Goal: Contribute content

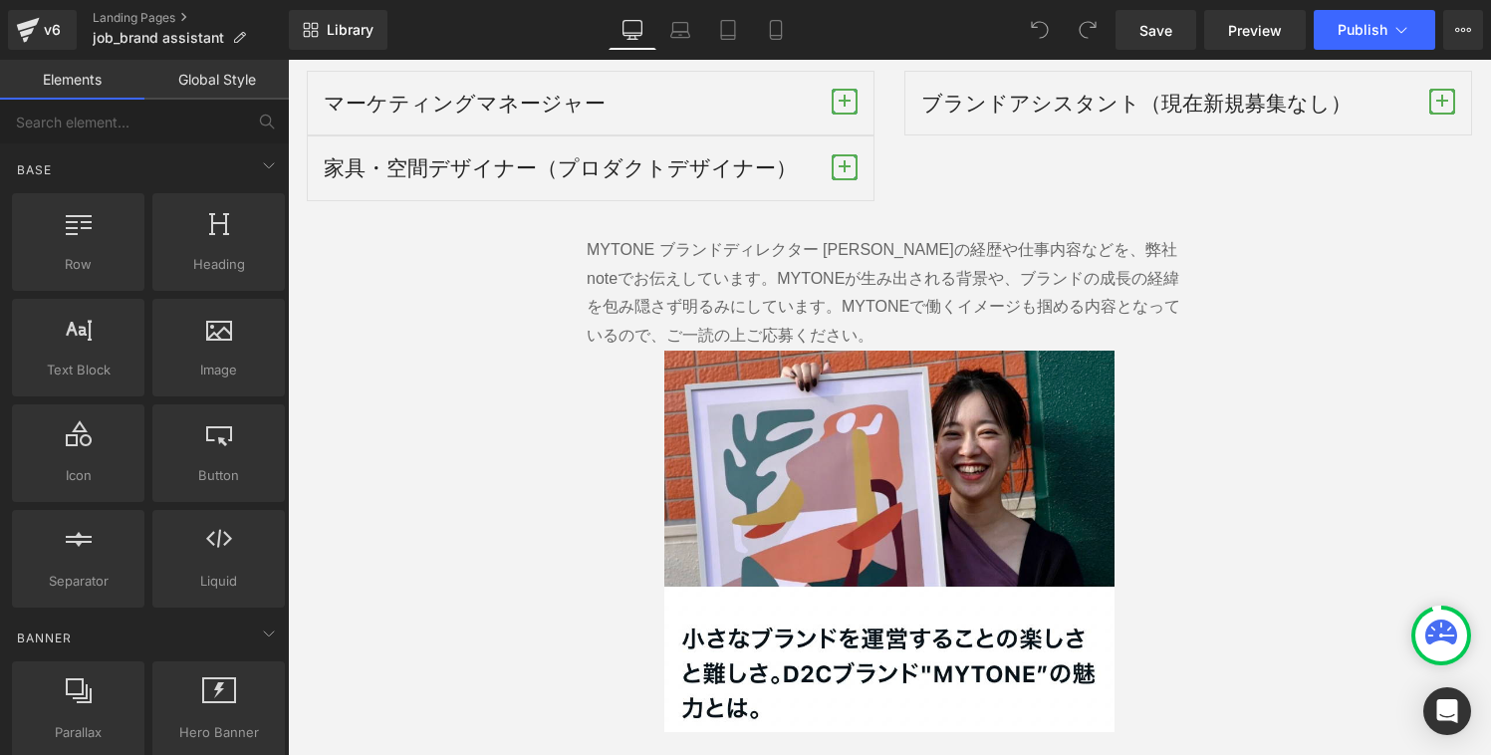
scroll to position [3339, 0]
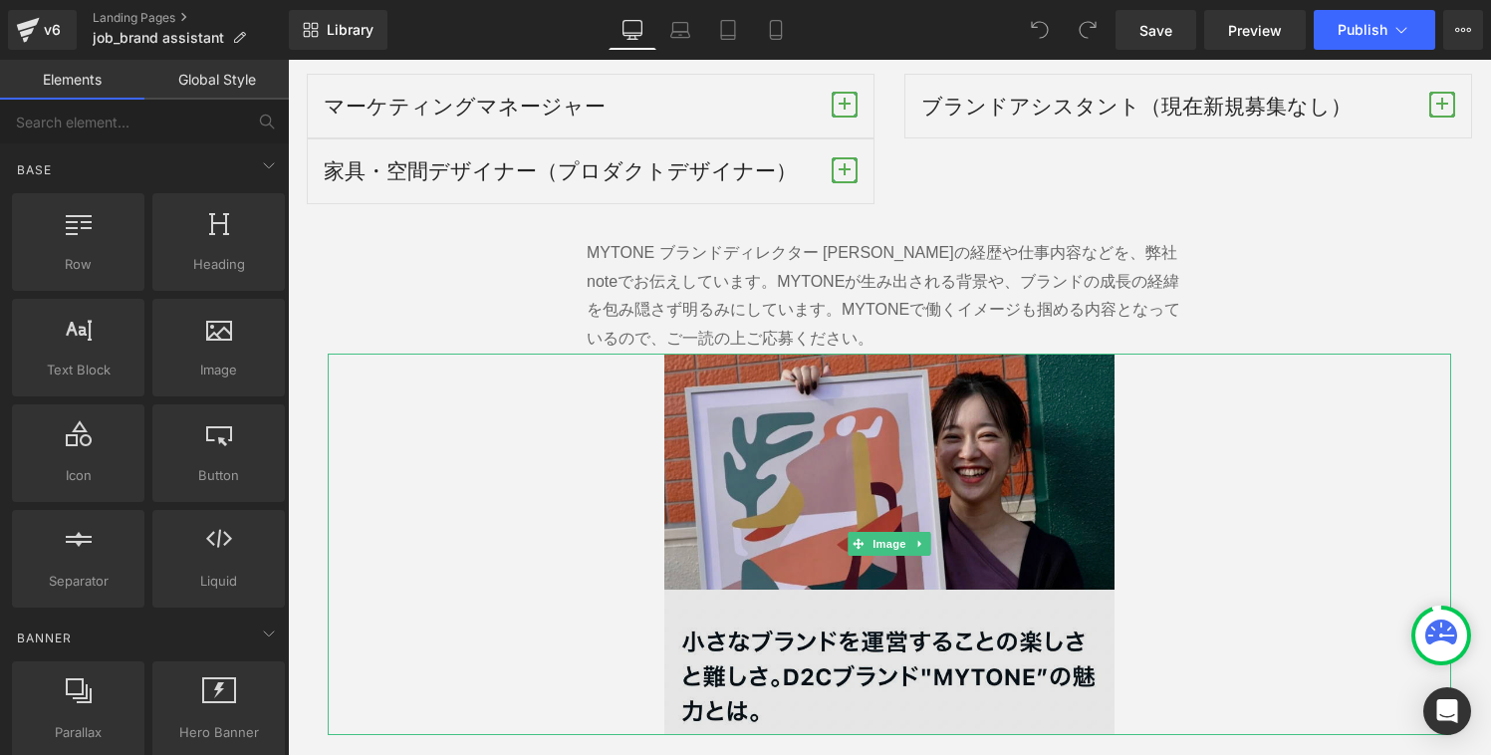
click at [850, 499] on img at bounding box center [888, 543] width 449 height 381
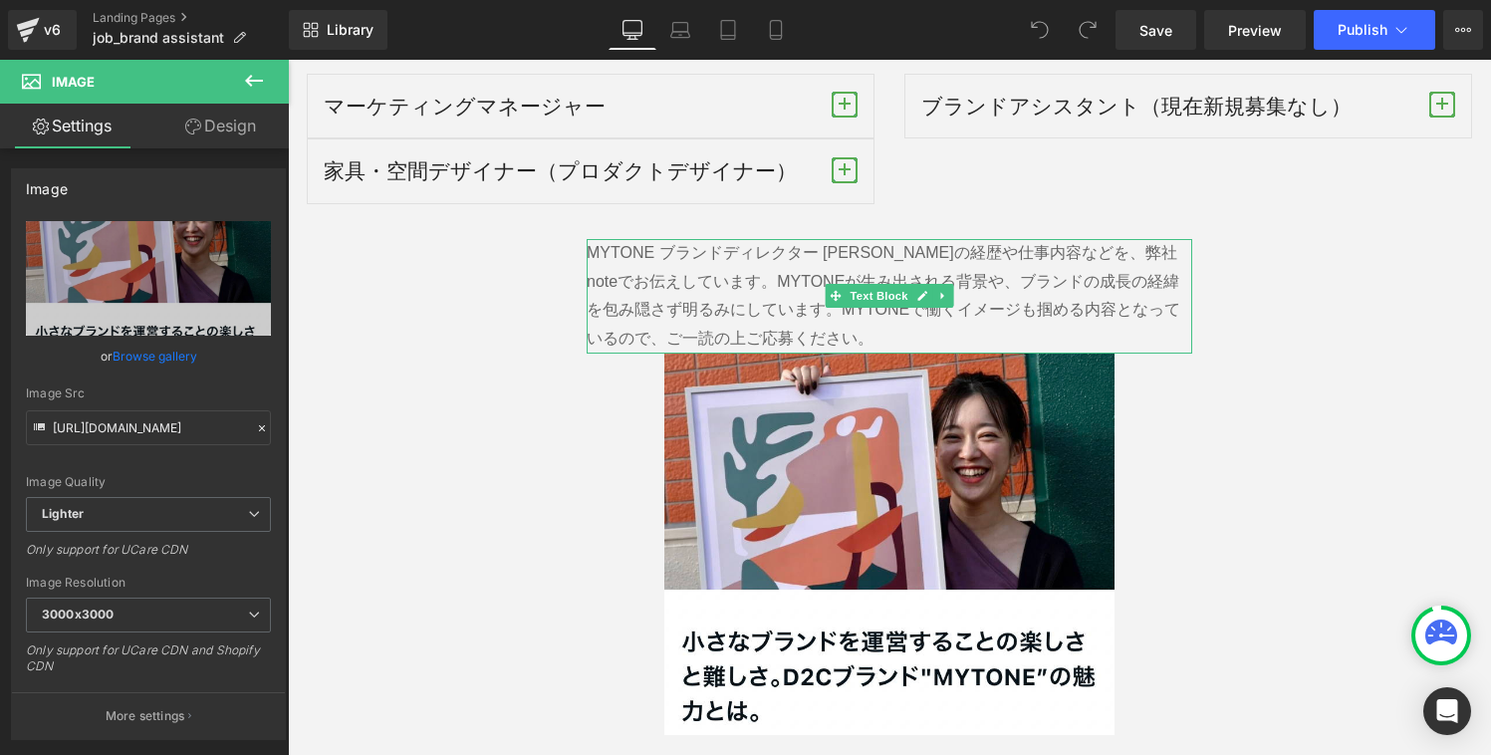
click at [784, 284] on span "MYTONEが生み出される背景や、ブランドの成長の経緯を包み隠さず明るみにしています。MYTONEで働くイメージも掴める内容となっているので、ご一読の上ご応募…" at bounding box center [882, 310] width 593 height 75
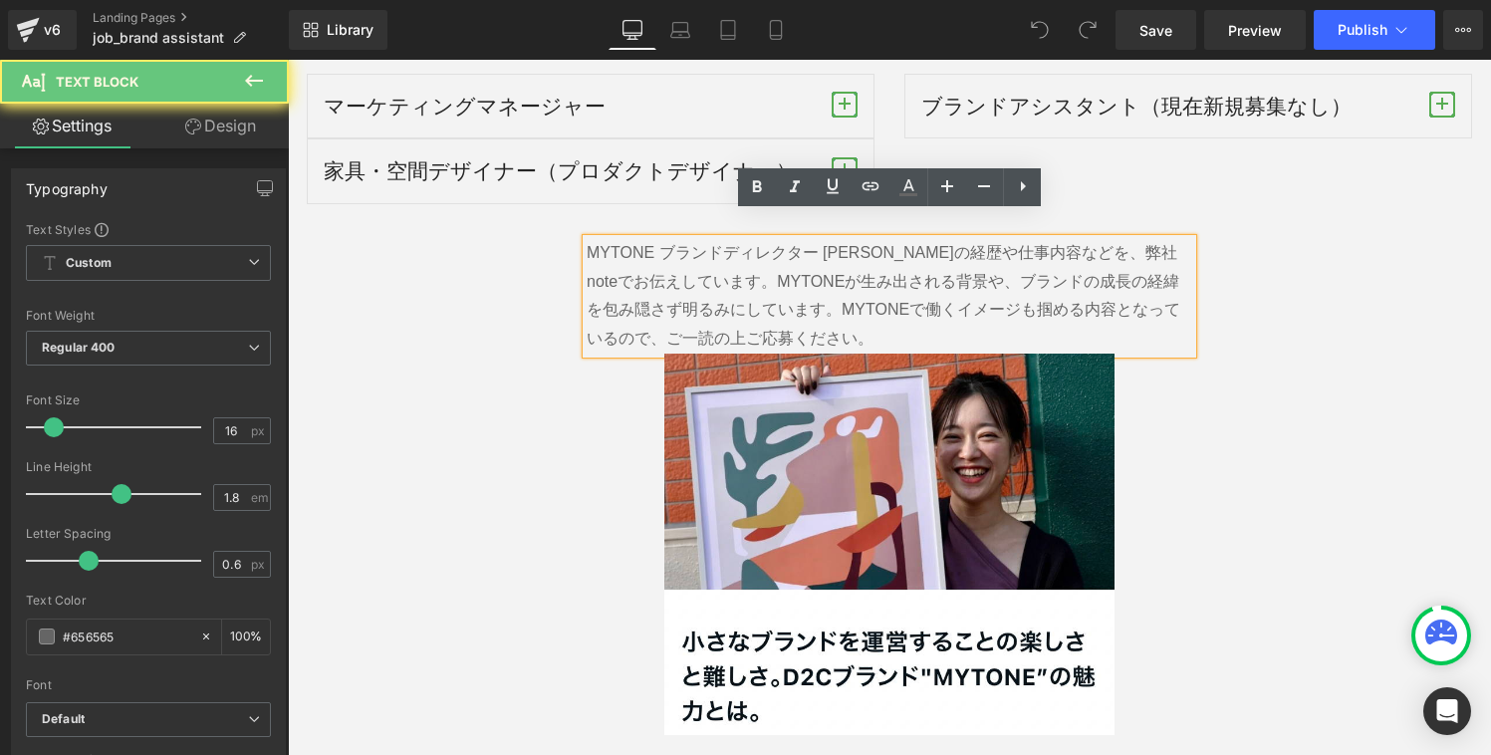
click at [781, 315] on p "MYTONE ブランドディレクター [PERSON_NAME]の経歴や仕事内容などを、弊社noteでお伝えしています。 MYTONEが生み出される背景や、ブラ…" at bounding box center [888, 296] width 605 height 115
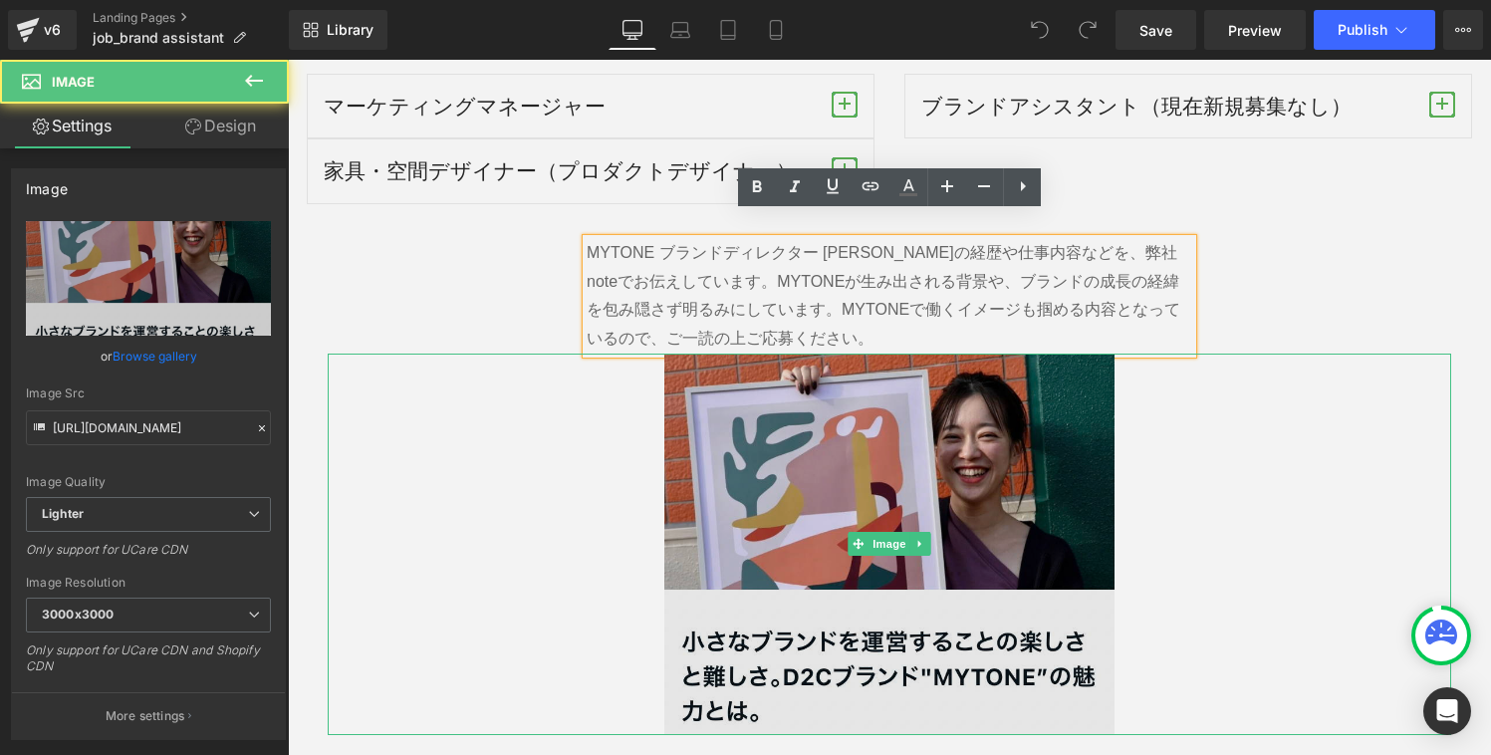
click at [815, 476] on img at bounding box center [888, 543] width 449 height 381
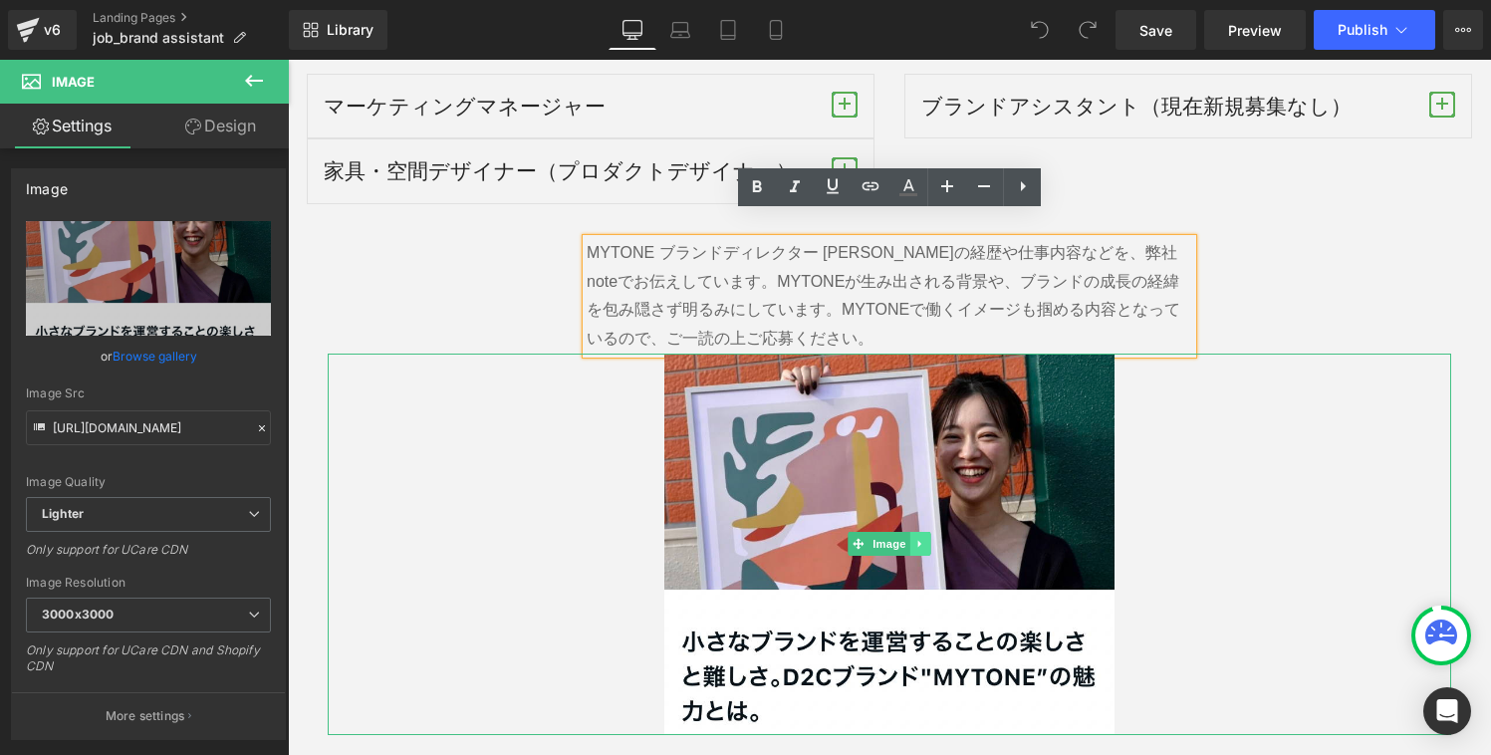
click at [921, 538] on icon at bounding box center [920, 544] width 11 height 12
click at [931, 538] on icon at bounding box center [930, 544] width 11 height 12
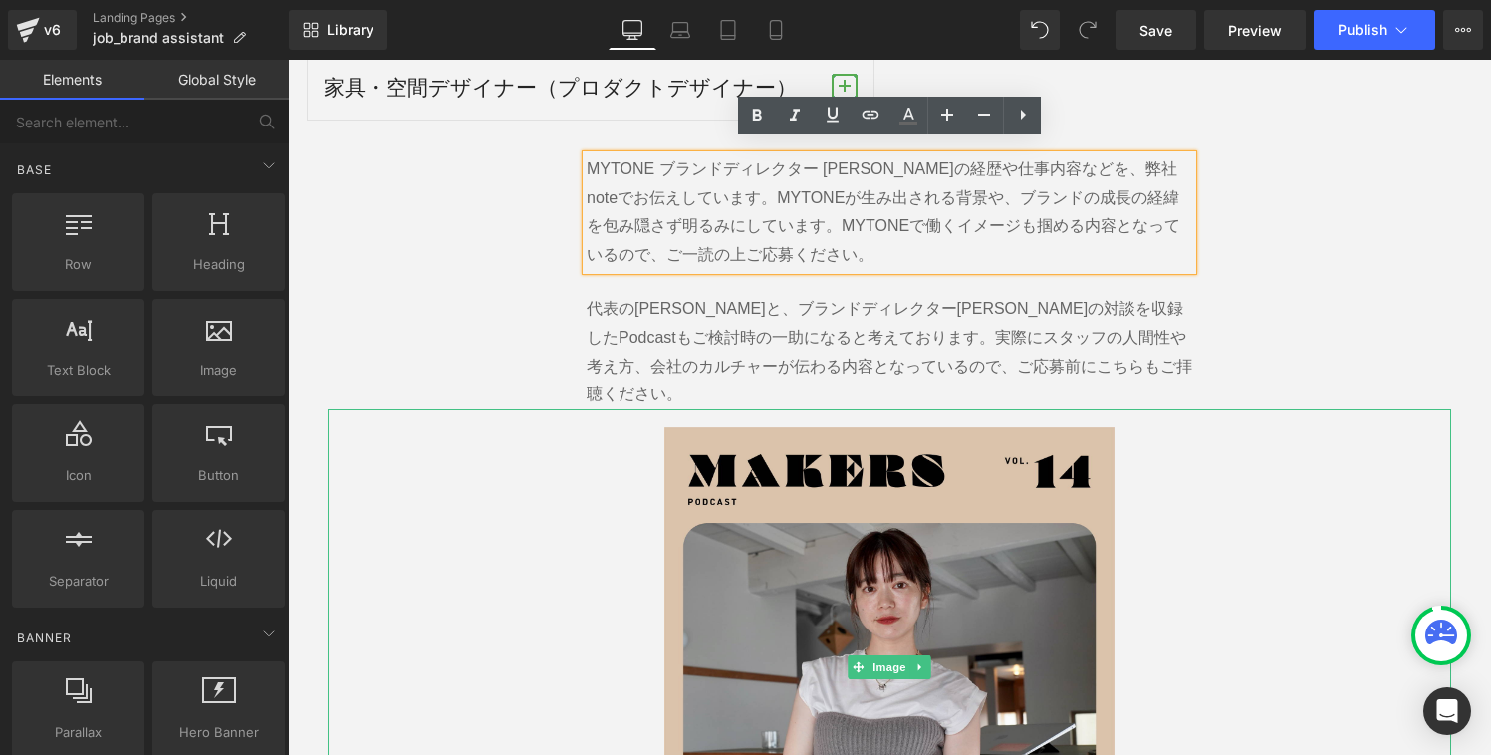
scroll to position [3427, 0]
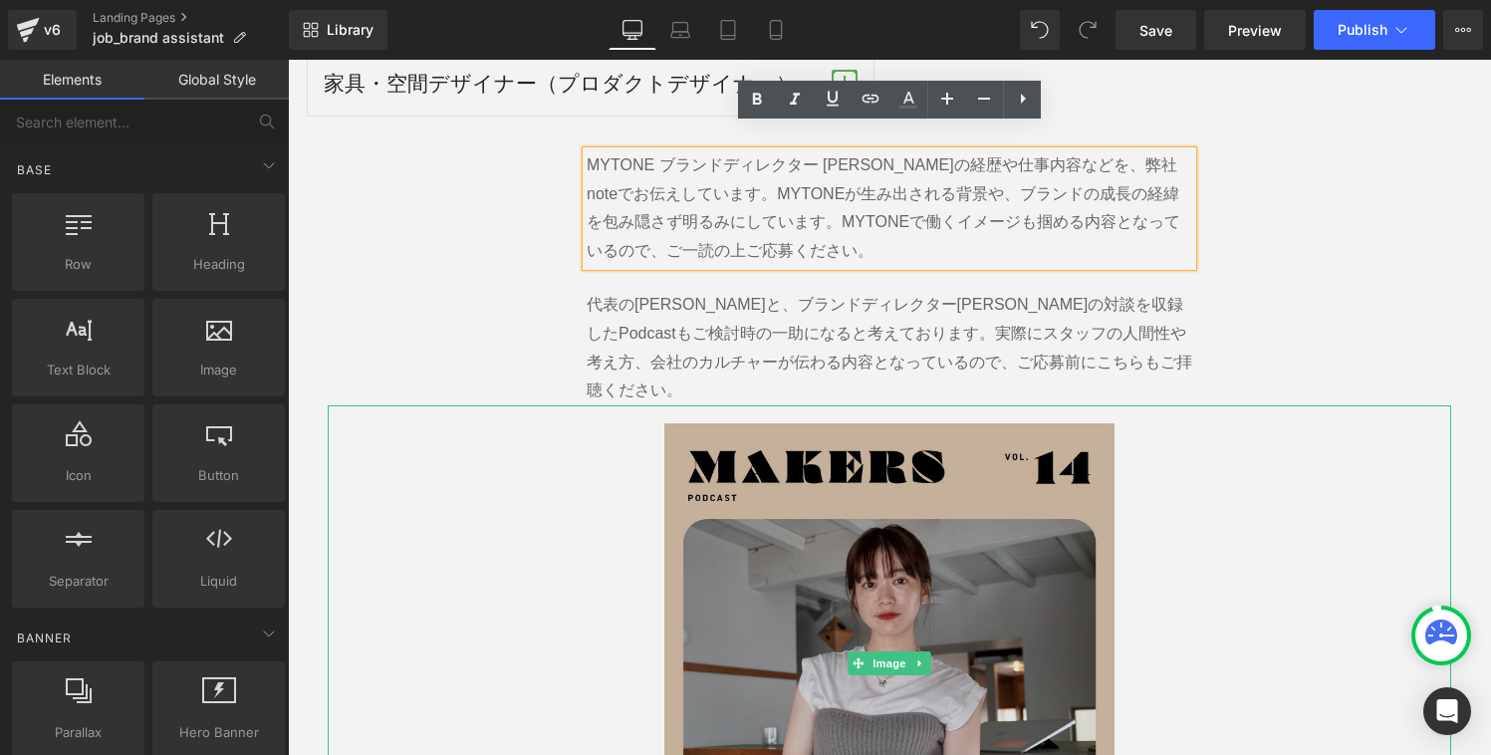
click at [980, 538] on img at bounding box center [888, 662] width 449 height 515
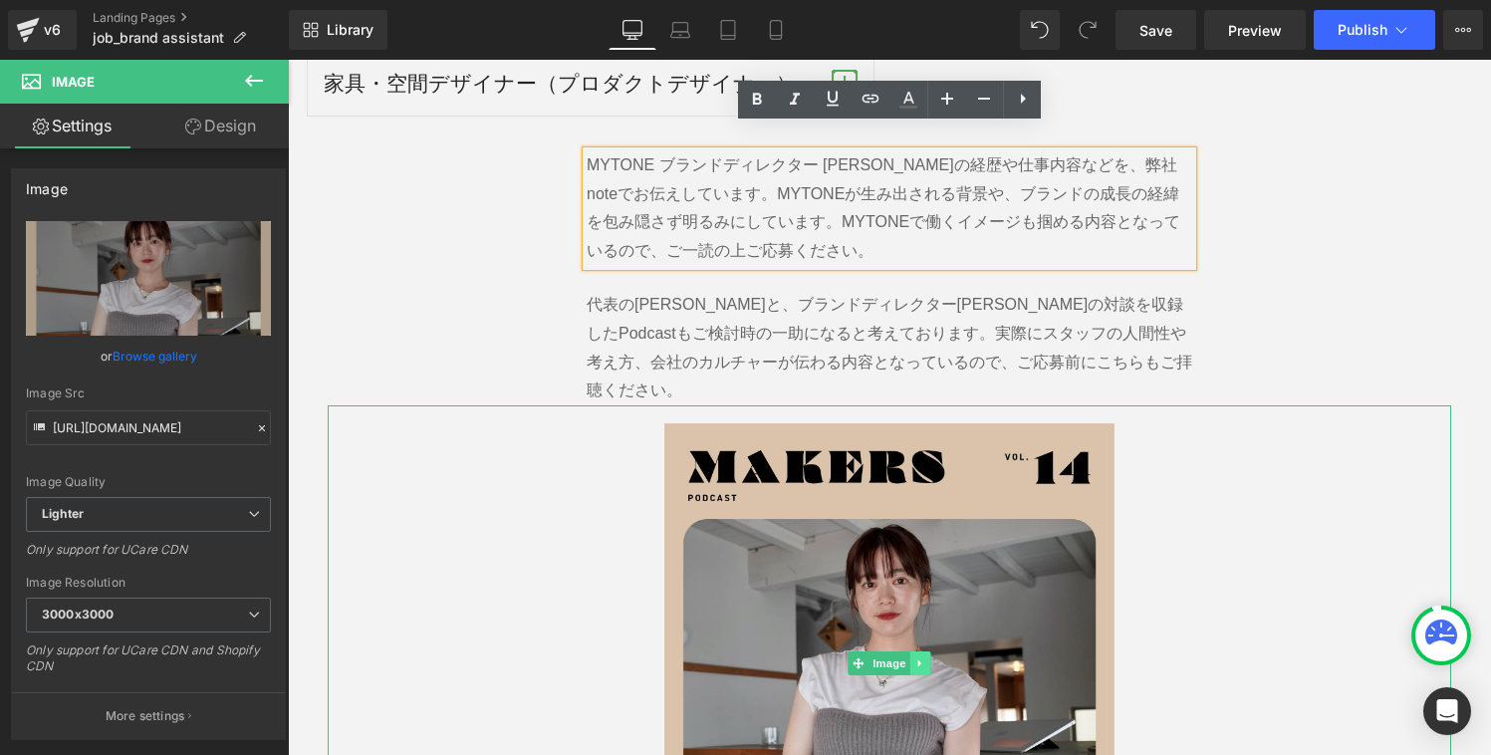
click at [927, 651] on link at bounding box center [920, 663] width 21 height 24
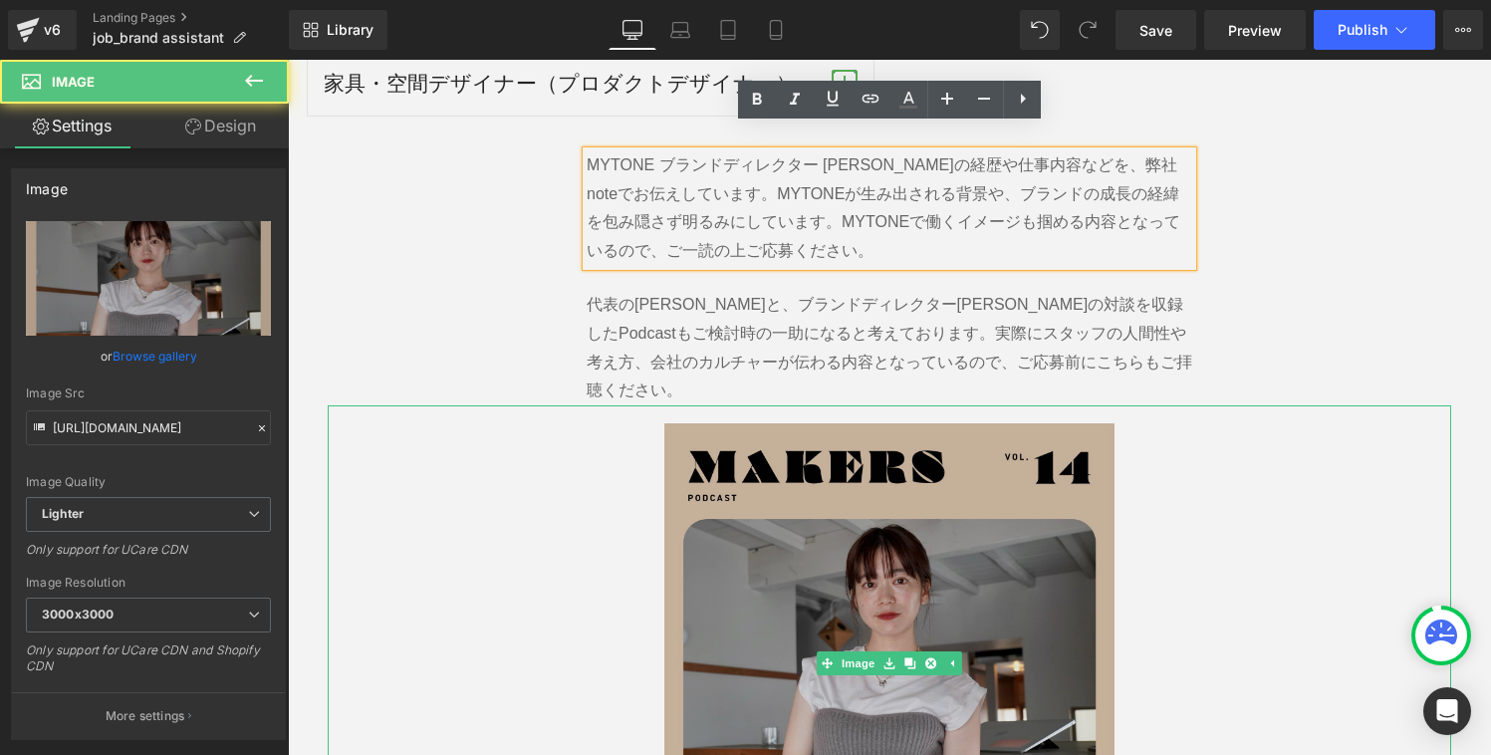
click at [967, 484] on img at bounding box center [888, 662] width 449 height 515
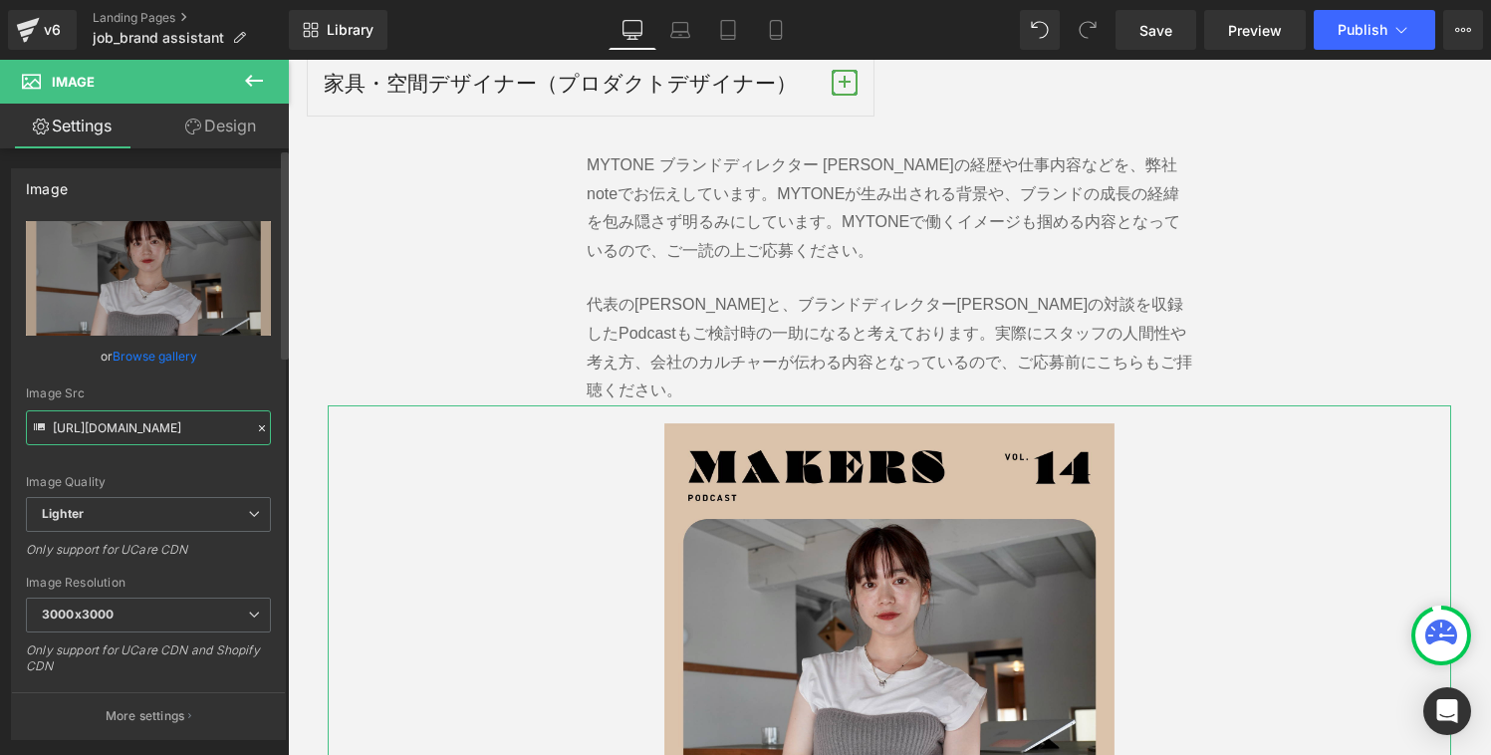
click at [153, 431] on input "[URL][DOMAIN_NAME]" at bounding box center [148, 427] width 245 height 35
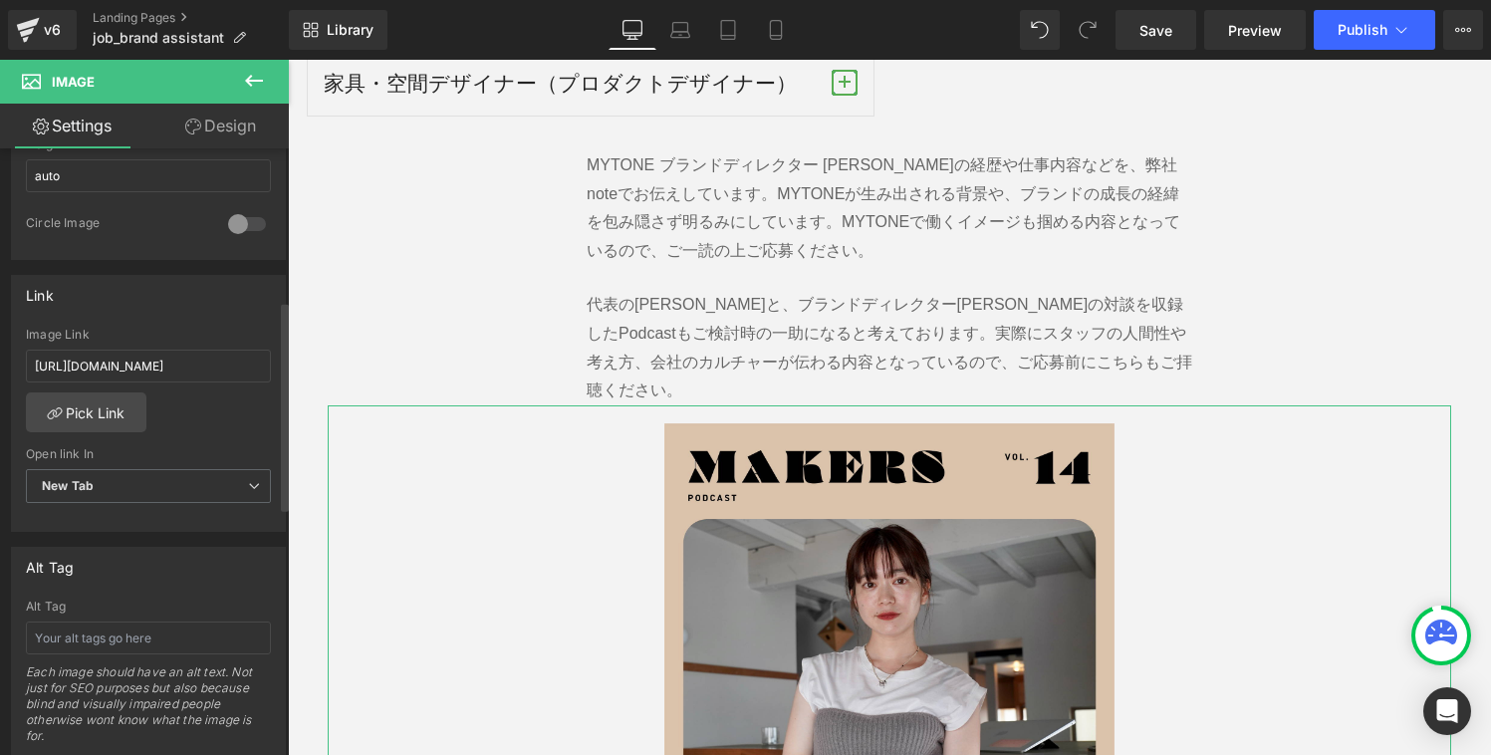
scroll to position [819, 0]
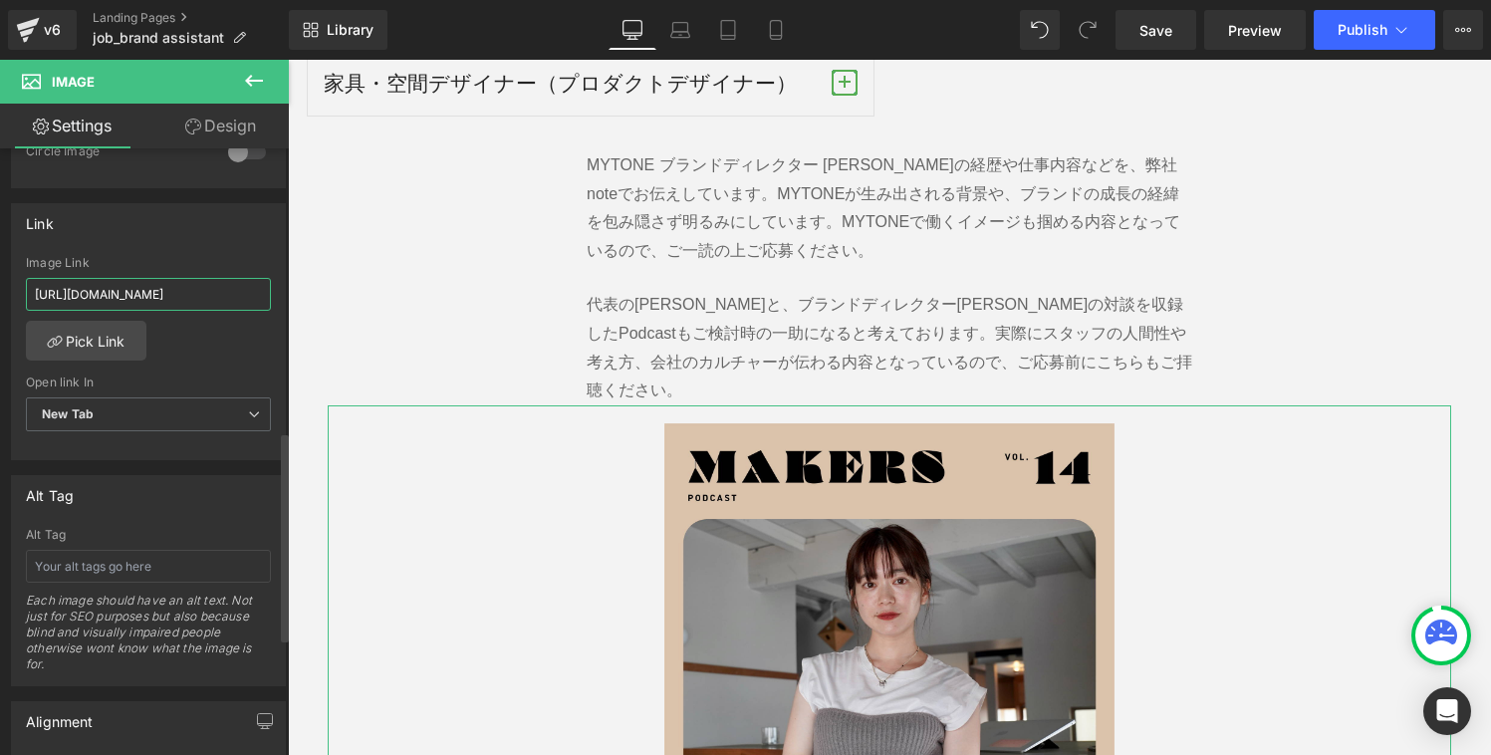
click at [145, 294] on input "[URL][DOMAIN_NAME]" at bounding box center [148, 294] width 245 height 33
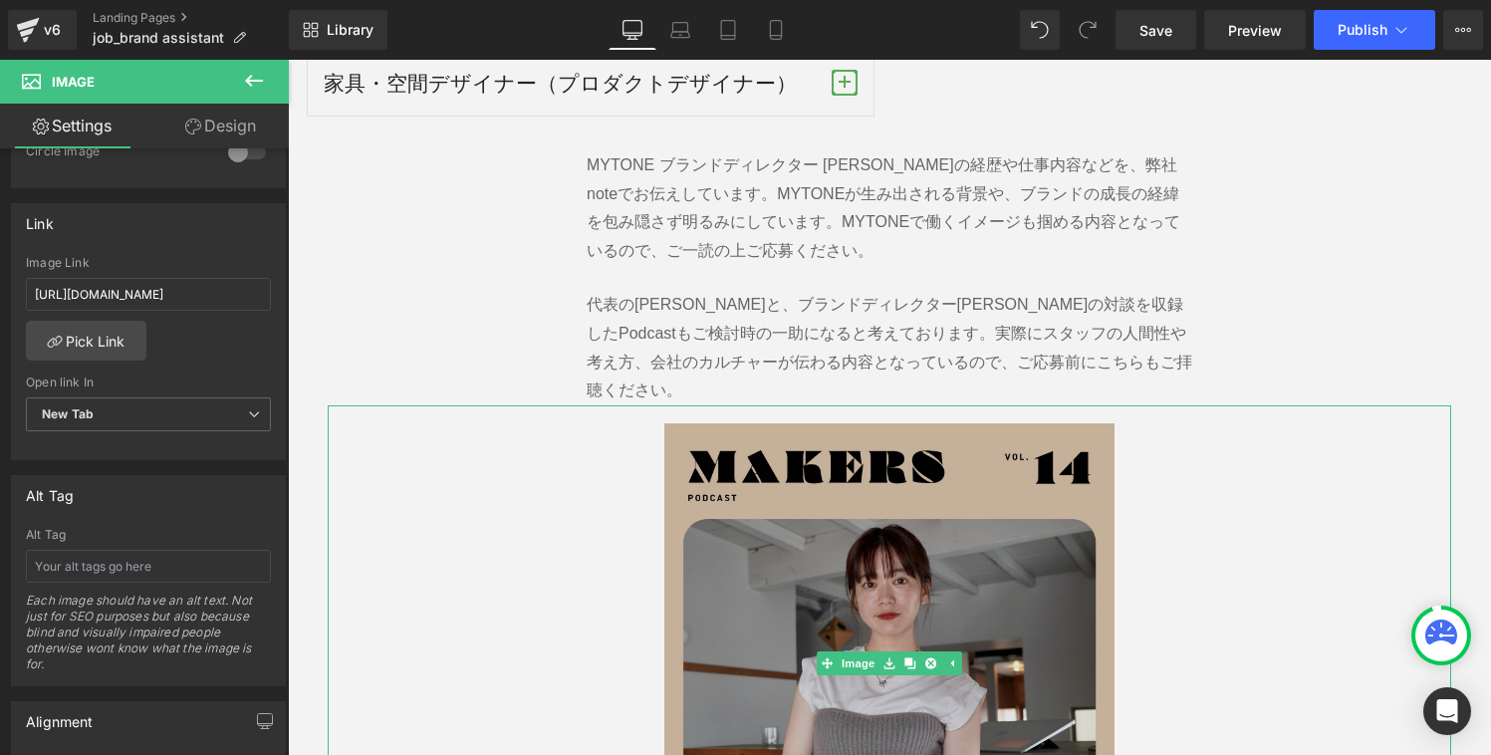
click at [977, 424] on img at bounding box center [888, 662] width 449 height 515
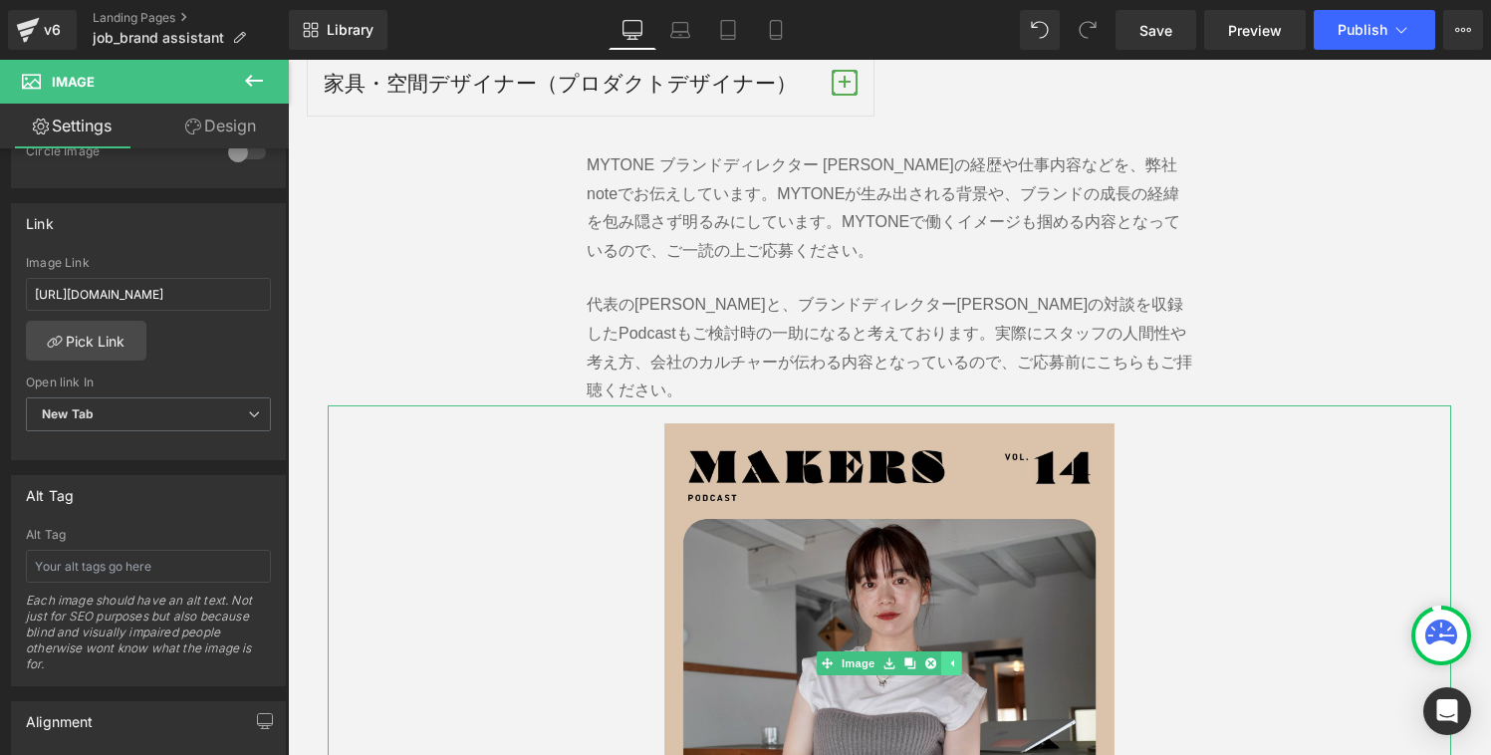
click at [951, 659] on icon at bounding box center [952, 662] width 3 height 7
click at [927, 651] on link at bounding box center [920, 663] width 21 height 24
click at [933, 657] on icon at bounding box center [930, 663] width 11 height 12
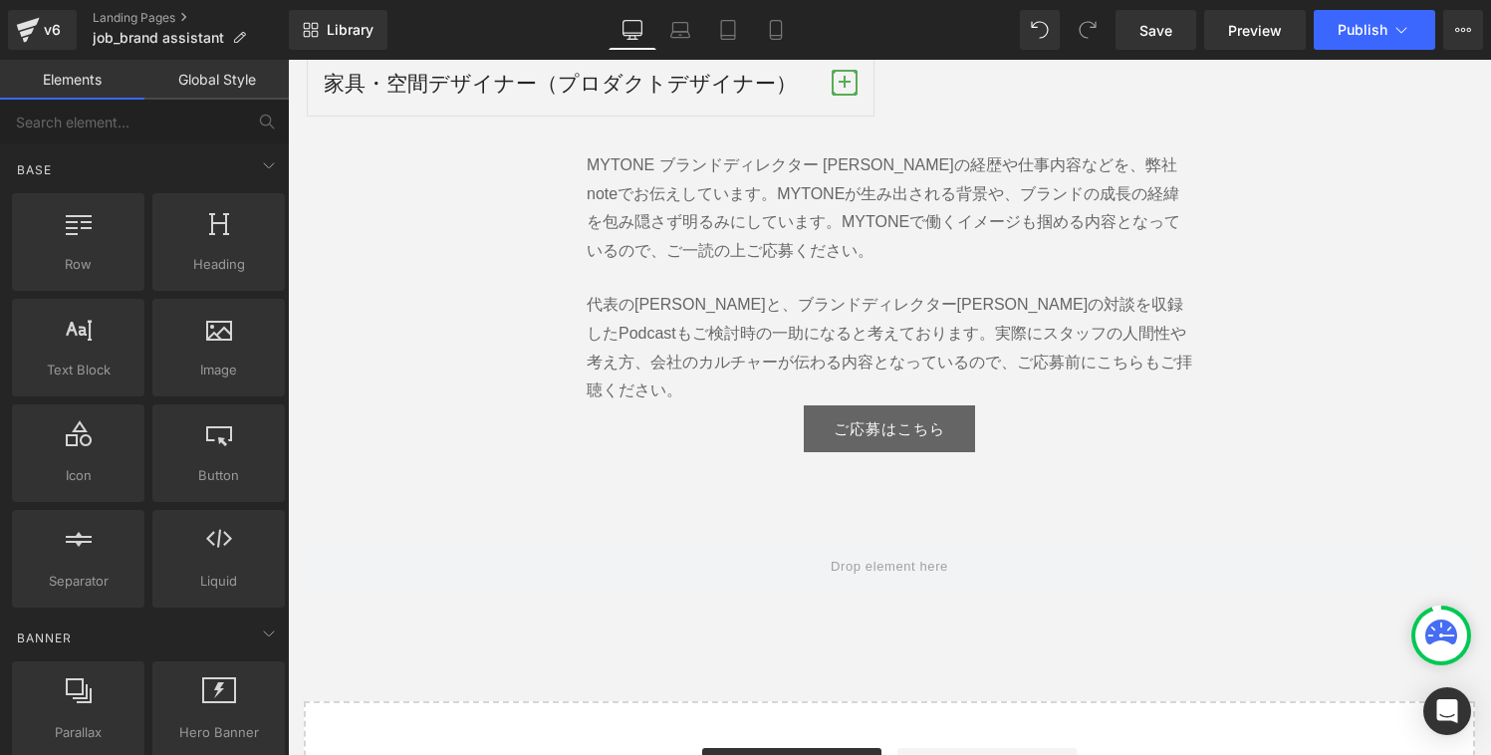
scroll to position [3336, 0]
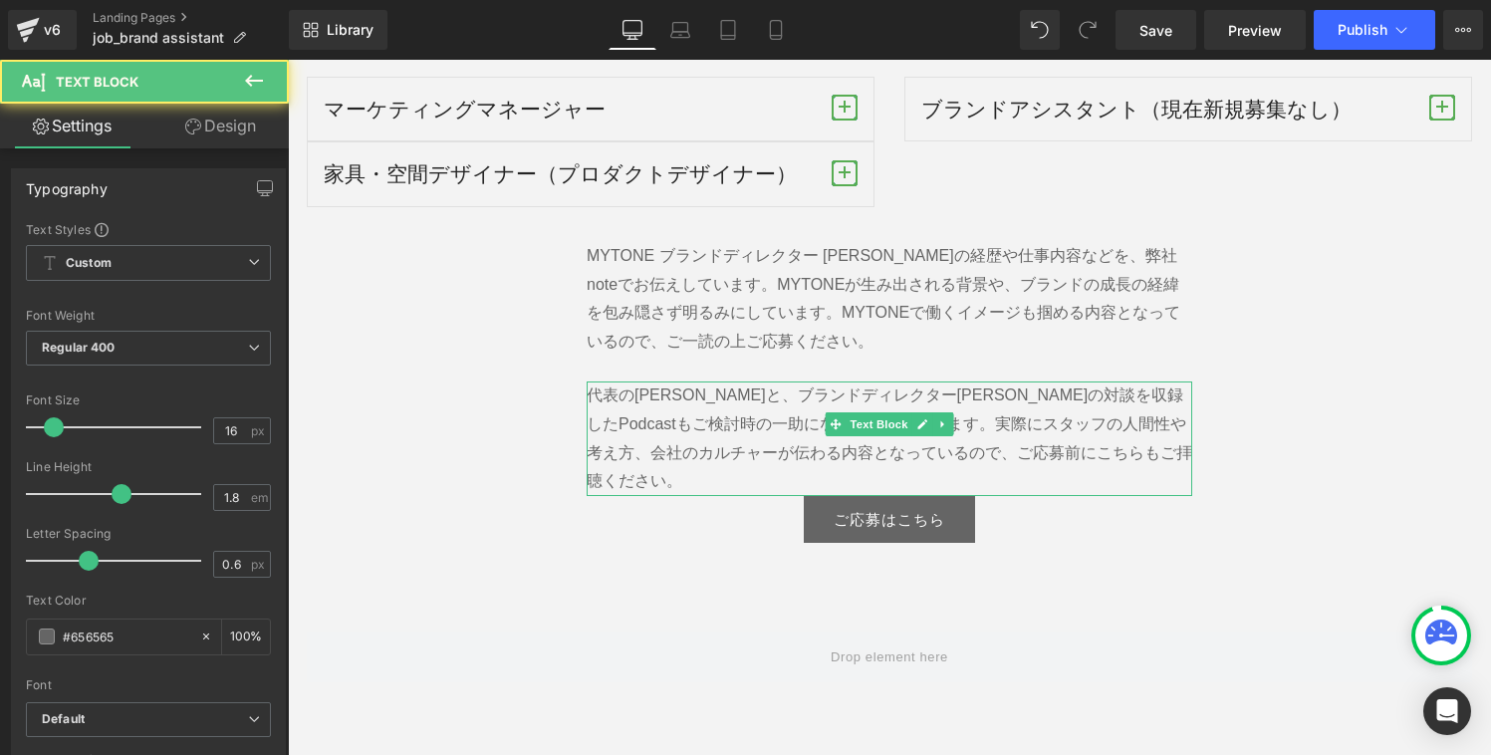
click at [1084, 435] on p "代表の[PERSON_NAME]と、ブランドディレクター[PERSON_NAME]の対談を収録したPodcastもご検討時の一助になると考えております。実際に…" at bounding box center [888, 438] width 605 height 115
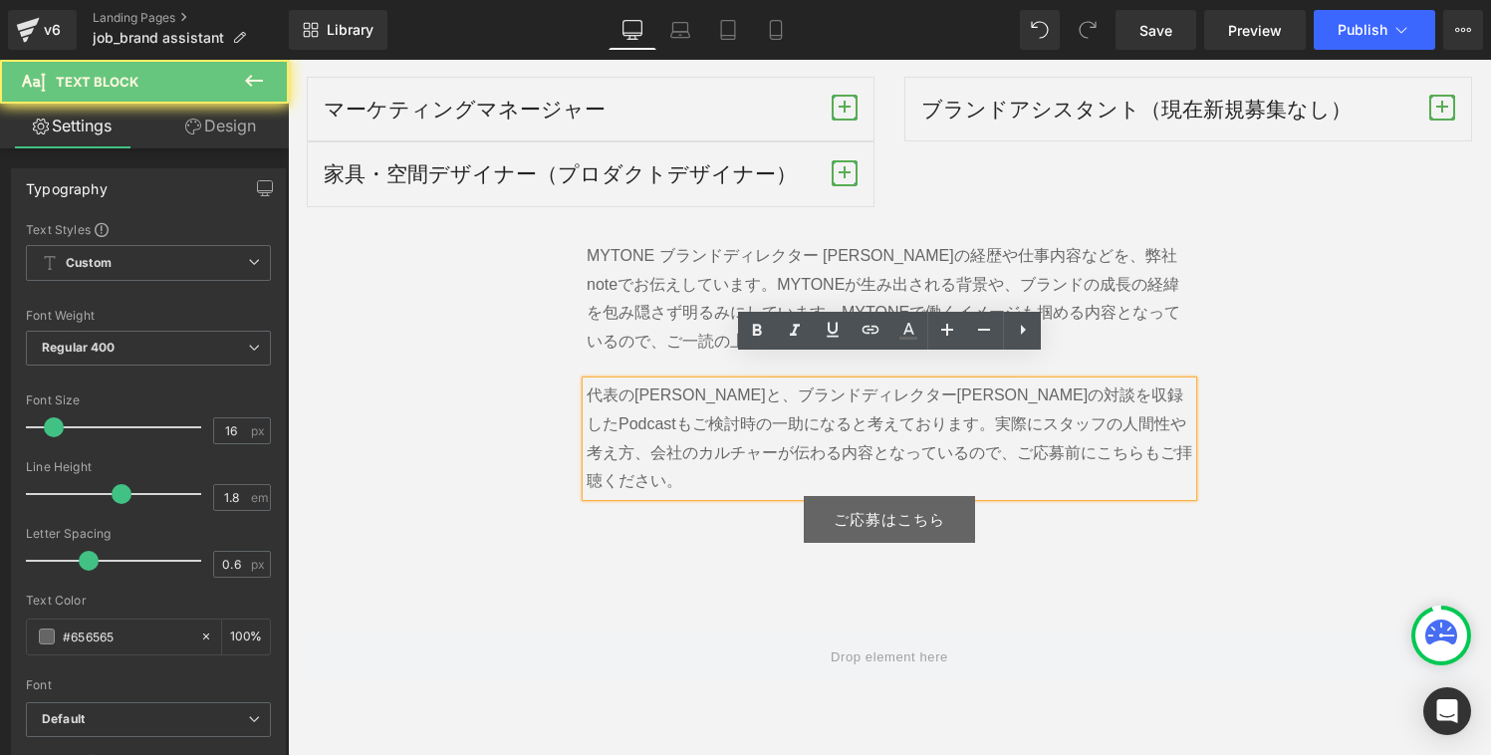
click at [1094, 432] on p "代表の[PERSON_NAME]と、ブランドディレクター[PERSON_NAME]の対談を収録したPodcastもご検討時の一助になると考えております。実際に…" at bounding box center [888, 438] width 605 height 115
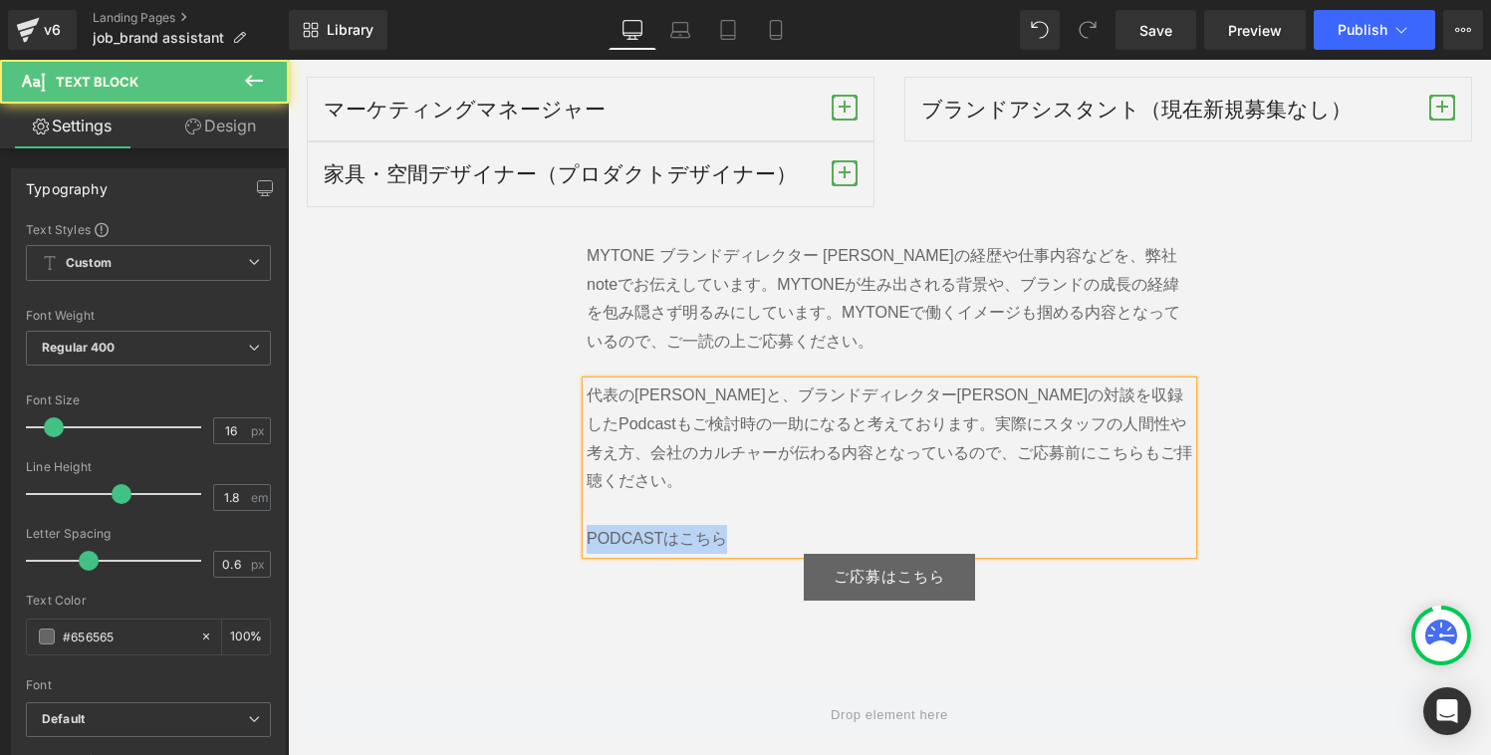
drag, startPoint x: 771, startPoint y: 486, endPoint x: 579, endPoint y: 486, distance: 191.2
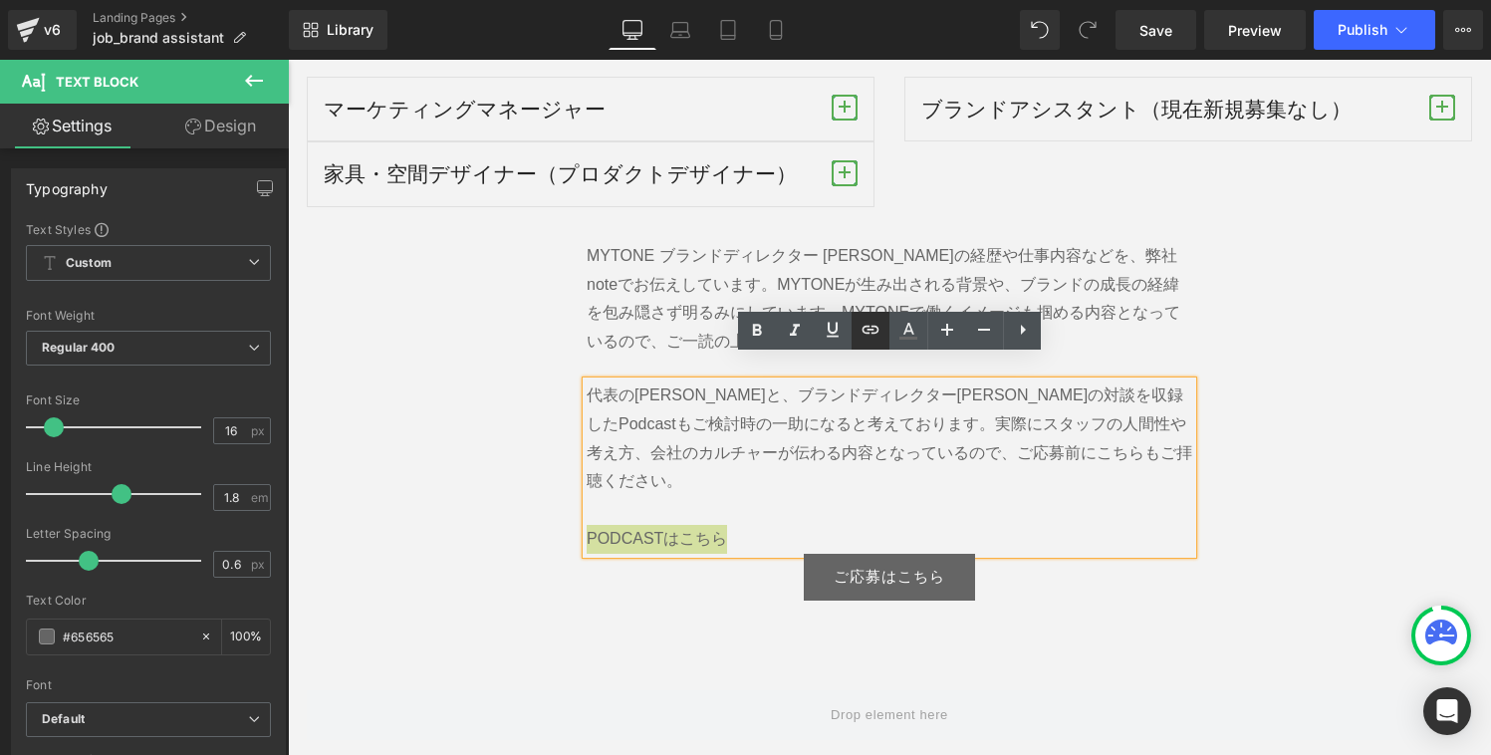
click at [876, 338] on icon at bounding box center [870, 330] width 24 height 24
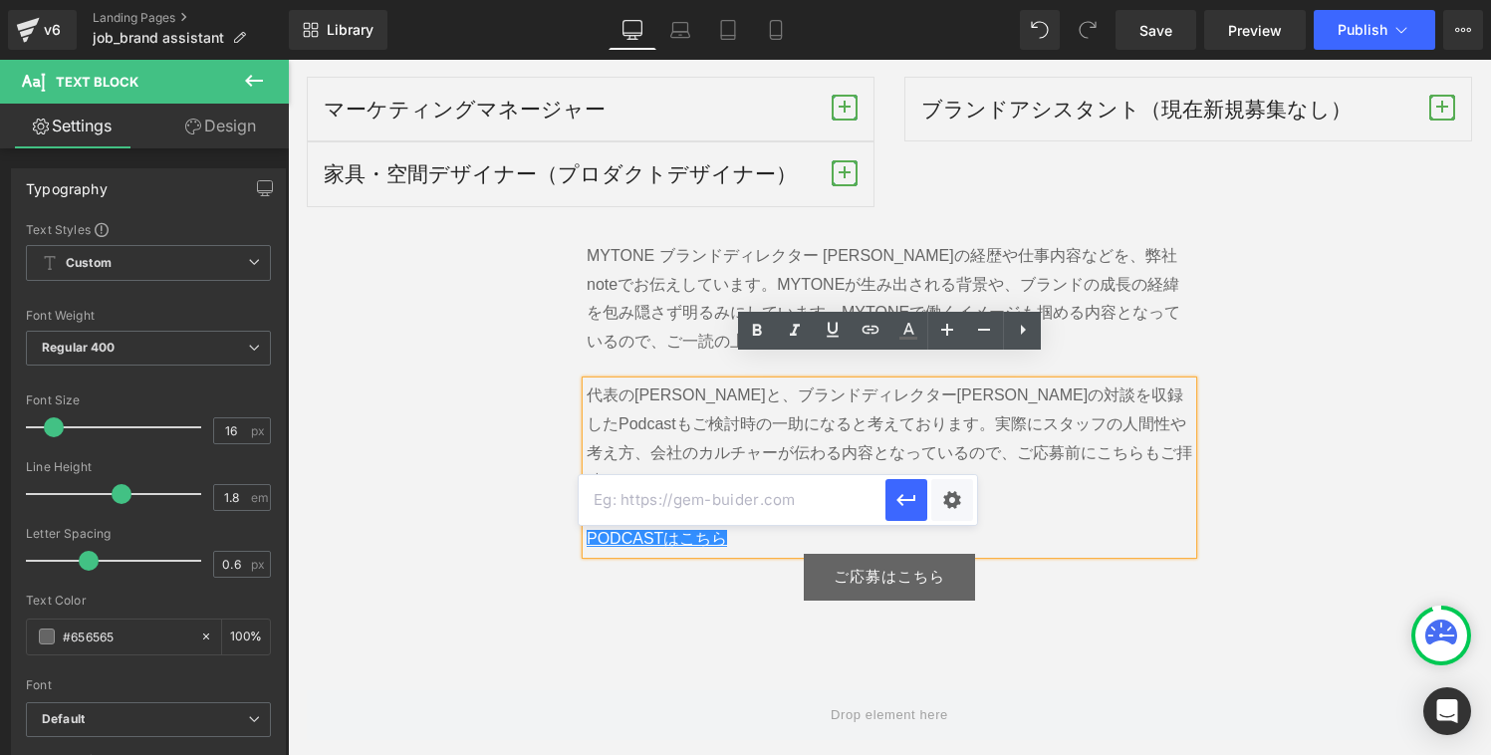
click at [763, 504] on input "text" at bounding box center [731, 500] width 307 height 50
paste input "[URL][DOMAIN_NAME]"
type input "[URL][DOMAIN_NAME]"
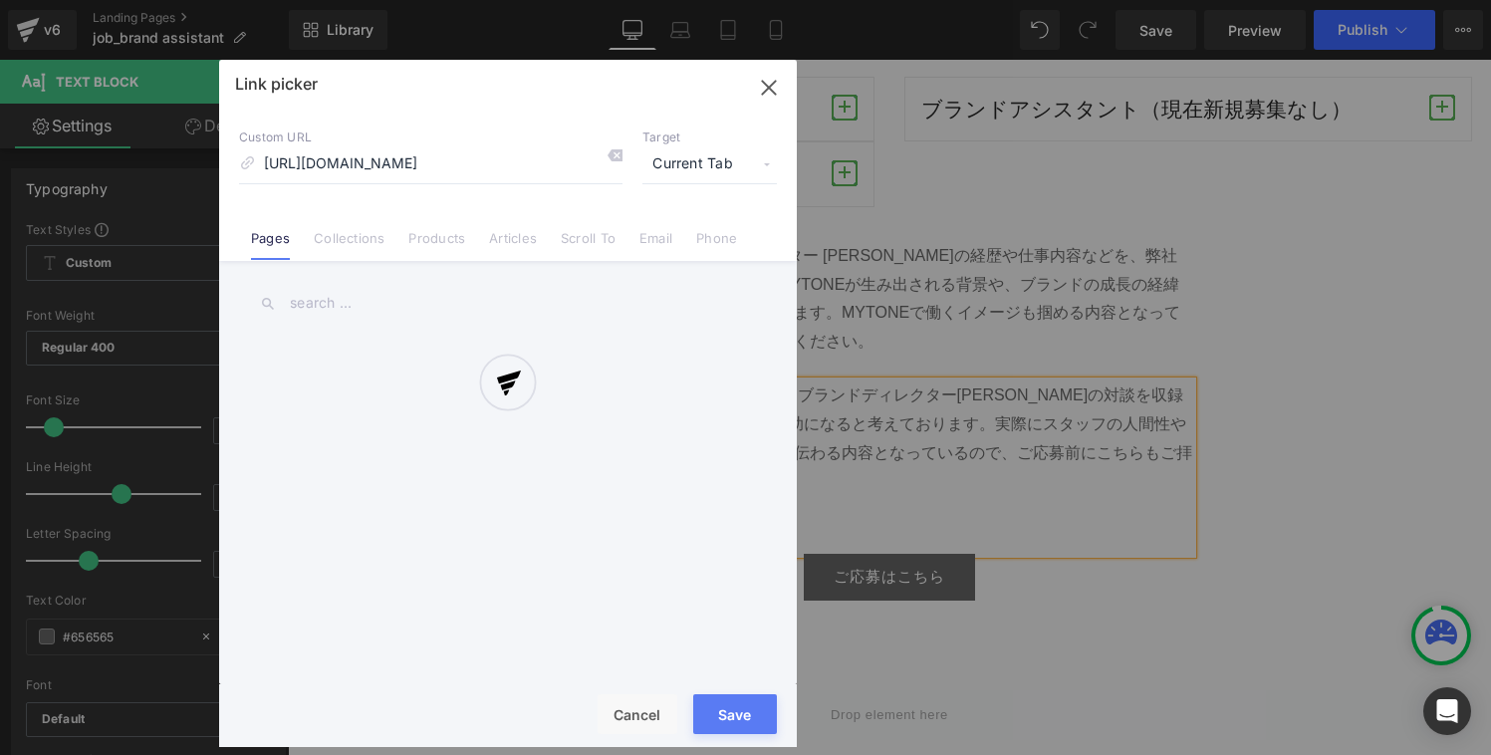
click at [945, 0] on div "Text Color Highlight Color #333333 Edit or remove link: Edit - Unlink - Cancel …" at bounding box center [745, 0] width 1491 height 0
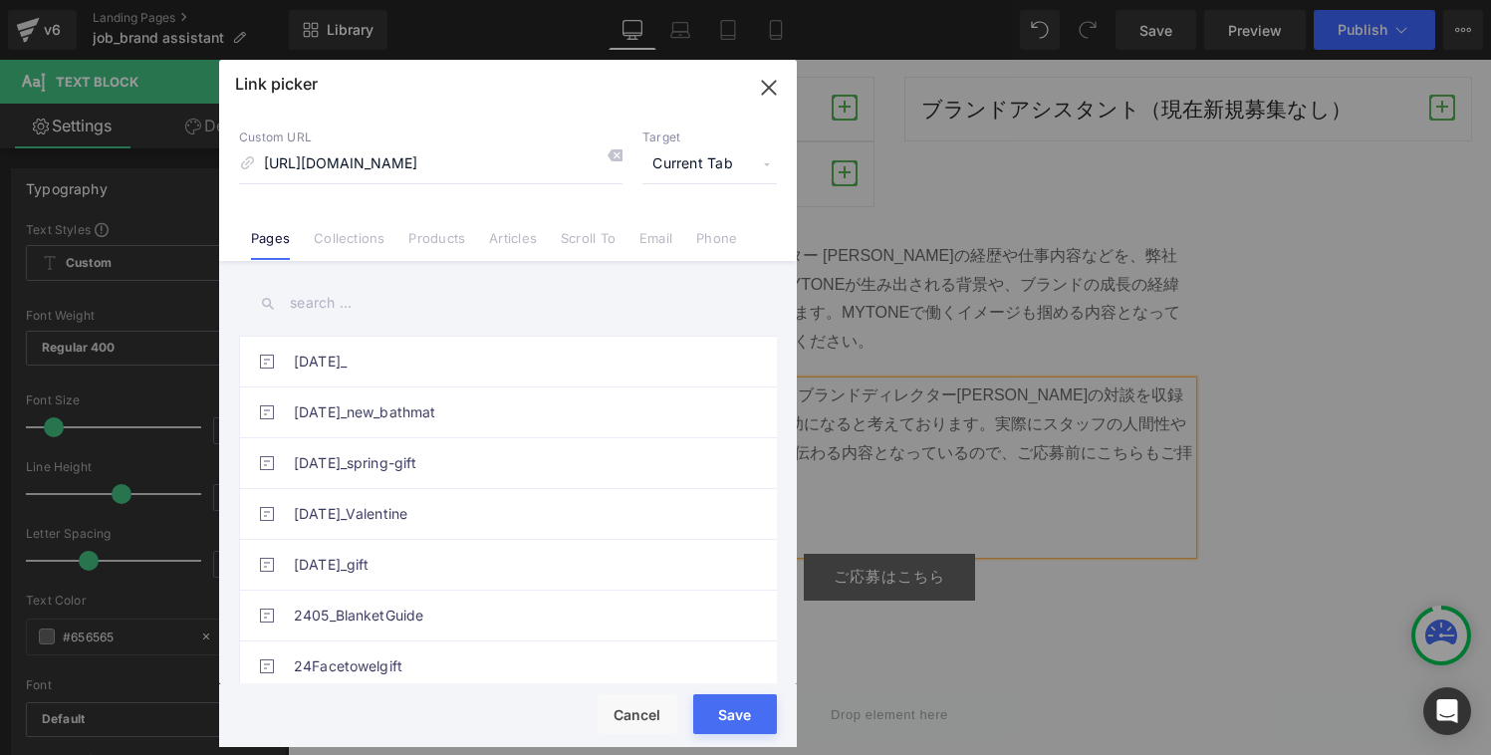
scroll to position [0, 0]
click at [699, 173] on span "Current Tab" at bounding box center [709, 164] width 134 height 38
click at [684, 230] on li "New Tab" at bounding box center [709, 235] width 154 height 35
click at [752, 734] on div "Save Cancel" at bounding box center [507, 715] width 577 height 63
click at [750, 715] on button "Save" at bounding box center [735, 714] width 84 height 40
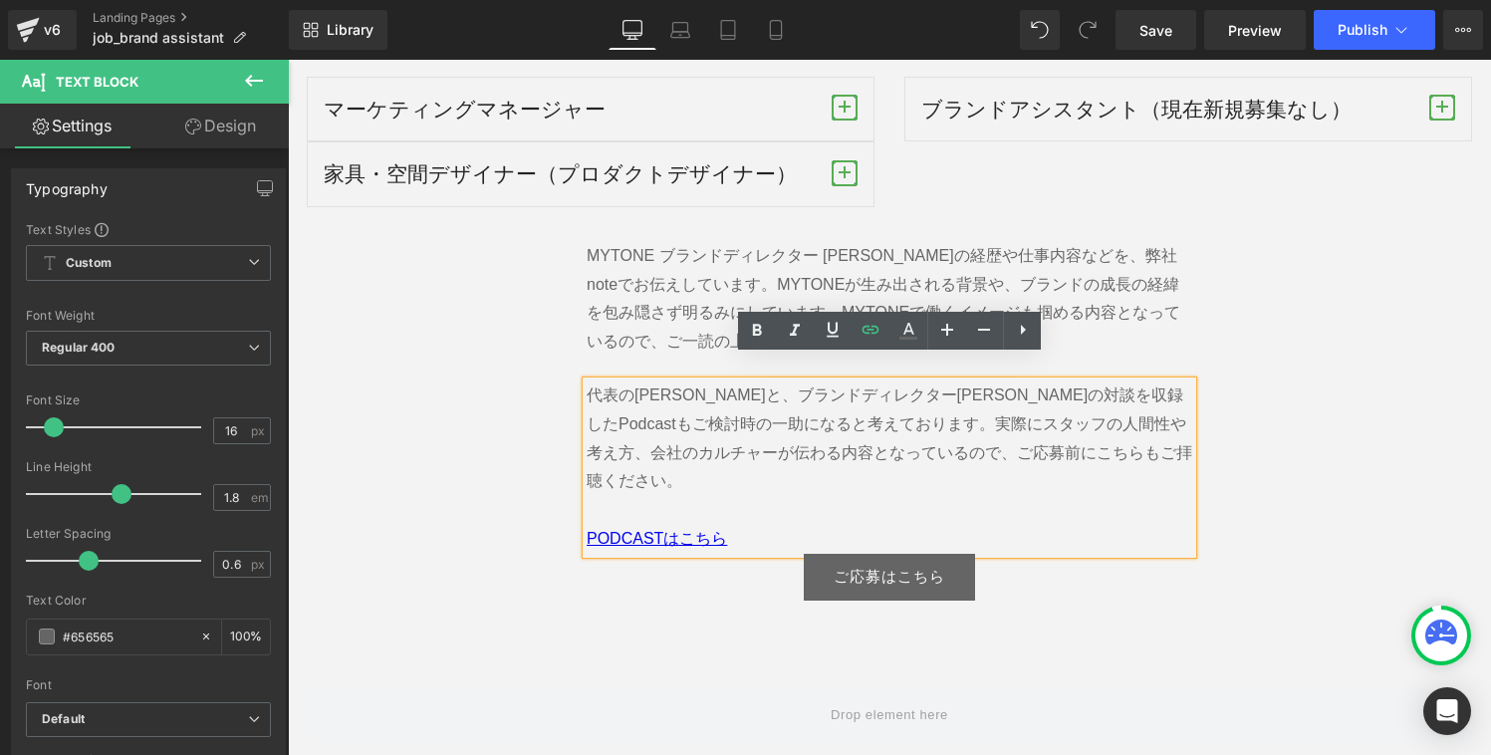
click at [769, 525] on p "PODCASTはこちら" at bounding box center [888, 539] width 605 height 29
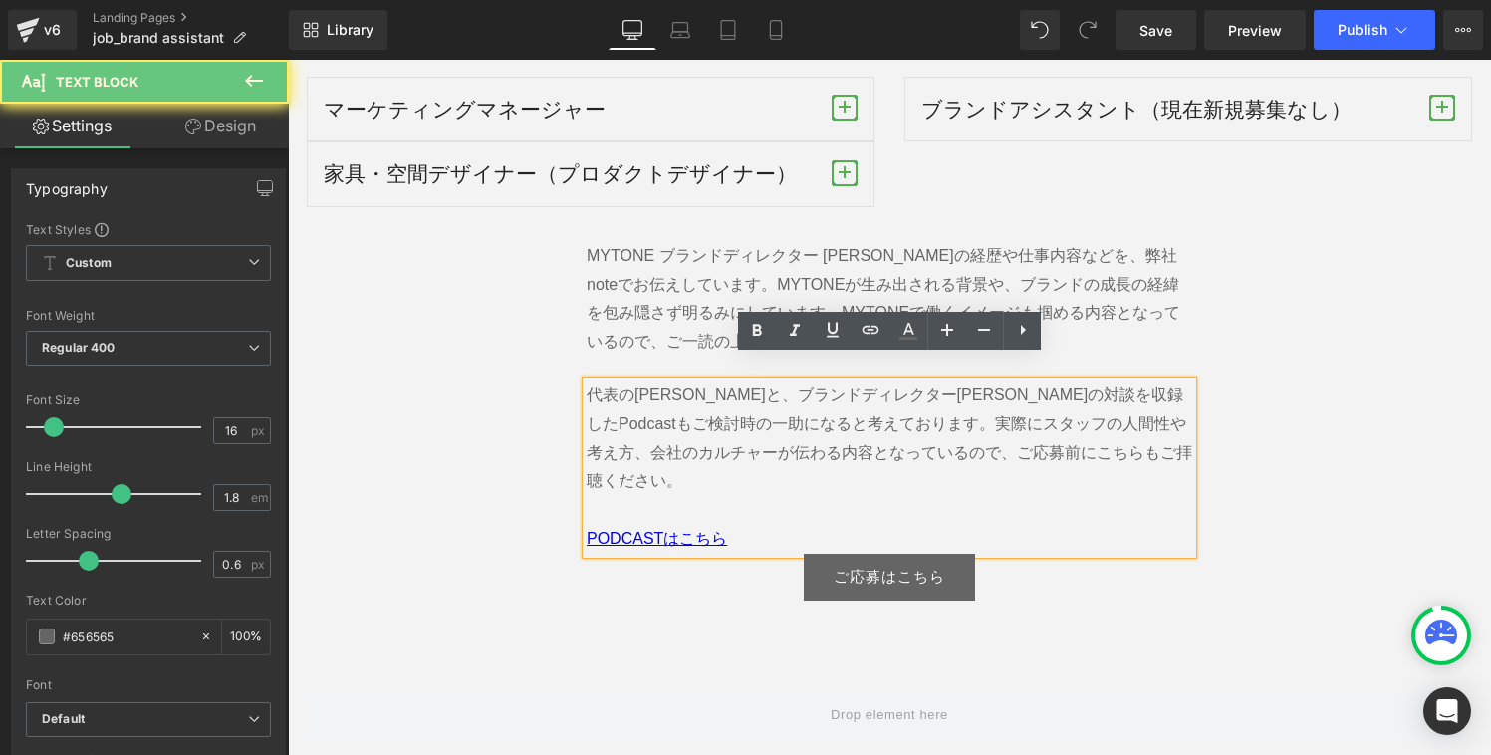
click at [693, 381] on p "代表の[PERSON_NAME]と、ブランドディレクター[PERSON_NAME]の対談を収録したPodcastもご検討時の一助になると考えております。実際に…" at bounding box center [888, 438] width 605 height 115
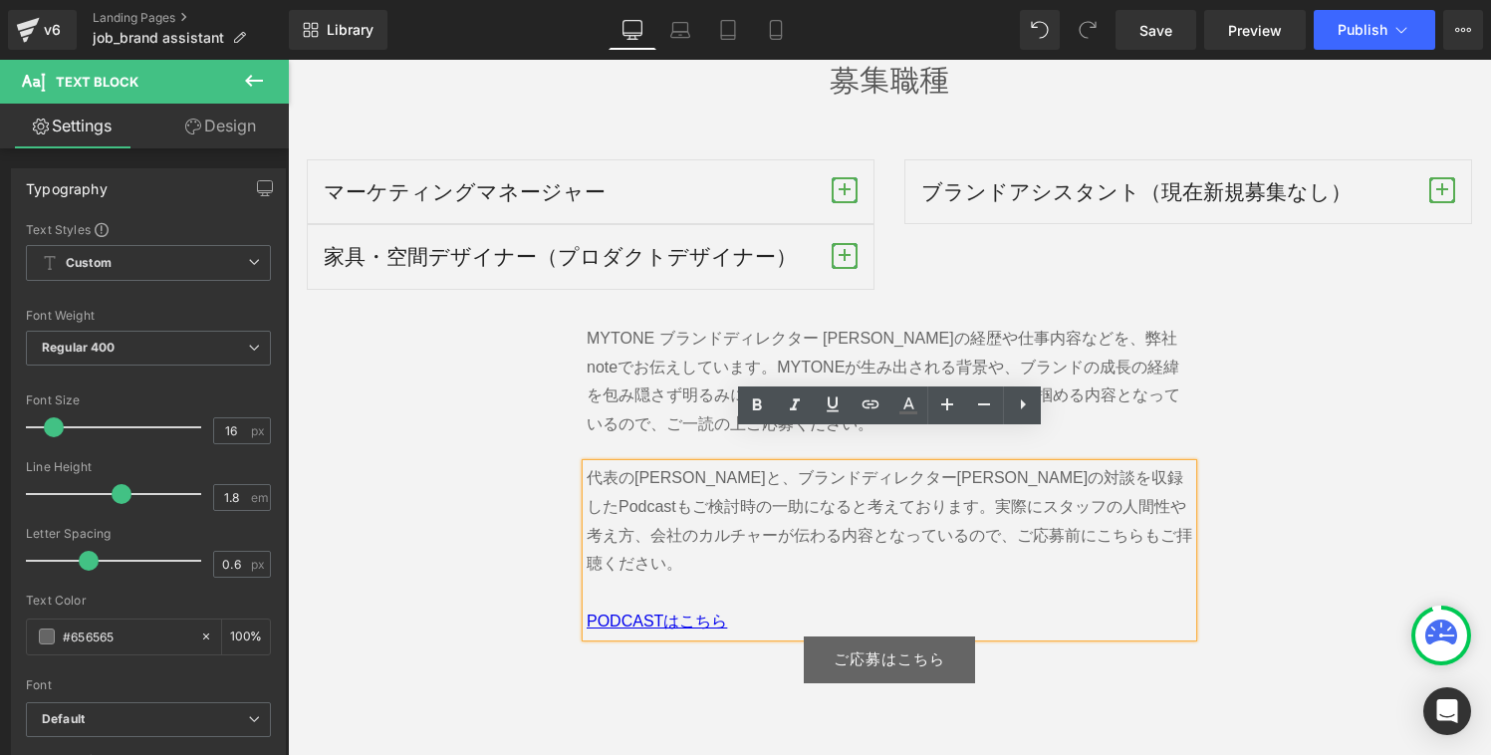
scroll to position [3253, 0]
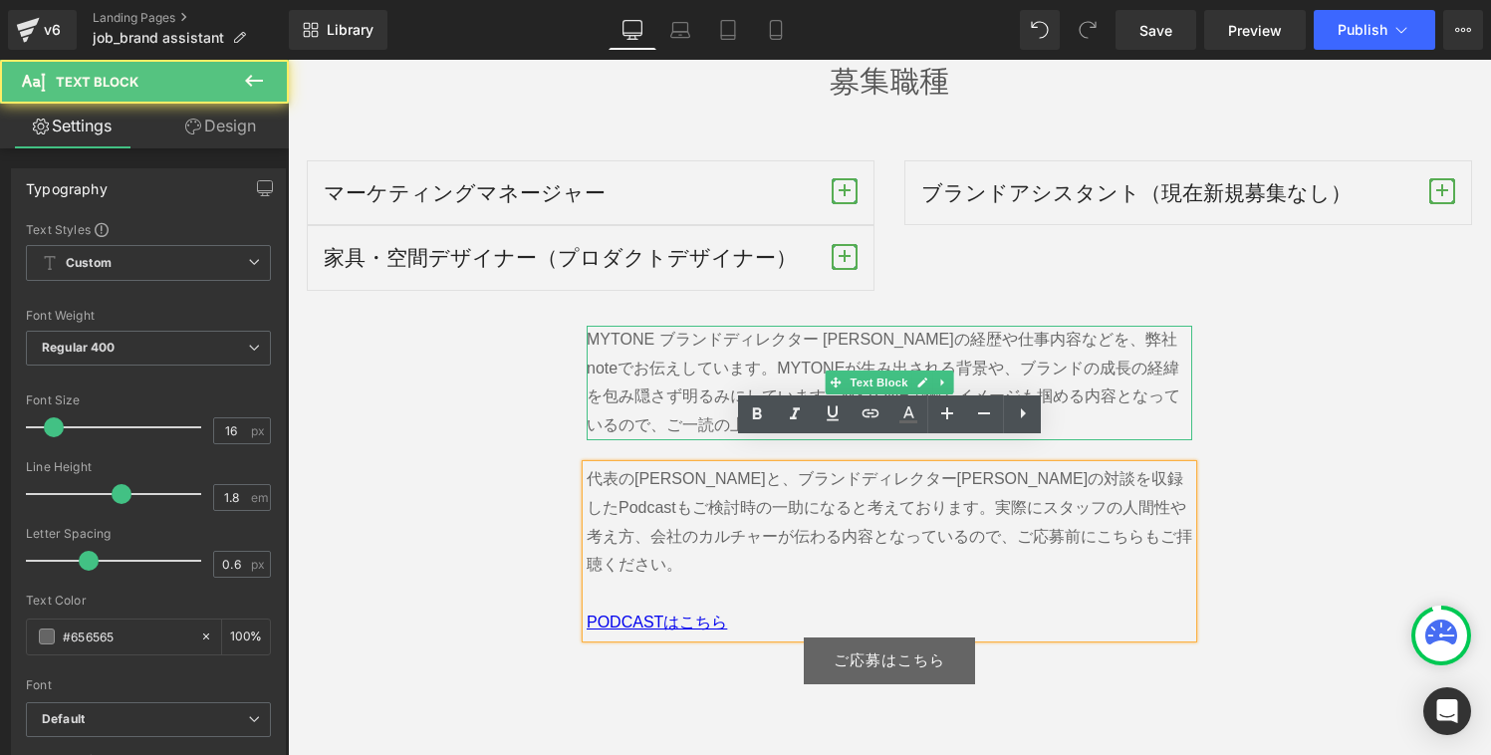
click at [732, 393] on span "MYTONEが生み出される背景や、ブランドの成長の経緯を包み隠さず明るみにしています。MYTONEで働くイメージも掴める内容となっているので、ご一読の上ご応募…" at bounding box center [882, 396] width 593 height 75
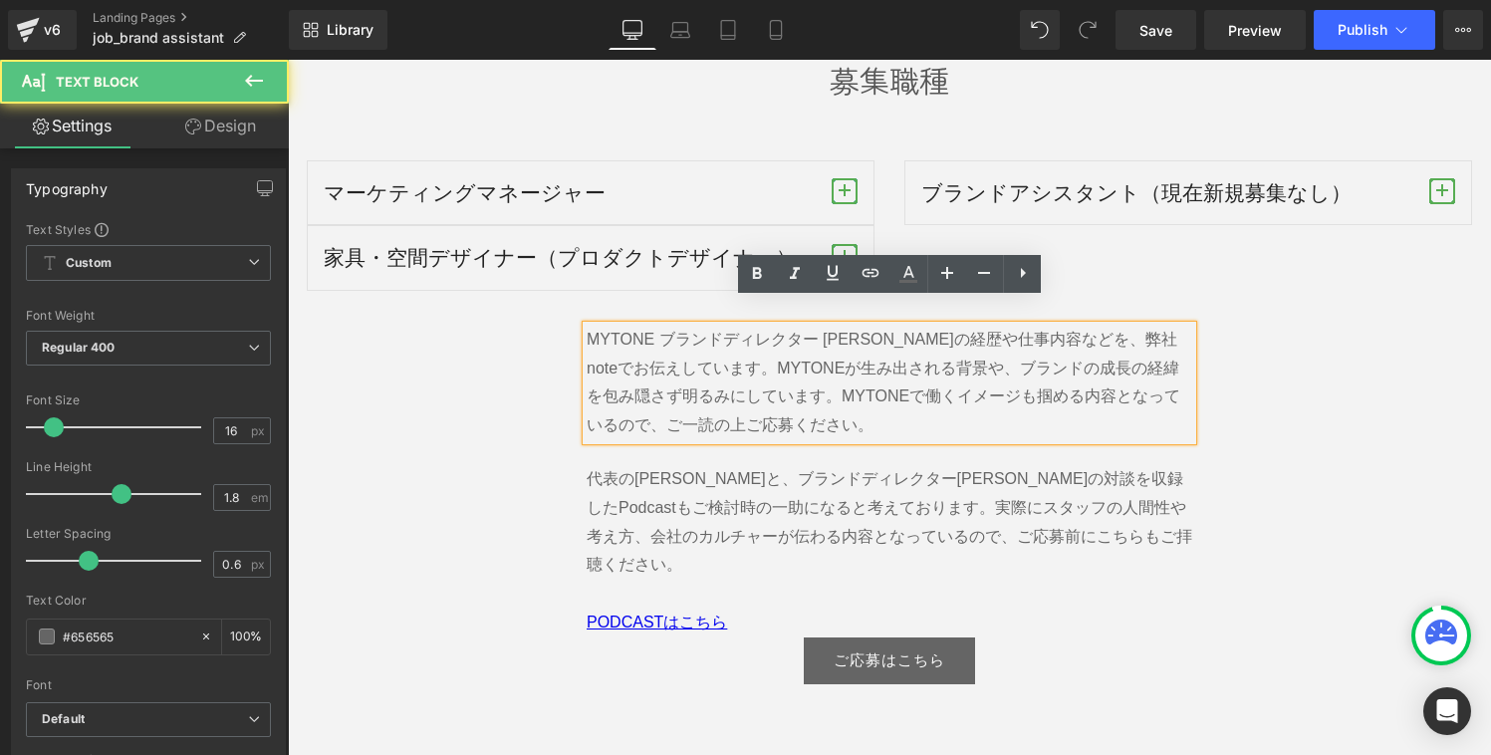
click at [764, 395] on p "MYTONE ブランドディレクター [PERSON_NAME]の経歴や仕事内容などを、弊社noteでお伝えしています。 MYTONEが生み出される背景や、ブラ…" at bounding box center [888, 383] width 605 height 115
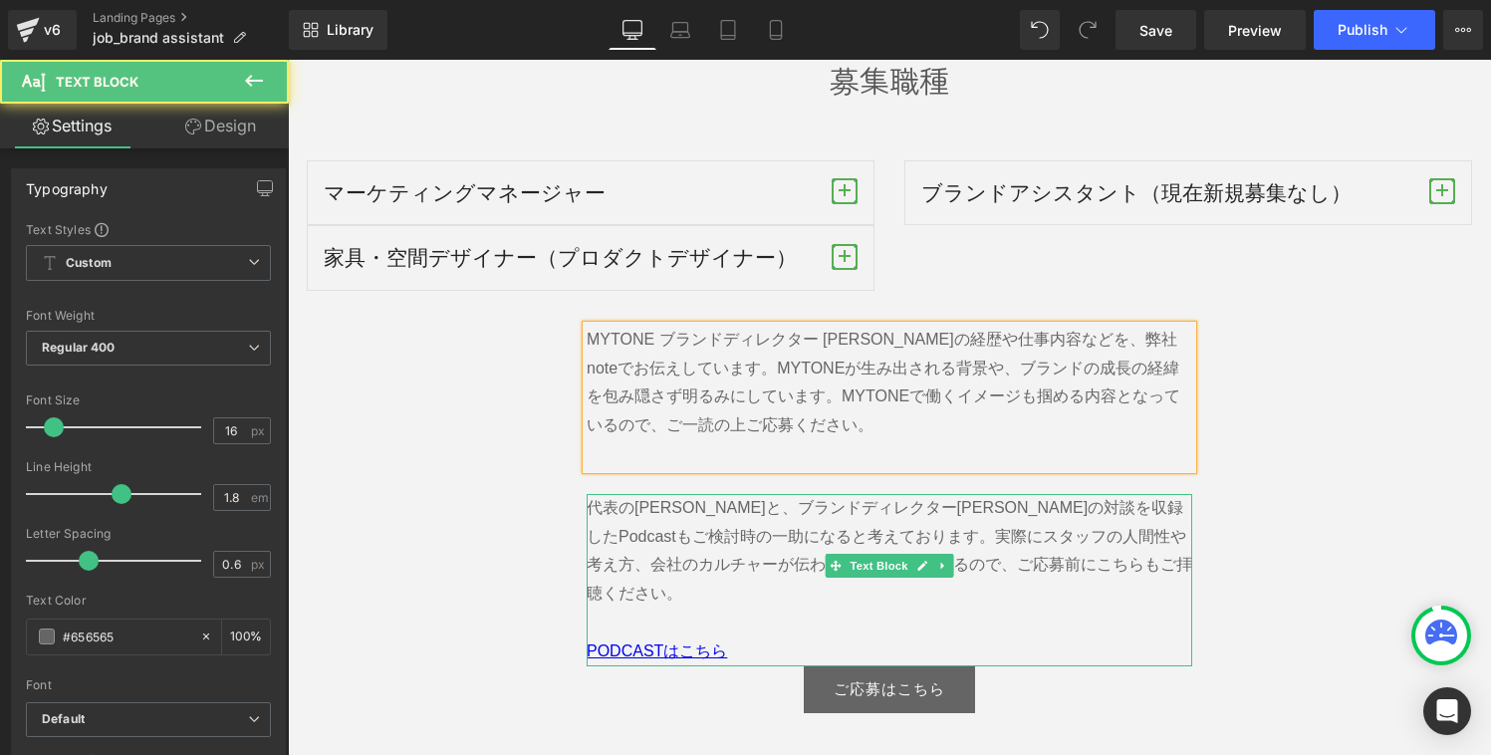
click at [706, 608] on p at bounding box center [888, 622] width 605 height 29
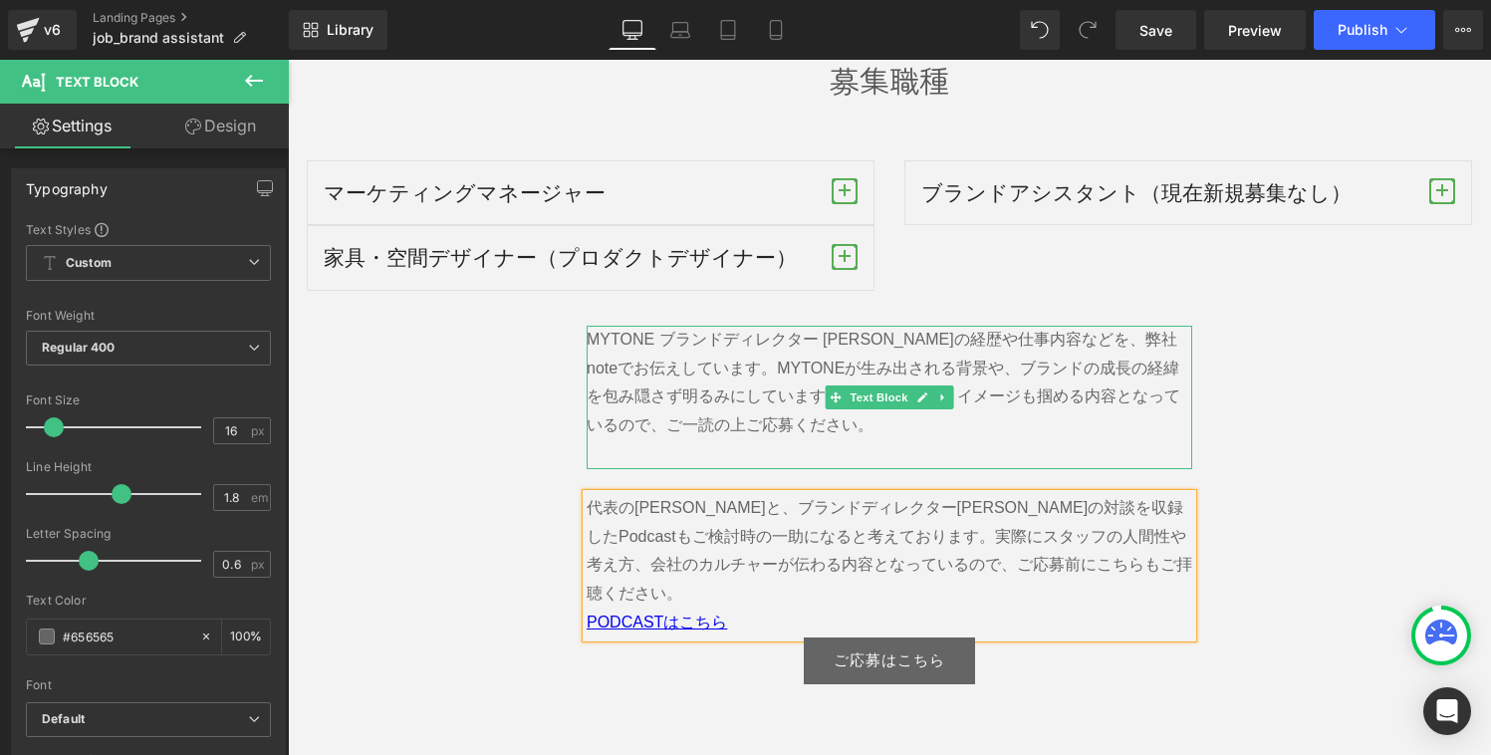
click at [767, 413] on p "MYTONE ブランドディレクター [PERSON_NAME]の経歴や仕事内容などを、弊社noteでお伝えしています。 MYTONEが生み出される背景や、ブラ…" at bounding box center [888, 383] width 605 height 115
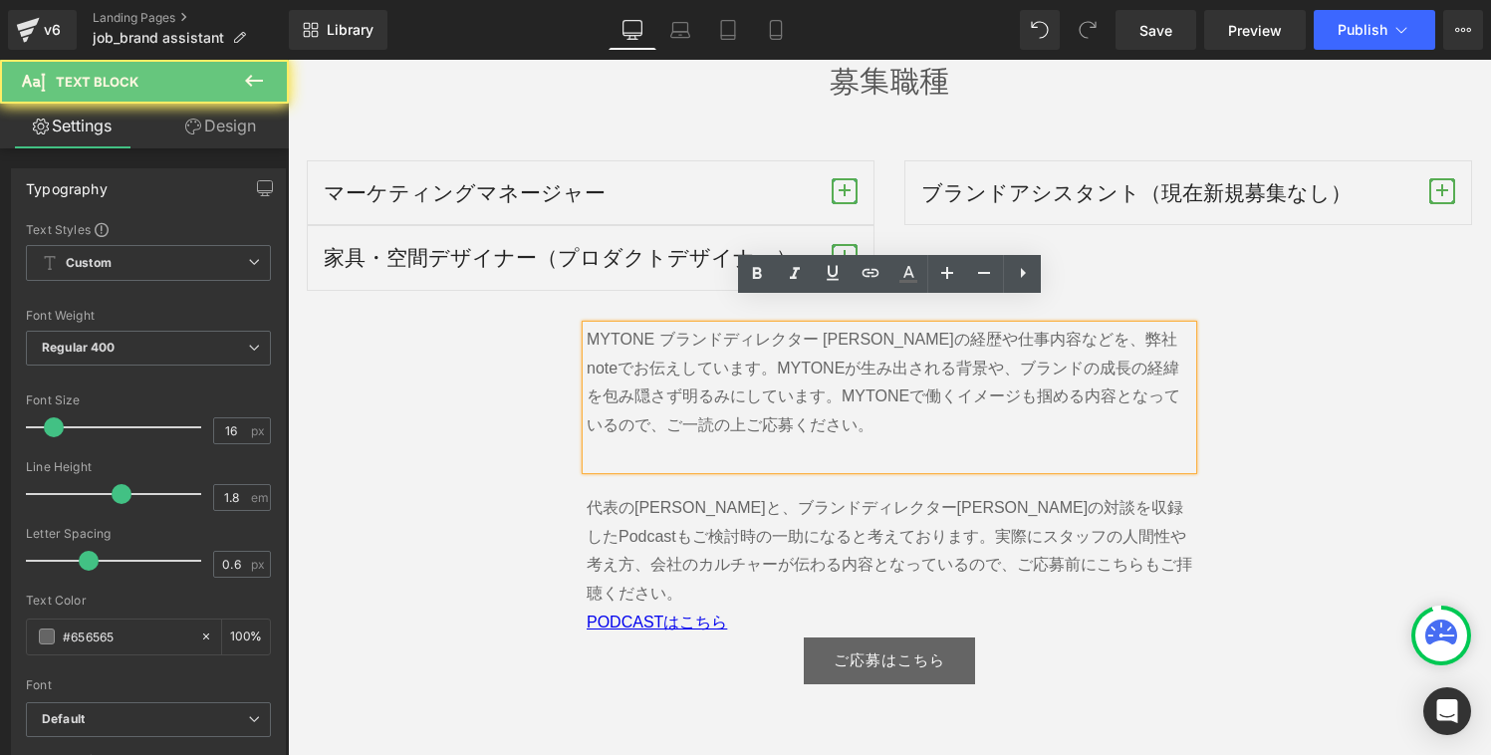
click at [739, 440] on p at bounding box center [888, 454] width 605 height 29
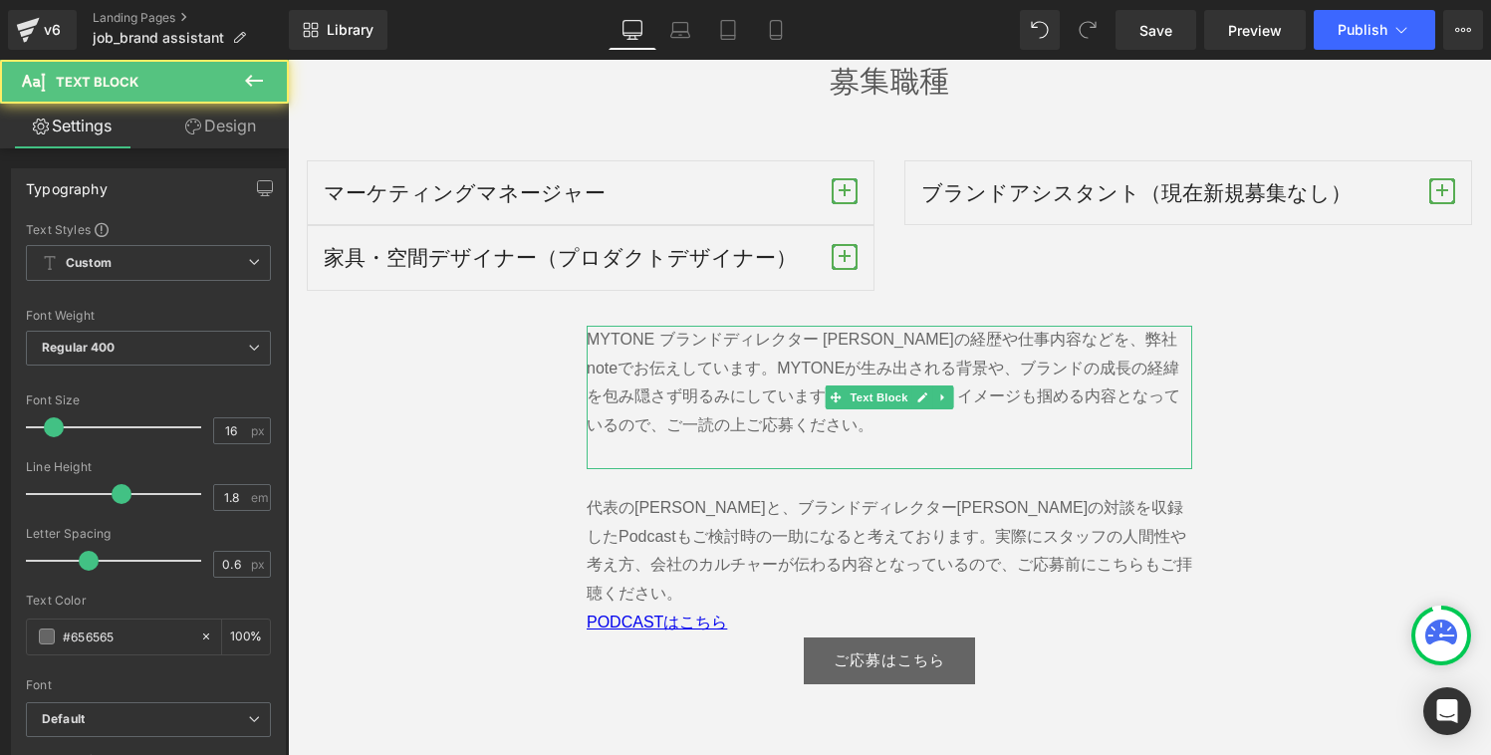
click at [699, 440] on p at bounding box center [888, 454] width 605 height 29
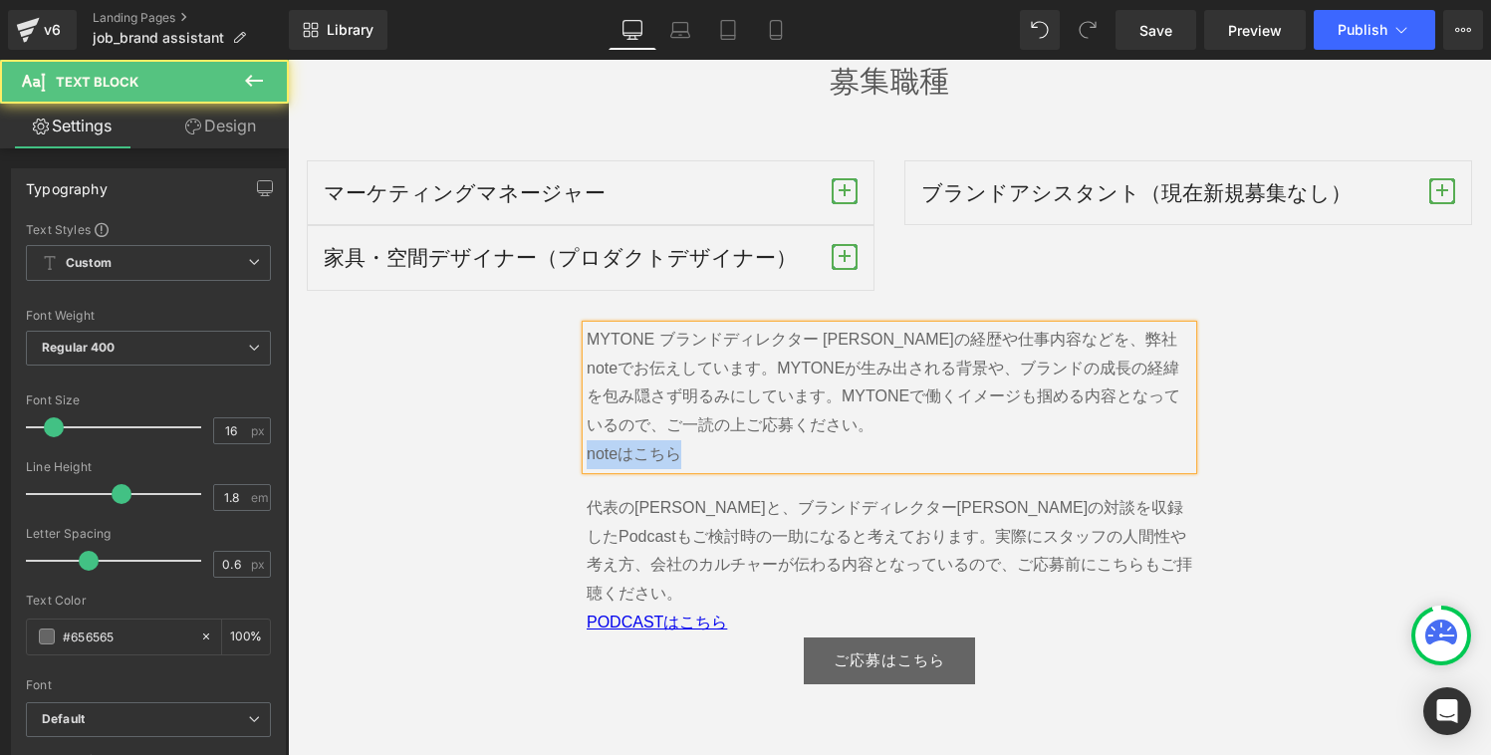
drag, startPoint x: 702, startPoint y: 430, endPoint x: 566, endPoint y: 430, distance: 136.4
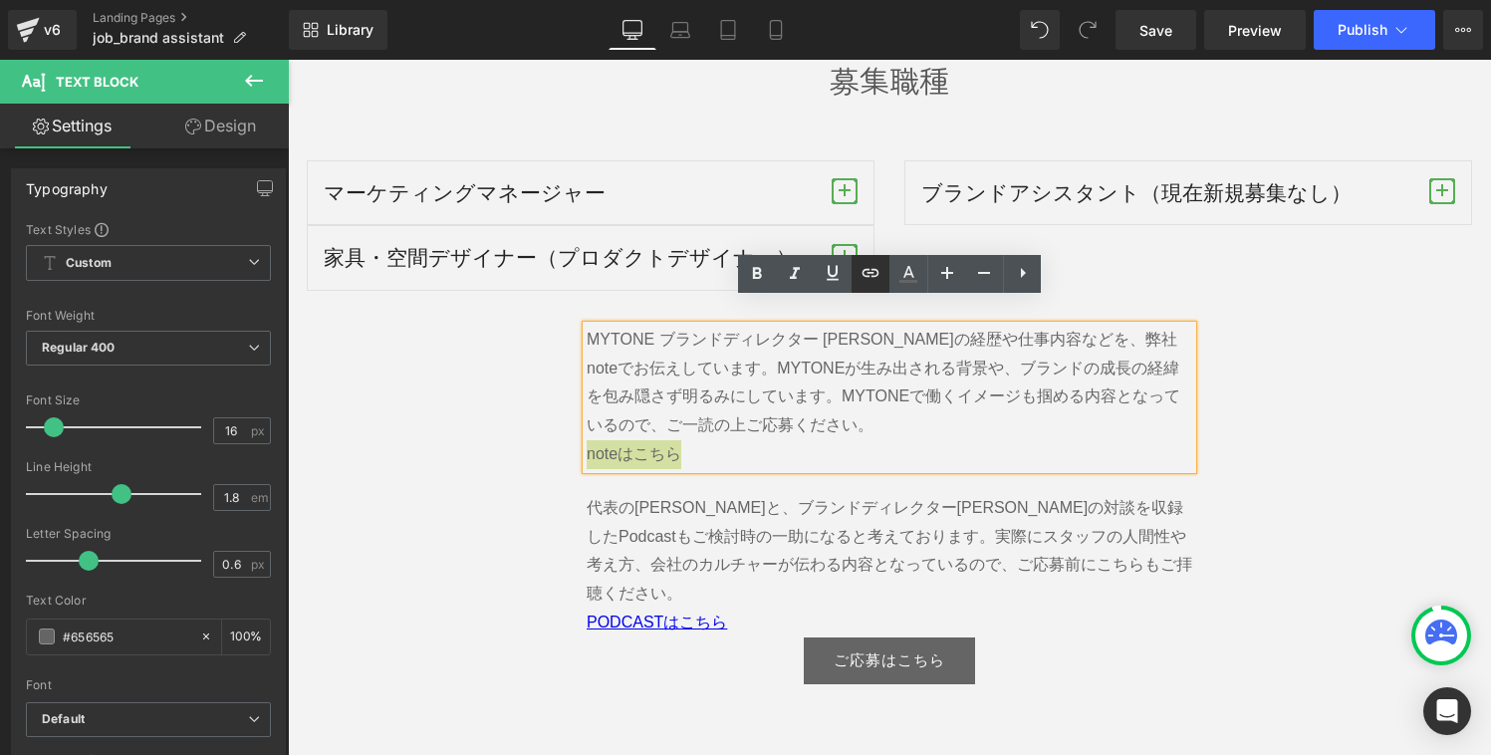
click at [871, 276] on icon at bounding box center [870, 273] width 17 height 8
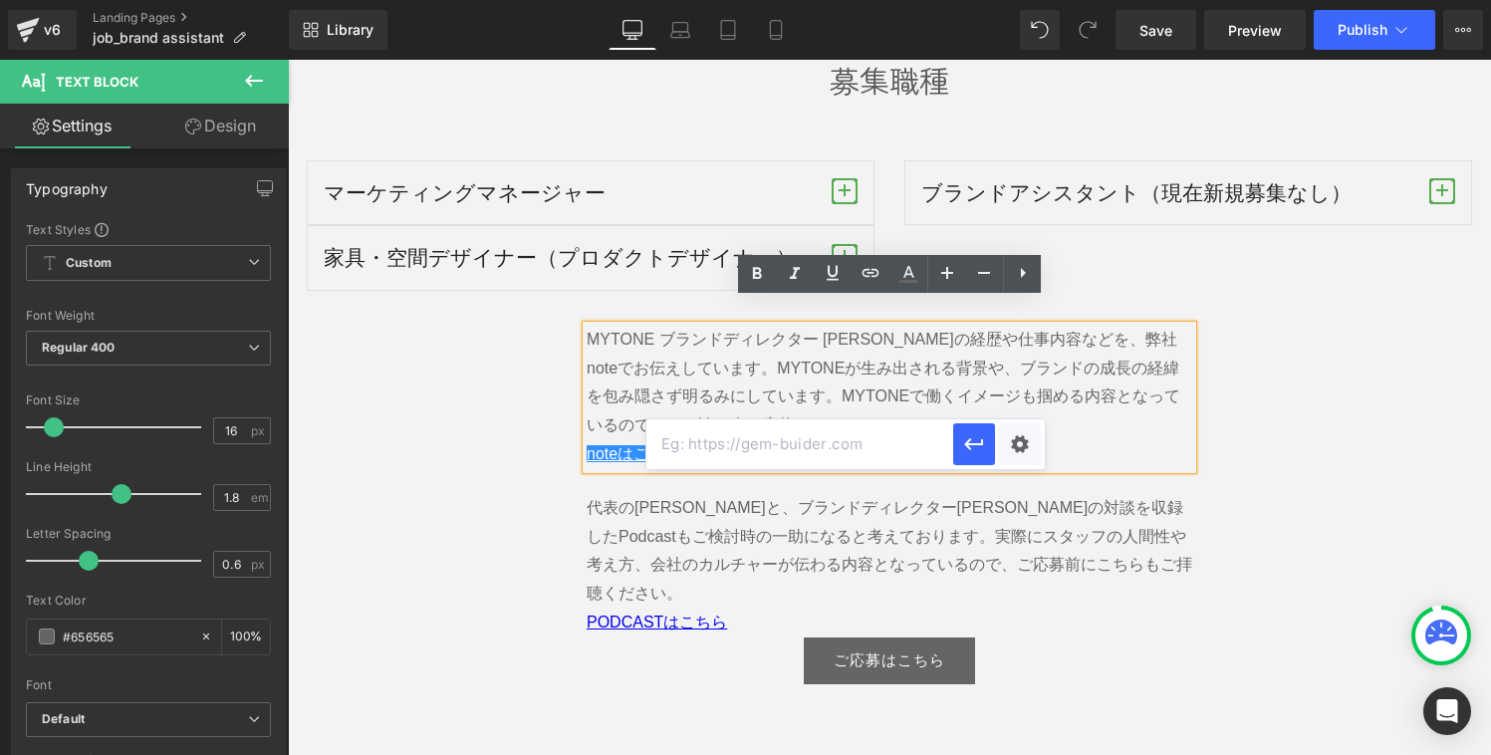
click at [857, 448] on input "text" at bounding box center [799, 444] width 307 height 50
paste input "[URL][DOMAIN_NAME]"
type input "[URL][DOMAIN_NAME]"
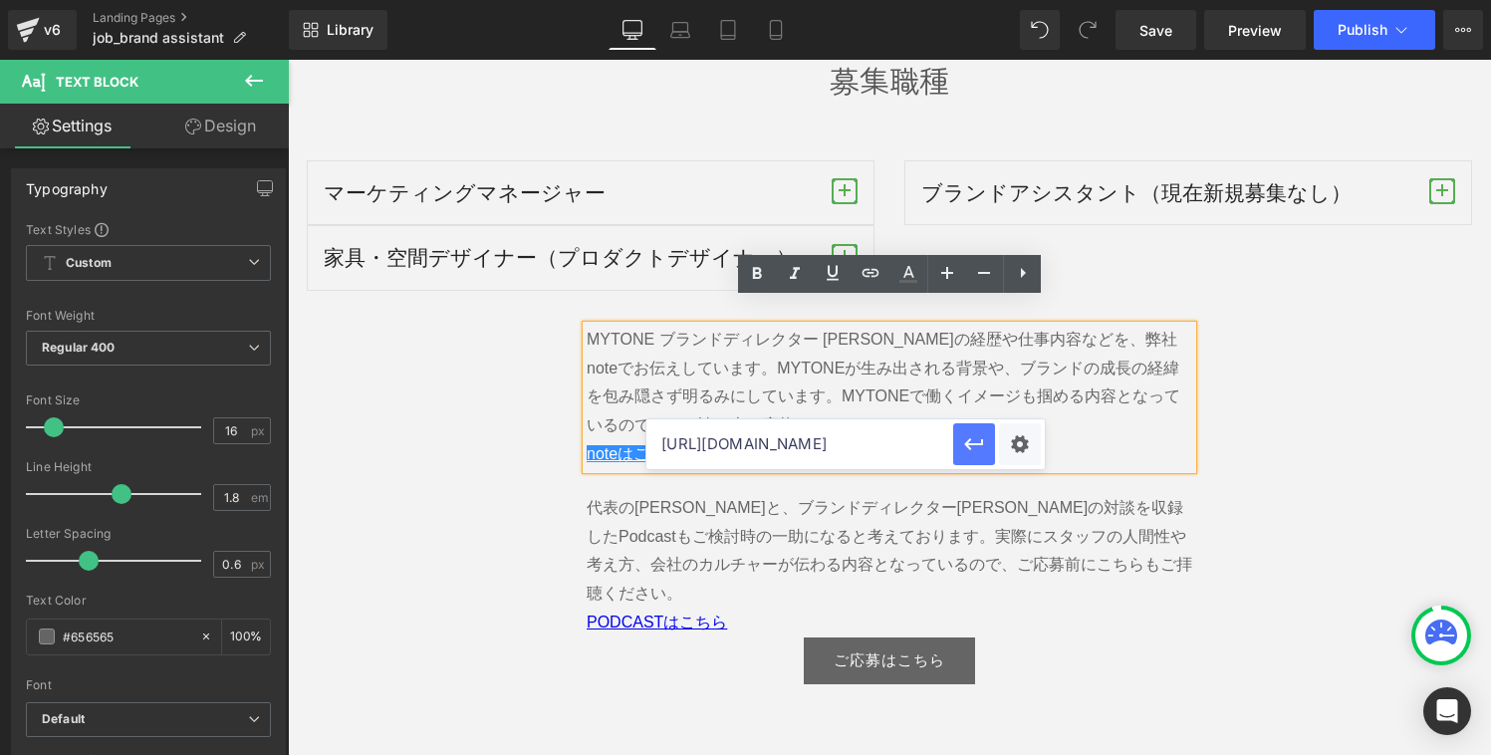
click at [964, 450] on icon "button" at bounding box center [974, 444] width 24 height 24
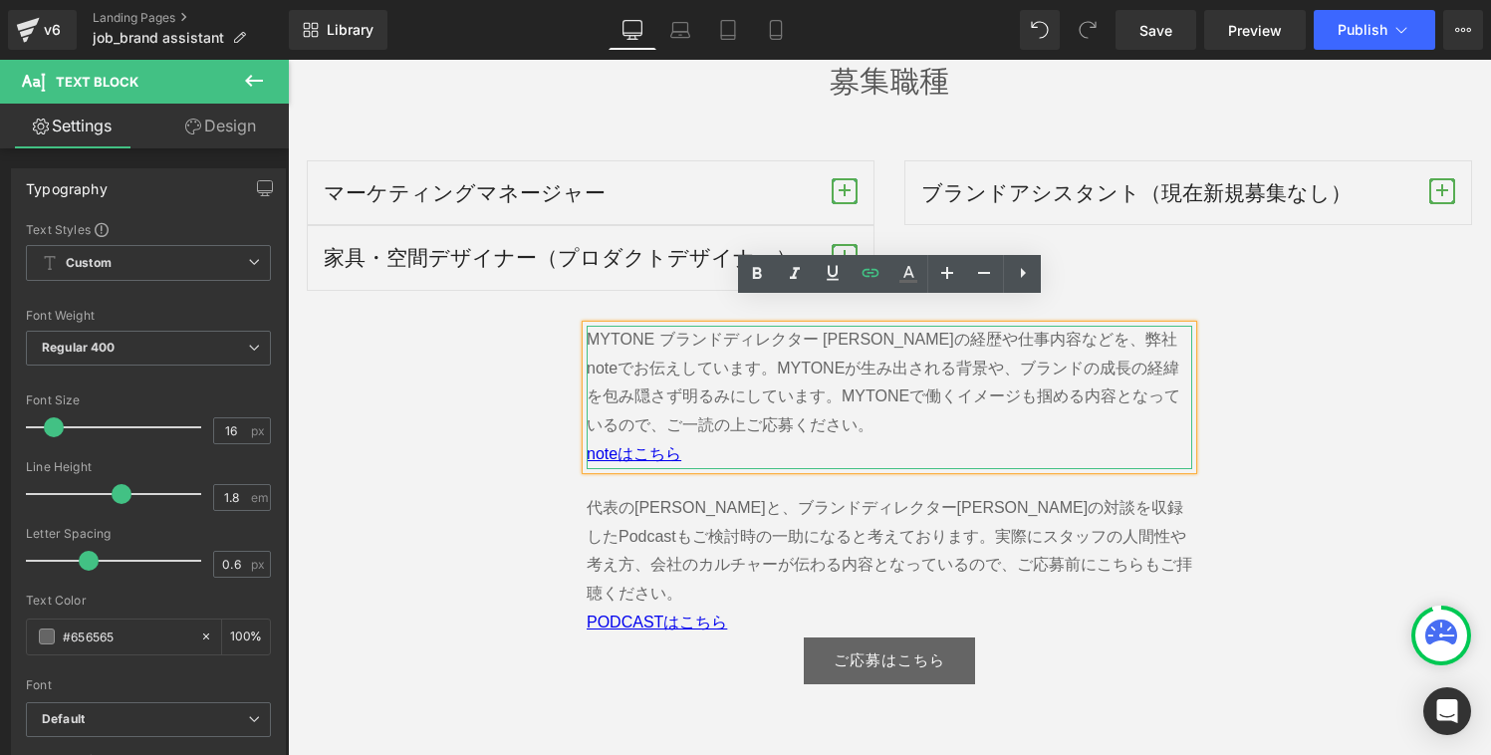
click at [708, 440] on p "noteはこちら" at bounding box center [888, 454] width 605 height 29
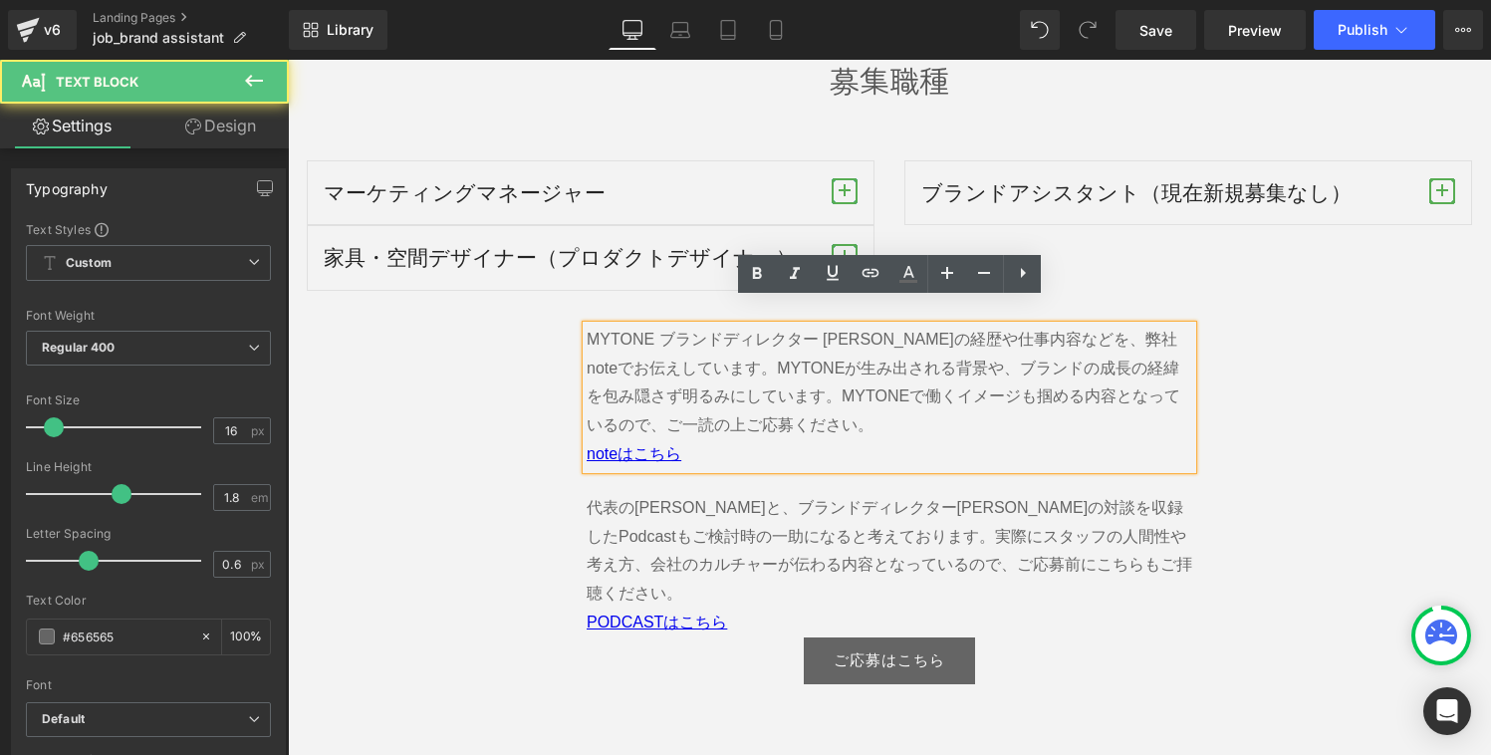
click at [772, 440] on p "noteはこちら" at bounding box center [888, 454] width 605 height 29
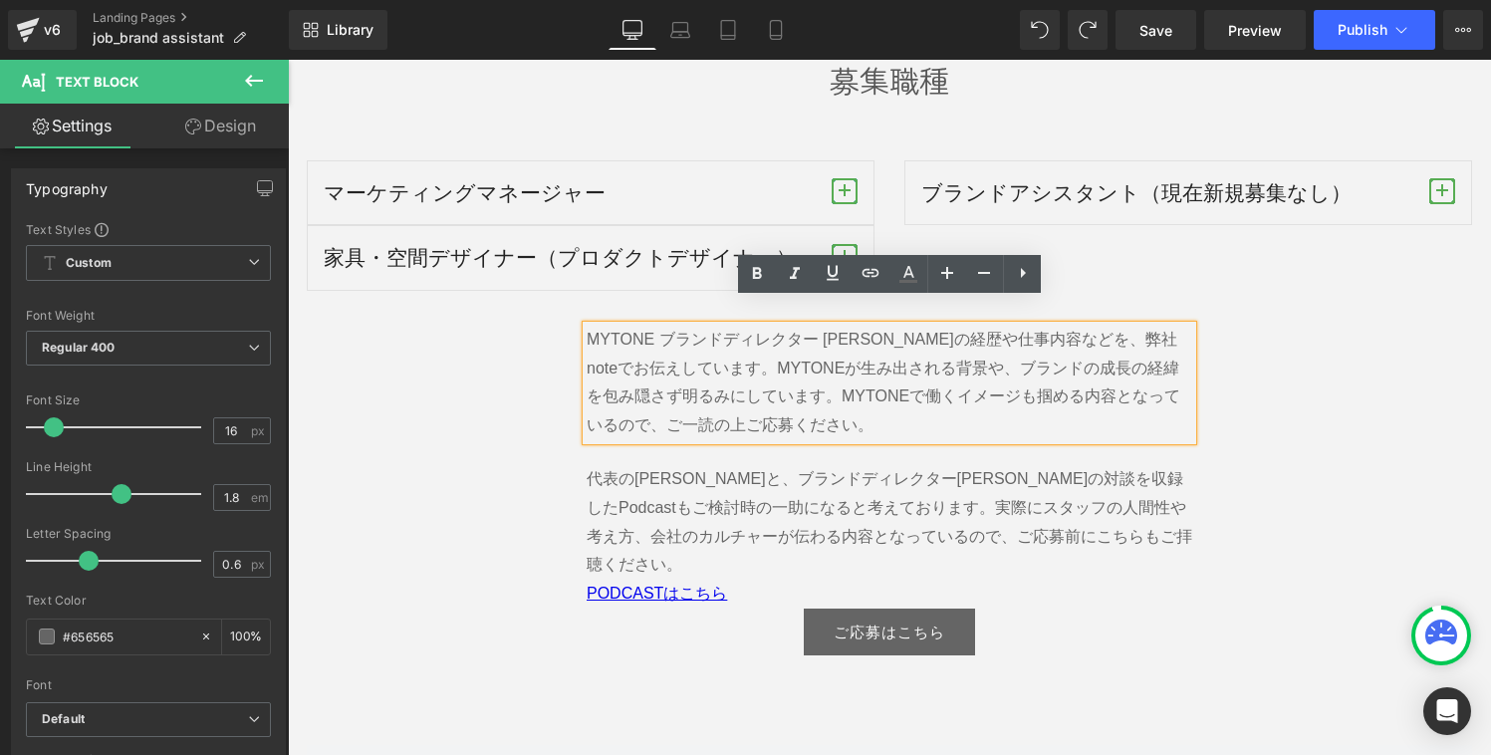
click at [824, 355] on p "MYTONE ブランドディレクター [PERSON_NAME]の経歴や仕事内容などを、弊社noteでお伝えしています。 MYTONEが生み出される背景や、ブラ…" at bounding box center [888, 383] width 605 height 115
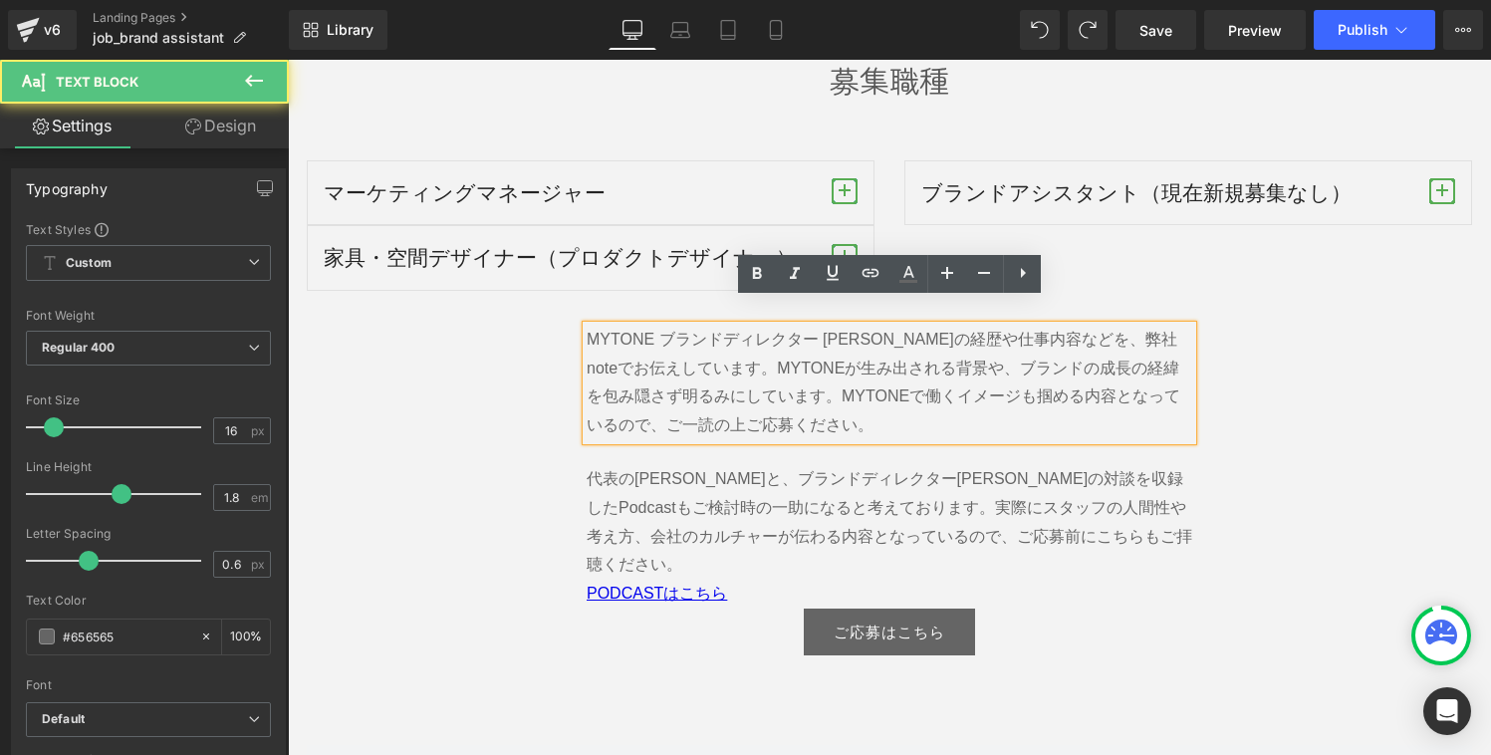
click at [949, 359] on span "MYTONEが生み出される背景や、ブランドの成長の経緯を包み隠さず明るみにしています。MYTONEで働くイメージも掴める内容となっているので、ご一読の上ご応募…" at bounding box center [882, 396] width 593 height 75
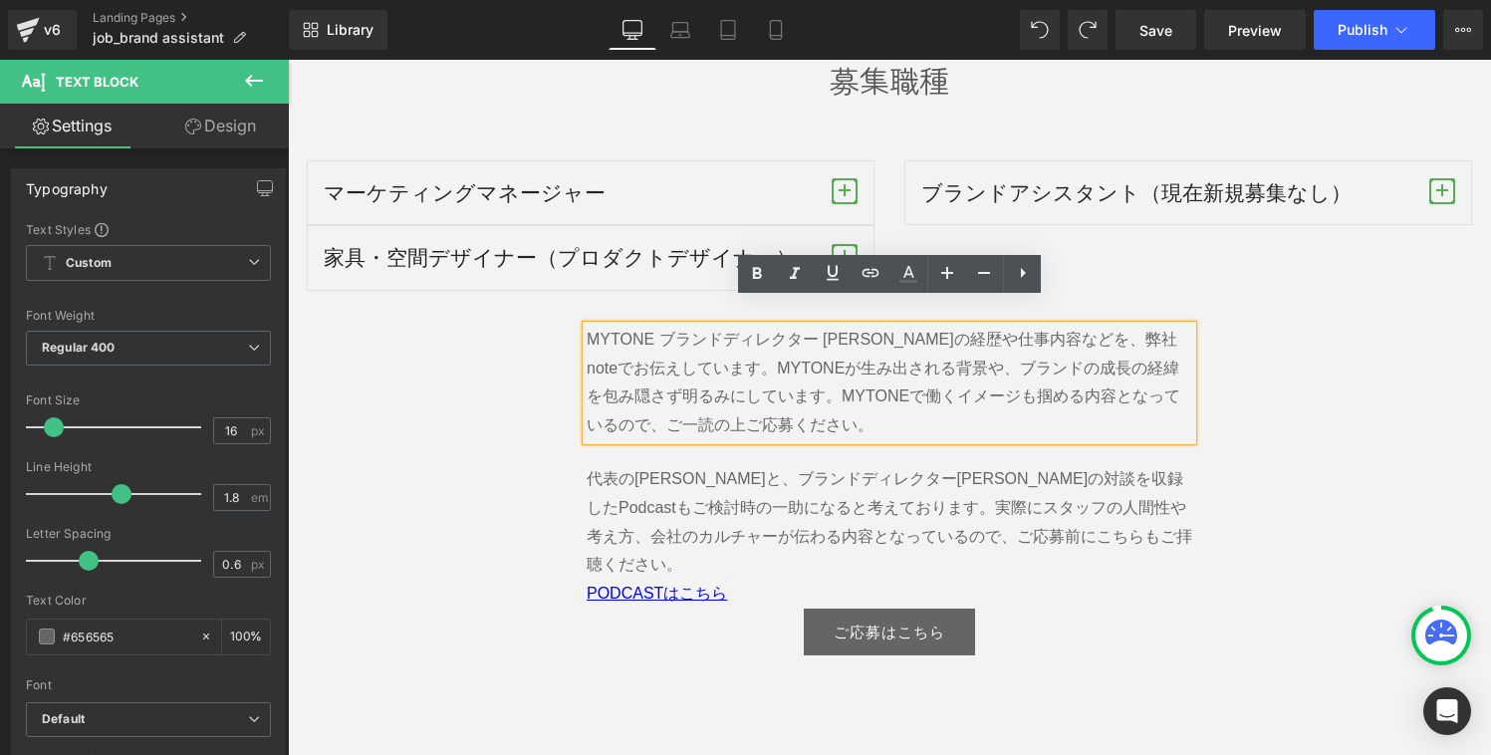
click at [797, 331] on span "MYTONE ブランドディレクター [PERSON_NAME]の経歴や仕事内容などを、弊社noteでお伝えしています。" at bounding box center [881, 354] width 590 height 46
click at [586, 326] on div "MYTONE ブランドディレクター [PERSON_NAME]の経歴や仕事内容などを、弊社noteでお伝えしています。 MYTONEが生み出される背景や、ブラ…" at bounding box center [888, 383] width 605 height 115
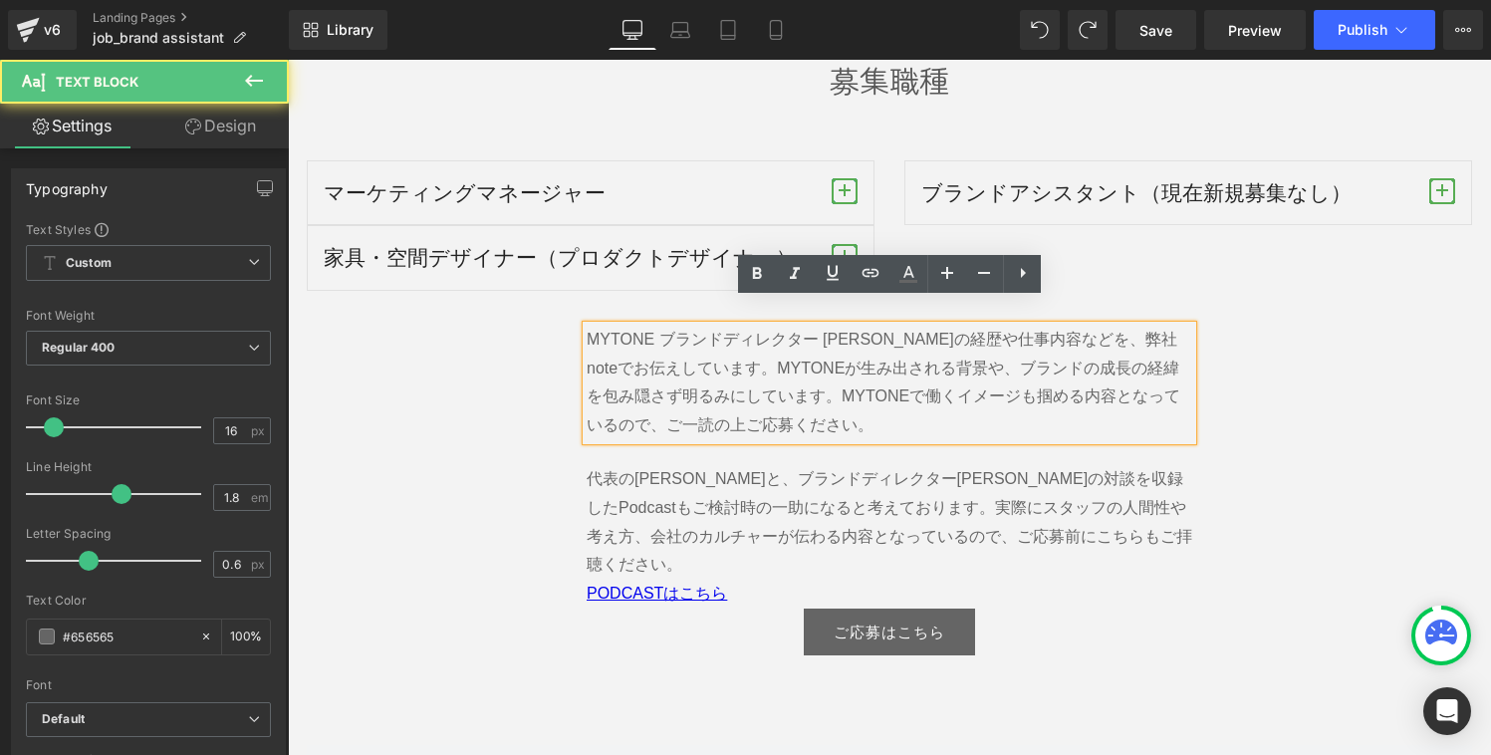
click at [590, 331] on span "MYTONE ブランドディレクター [PERSON_NAME]の経歴や仕事内容などを、弊社noteでお伝えしています。" at bounding box center [881, 354] width 590 height 46
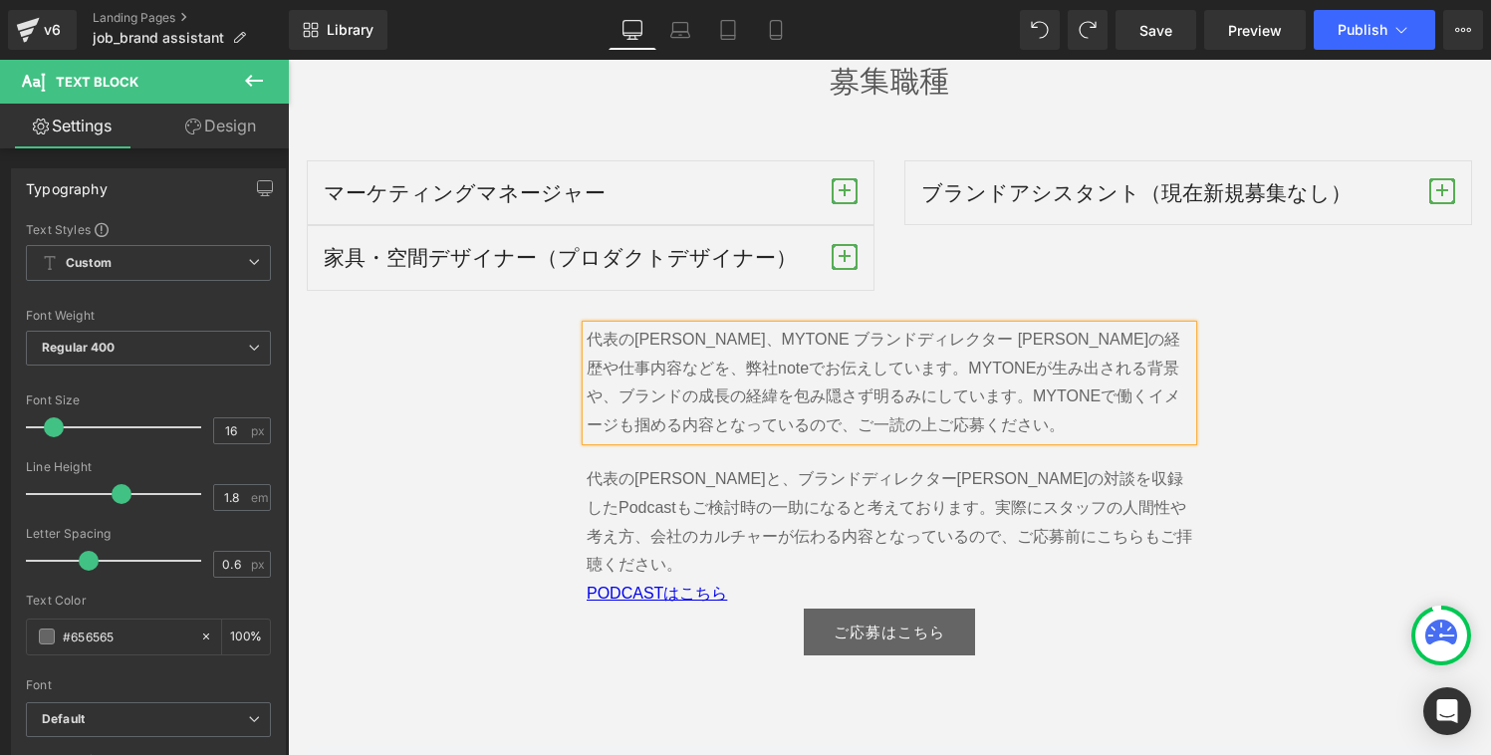
click at [756, 331] on span "代表の[PERSON_NAME]、MYTONE ブランドディレクター [PERSON_NAME]の経歴や仕事内容などを、弊社noteでお伝えしています。" at bounding box center [882, 354] width 593 height 46
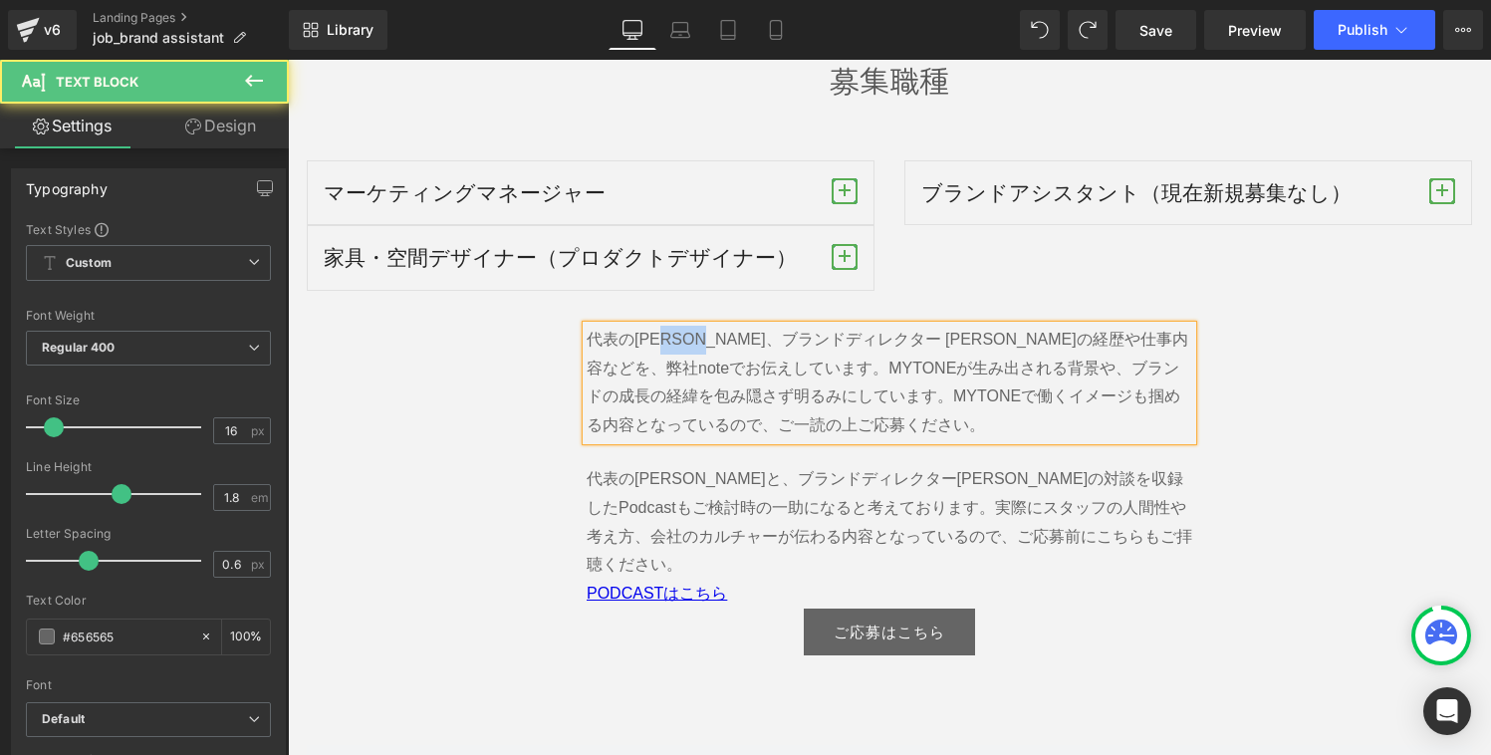
drag, startPoint x: 743, startPoint y: 314, endPoint x: 682, endPoint y: 313, distance: 60.7
click at [682, 331] on span "代表の[PERSON_NAME]、ブランドディレクター [PERSON_NAME]の経歴や仕事内容などを、弊社noteでお伝えしています。" at bounding box center [886, 354] width 601 height 46
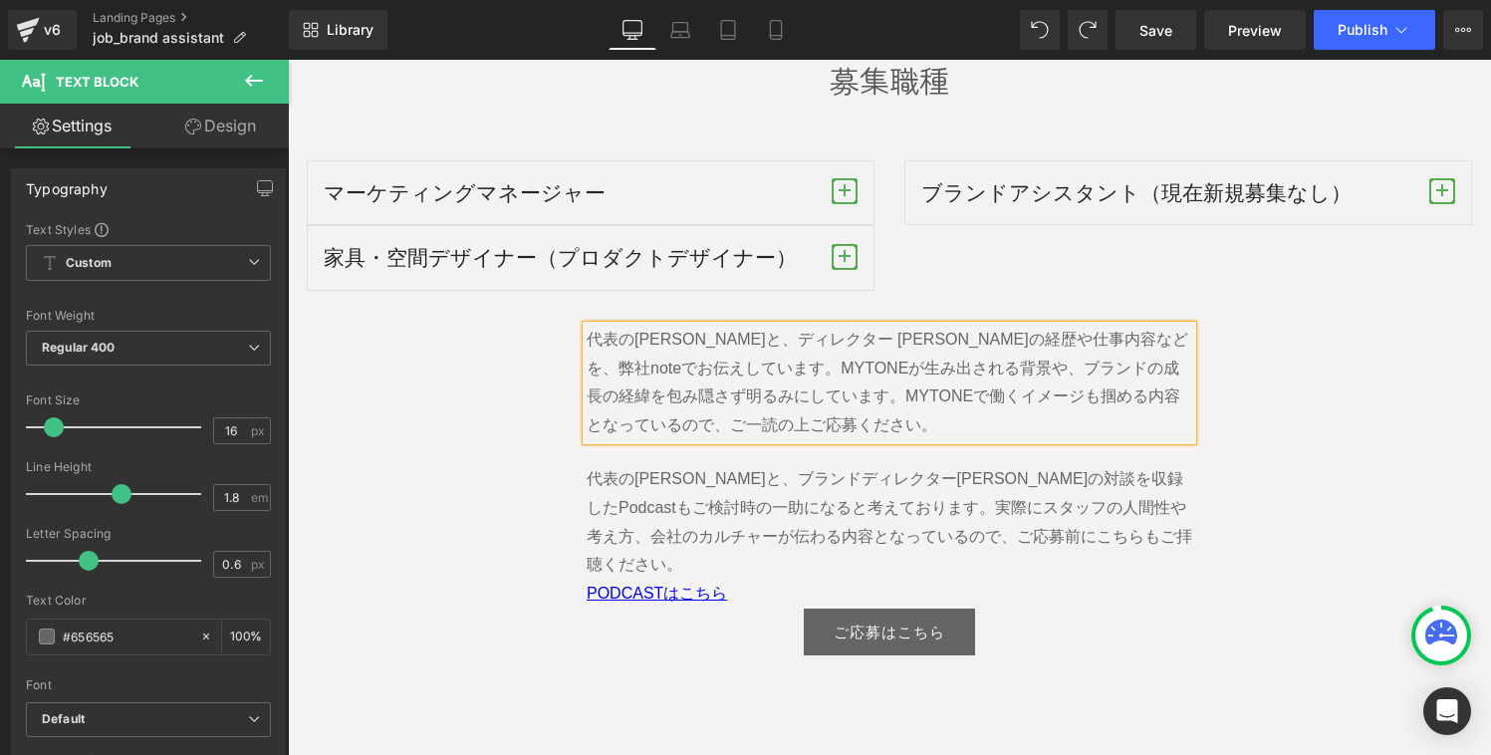
click at [796, 331] on span "代表の[PERSON_NAME]と、ディレクター [PERSON_NAME]の経歴や仕事内容などを、弊社noteでお伝えしています。" at bounding box center [886, 354] width 601 height 46
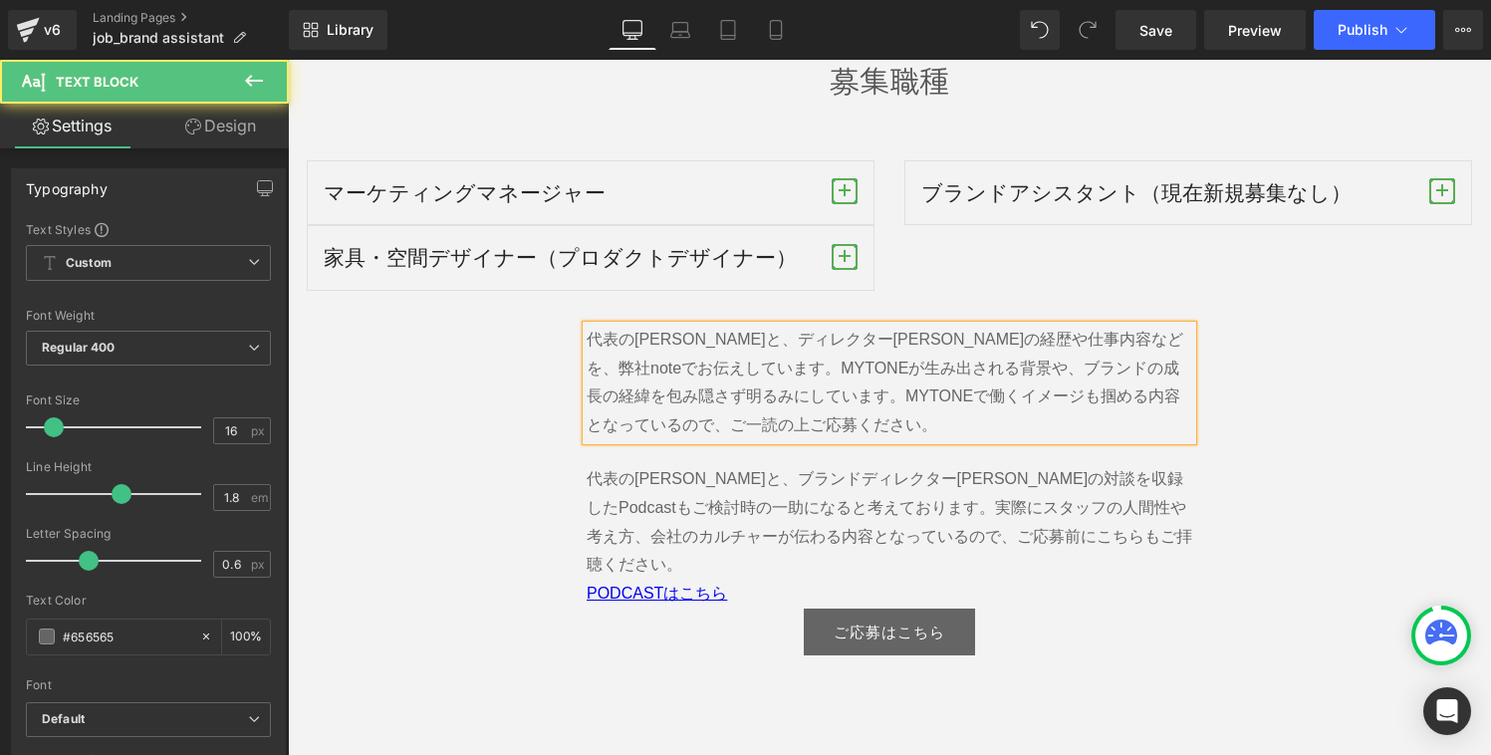
click at [907, 331] on span "代表の[PERSON_NAME]と、ディレクター[PERSON_NAME]の経歴や仕事内容などを、弊社noteでお伝えしています。" at bounding box center [884, 354] width 596 height 46
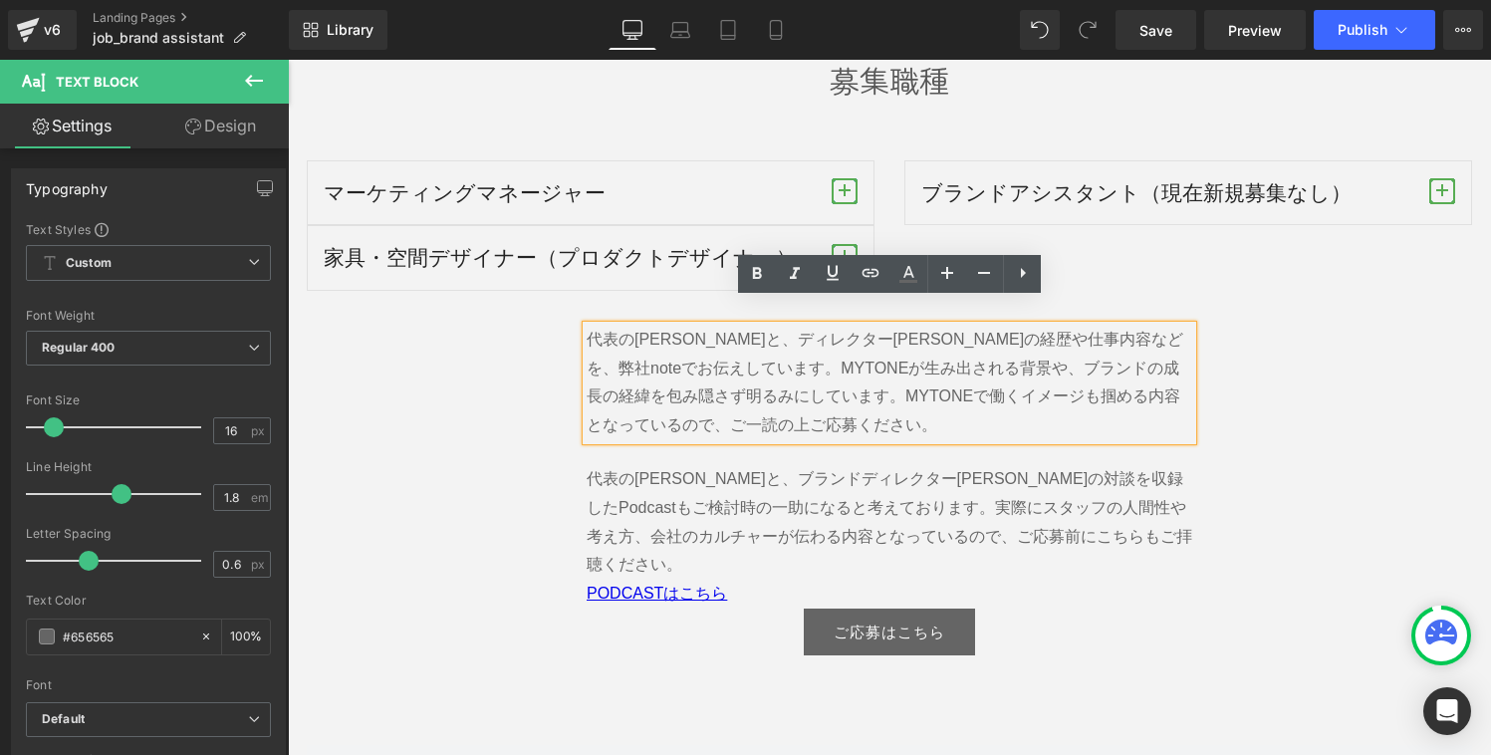
click at [886, 331] on span "代表の[PERSON_NAME]と、ディレクター[PERSON_NAME]の経歴や仕事内容などを、弊社noteでお伝えしています。" at bounding box center [884, 354] width 596 height 46
click at [896, 331] on span "代表の[PERSON_NAME]と、ディレクター[PERSON_NAME]の経歴や仕事内容などを、弊社noteでお伝えしています。" at bounding box center [884, 354] width 596 height 46
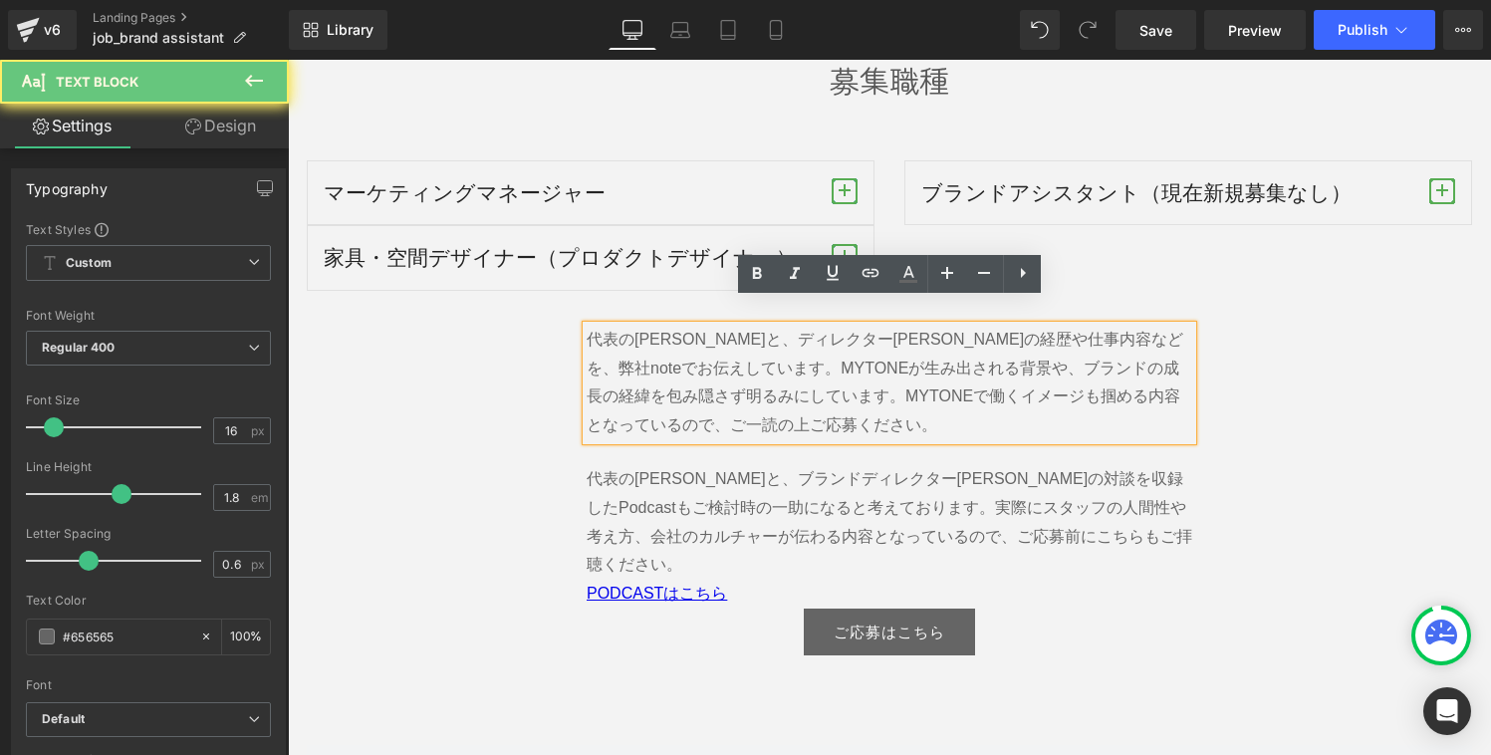
click at [894, 331] on span "代表の[PERSON_NAME]と、ディレクター[PERSON_NAME]の経歴や仕事内容などを、弊社noteでお伝えしています。" at bounding box center [884, 354] width 596 height 46
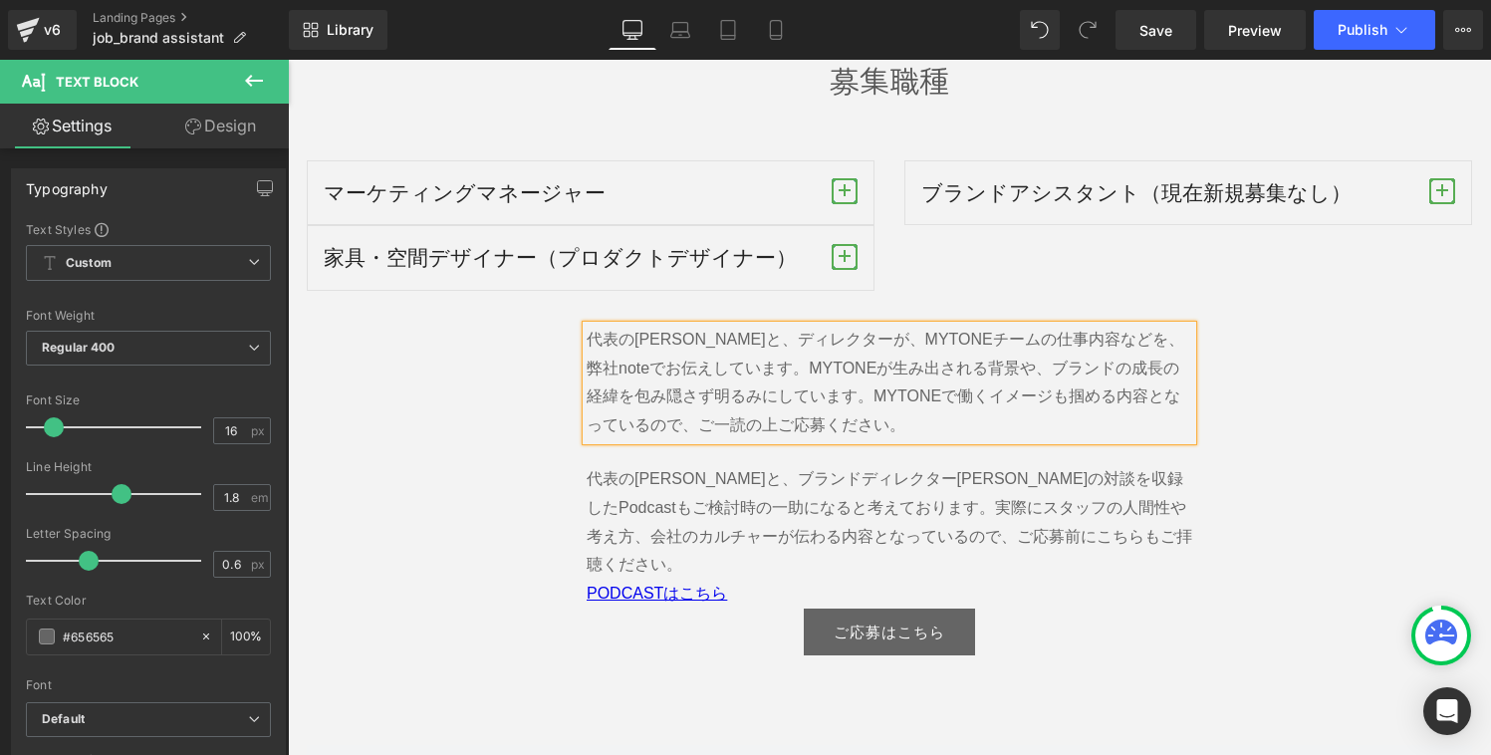
click at [1077, 331] on span "代表の[PERSON_NAME]と、ディレクターが、MYTONEチームの仕事内容などを、弊社noteでお伝えしています。" at bounding box center [884, 354] width 597 height 46
click at [1106, 331] on span "代表の[PERSON_NAME]と、ディレクターが、MYTONEチームの詳細や仕事内容を弊社noteでお伝えしています。" at bounding box center [884, 354] width 597 height 46
click at [690, 334] on p "代表の[PERSON_NAME]と、ディレクターが、MYTONEチームの詳細や仕事内容をnoteでお伝えしています。 MYTONEが生み出される背景や、ブラン…" at bounding box center [888, 383] width 605 height 115
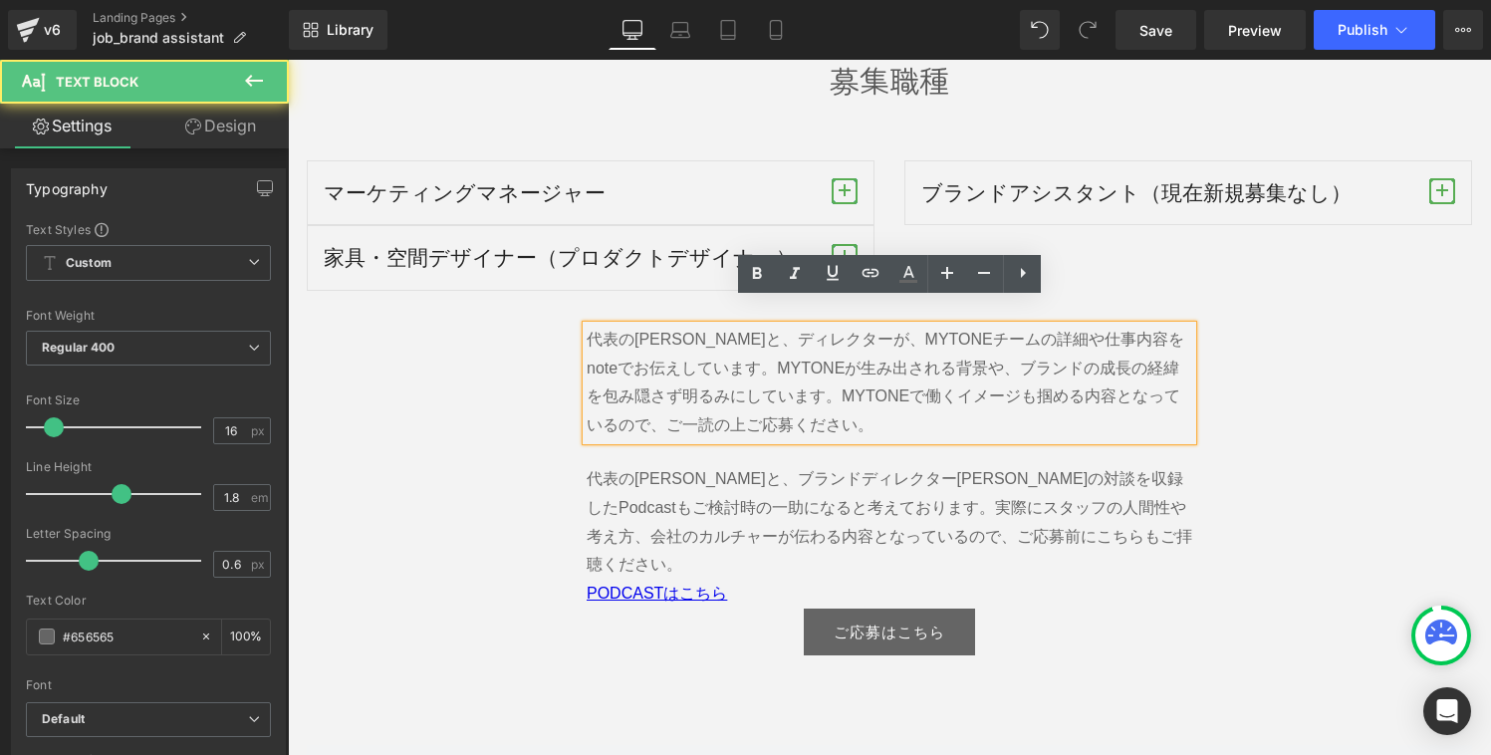
click at [793, 359] on span "MYTONEが生み出される背景や、ブランドの成長の経緯を包み隠さず明るみにしています。MYTONEで働くイメージも掴める内容となっているので、ご一読の上ご応募…" at bounding box center [882, 396] width 593 height 75
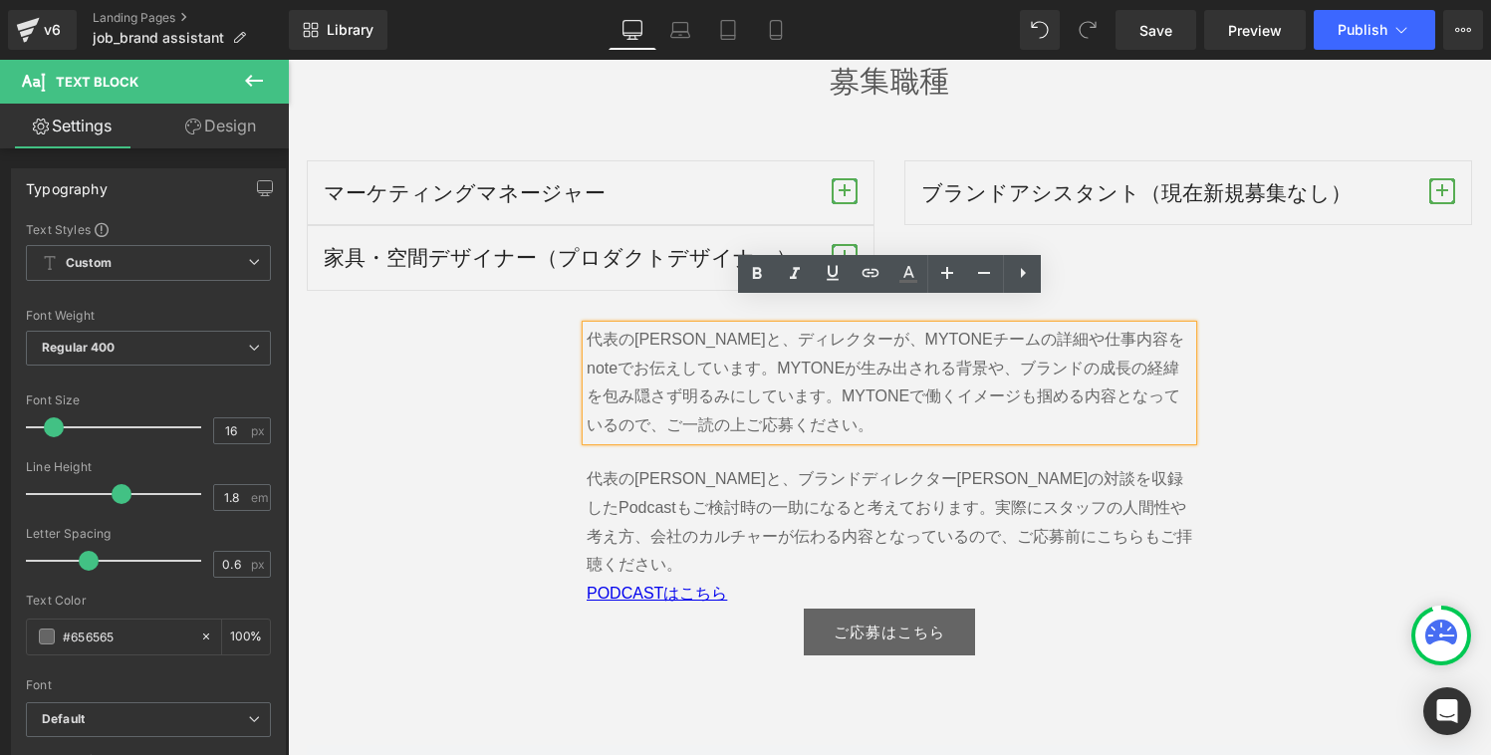
click at [792, 406] on p "代表の[PERSON_NAME]と、ディレクターが、MYTONEチームの詳細や仕事内容をnoteでお伝えしています。 MYTONEが生み出される背景や、ブラン…" at bounding box center [888, 383] width 605 height 115
click at [951, 383] on p "代表の[PERSON_NAME]と、ディレクターが、MYTONEチームの詳細や仕事内容をnoteでお伝えしています。 MYTONEが生み出される背景や、ブラン…" at bounding box center [888, 383] width 605 height 115
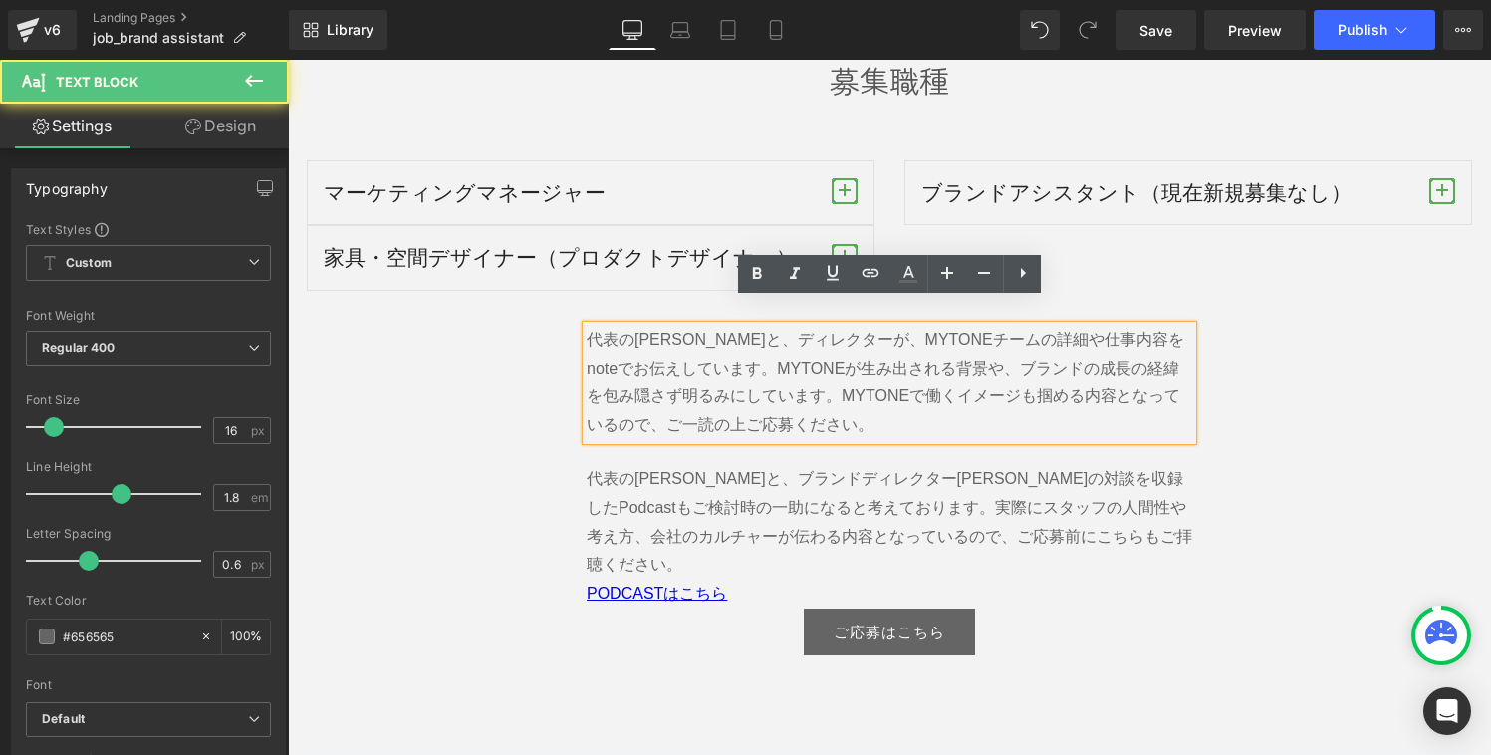
click at [1137, 369] on span "MYTONEが生み出される背景や、ブランドの成長の経緯を包み隠さず明るみにしています。MYTONEで働くイメージも掴める内容となっているので、ご一読の上ご応募…" at bounding box center [882, 396] width 593 height 75
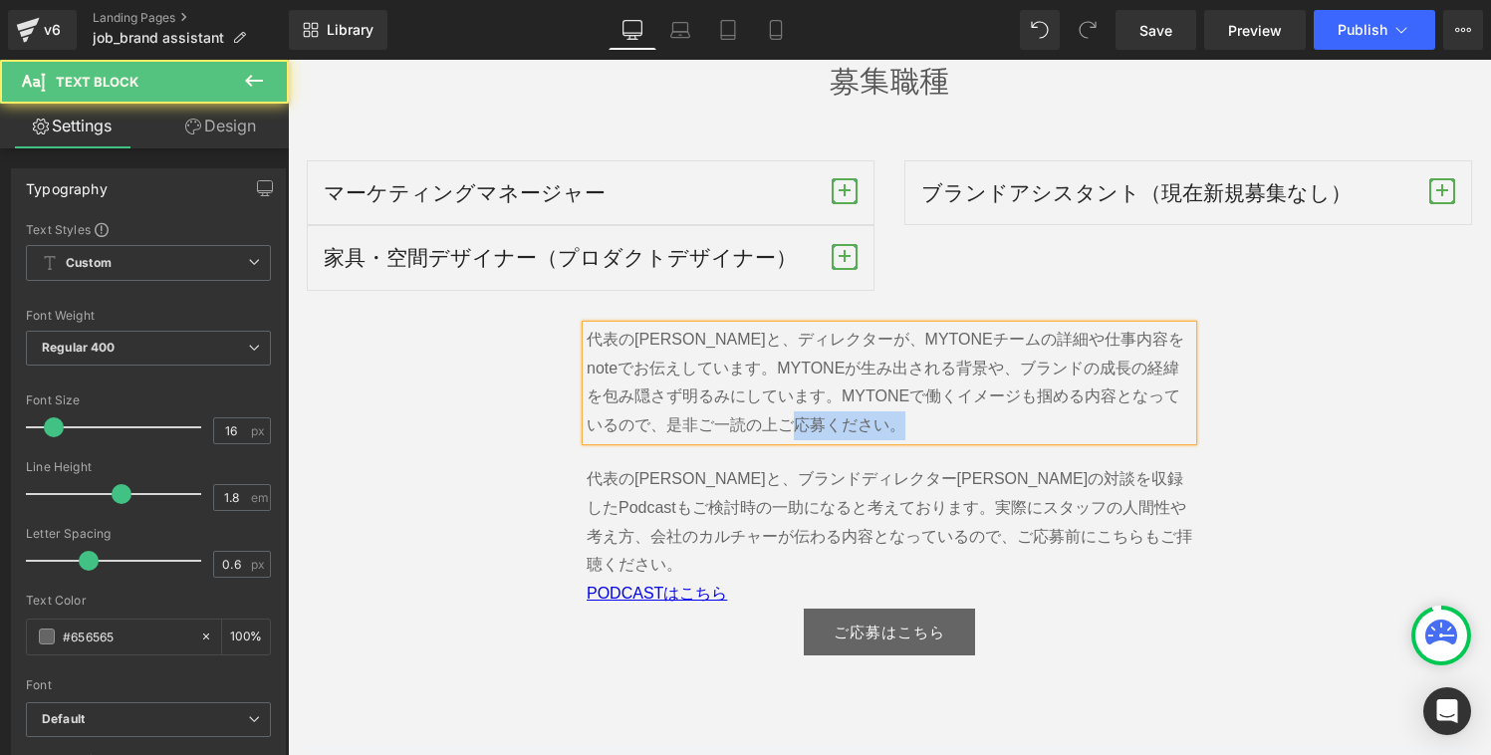
drag, startPoint x: 935, startPoint y: 408, endPoint x: 670, endPoint y: 401, distance: 264.9
click at [670, 401] on p "代表の[PERSON_NAME]と、ディレクターが、MYTONEチームの詳細や仕事内容をnoteでお伝えしています。 MYTONEが生み出される背景や、ブラン…" at bounding box center [888, 383] width 605 height 115
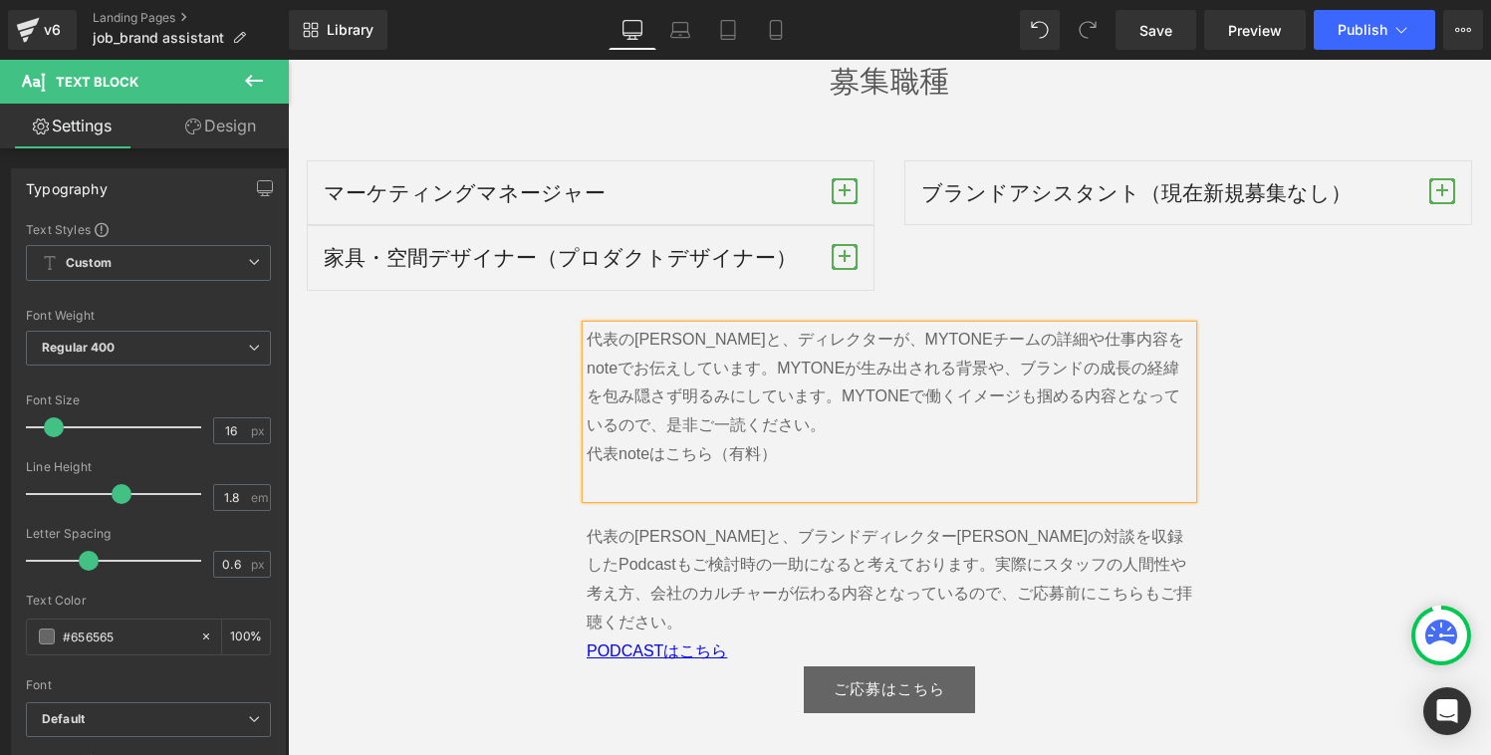
click at [790, 331] on span "代表の[PERSON_NAME]と、ディレクターが、MYTONEチームの詳細や仕事内容をnoteでお伝えしています。" at bounding box center [884, 354] width 597 height 46
click at [636, 457] on p "代表の[PERSON_NAME]と、ディレクター[PERSON_NAME]、[PERSON_NAME]チームの詳細や仕事内容をnoteでお伝えしています。 M…" at bounding box center [888, 412] width 605 height 172
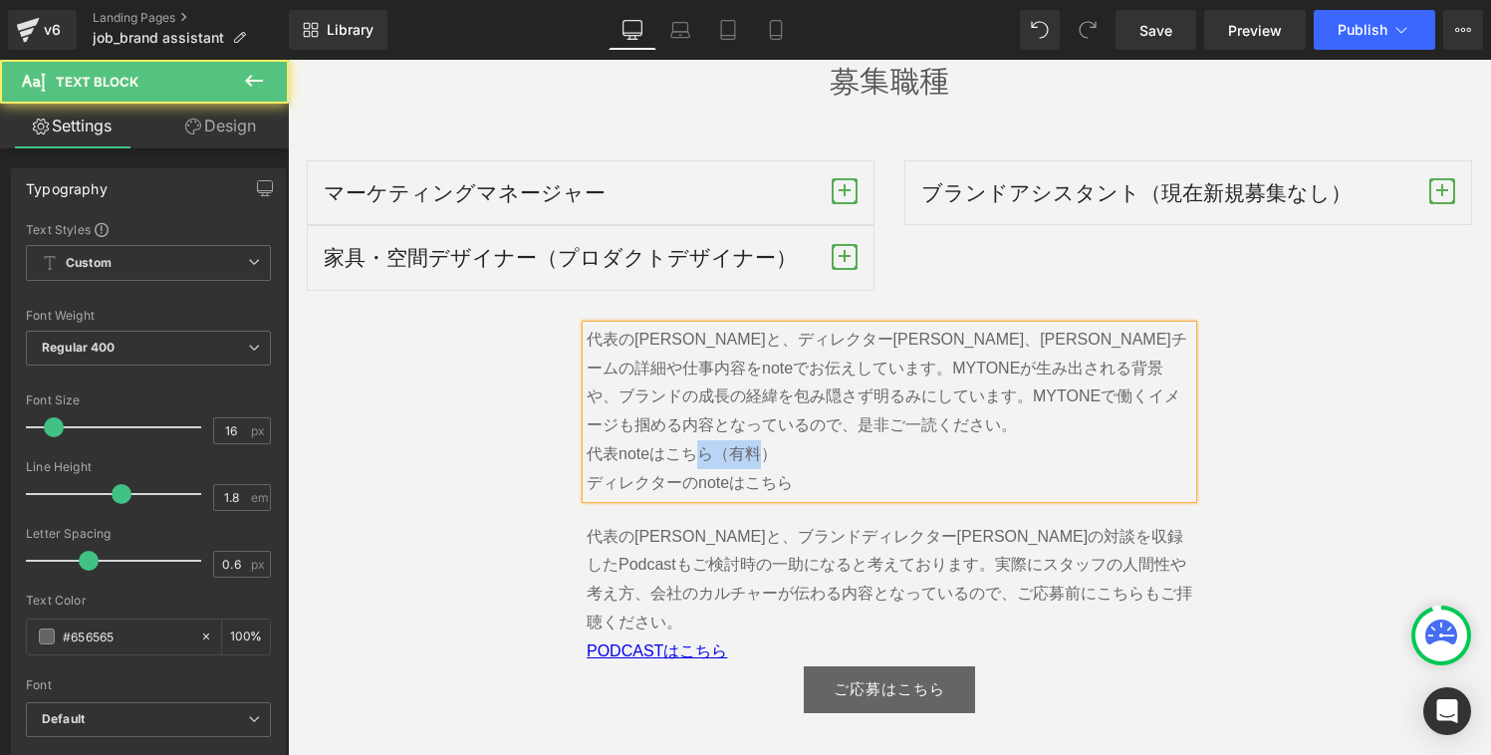
drag, startPoint x: 768, startPoint y: 430, endPoint x: 697, endPoint y: 435, distance: 70.9
click at [697, 435] on span "MYTONEが生み出される背景や、ブランドの成長の経緯を包み隠さず明るみにしています。MYTONEで働くイメージも掴める内容となっているので、是非ご一読くださ…" at bounding box center [882, 424] width 593 height 131
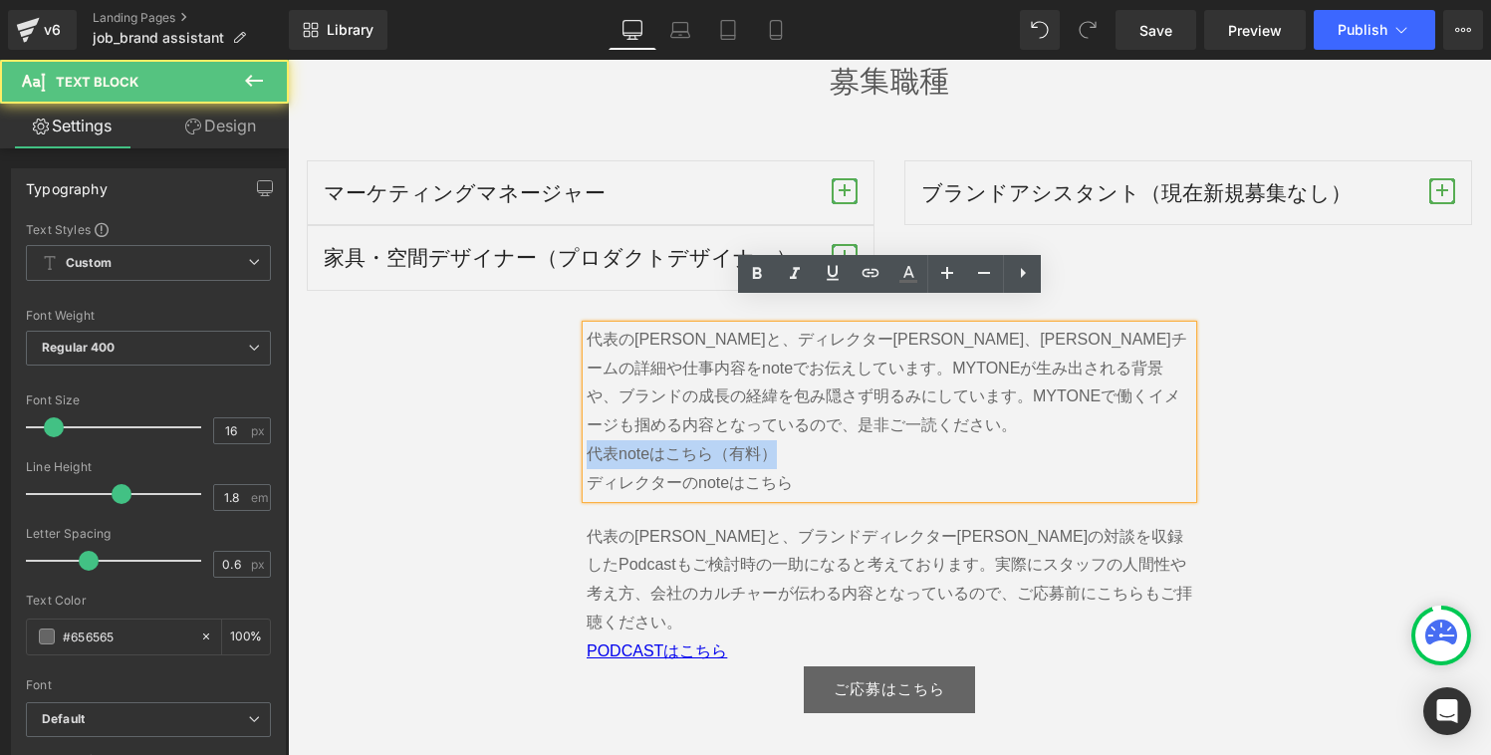
drag, startPoint x: 790, startPoint y: 434, endPoint x: 588, endPoint y: 434, distance: 201.1
click at [588, 434] on p "代表の[PERSON_NAME]と、ディレクター[PERSON_NAME]、[PERSON_NAME]チームの詳細や仕事内容をnoteでお伝えしています。 M…" at bounding box center [888, 412] width 605 height 172
copy span "代表noteはこちら（有料）"
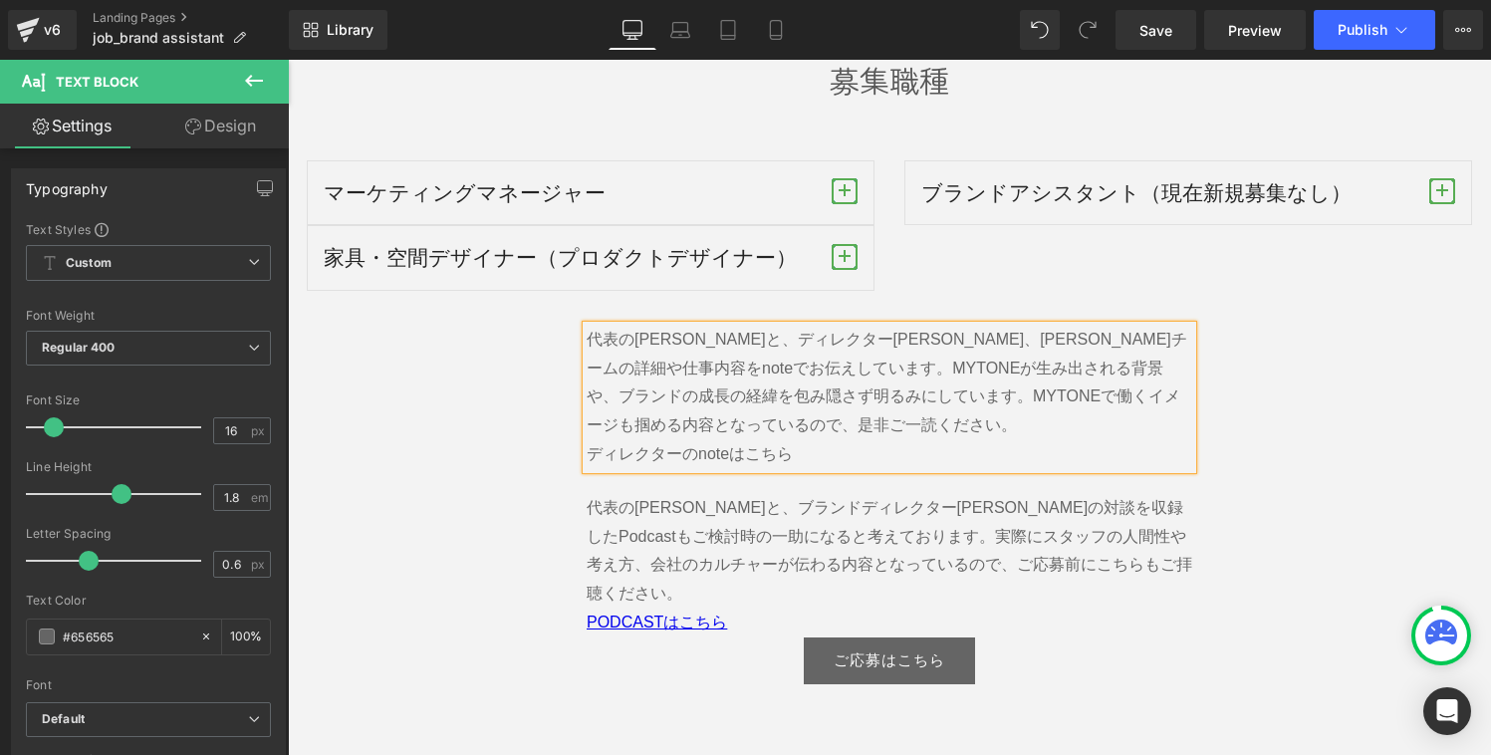
click at [814, 425] on p "代表の[PERSON_NAME]と、ディレクター[PERSON_NAME]、[PERSON_NAME]チームの詳細や仕事内容をnoteでお伝えしています。 M…" at bounding box center [888, 397] width 605 height 143
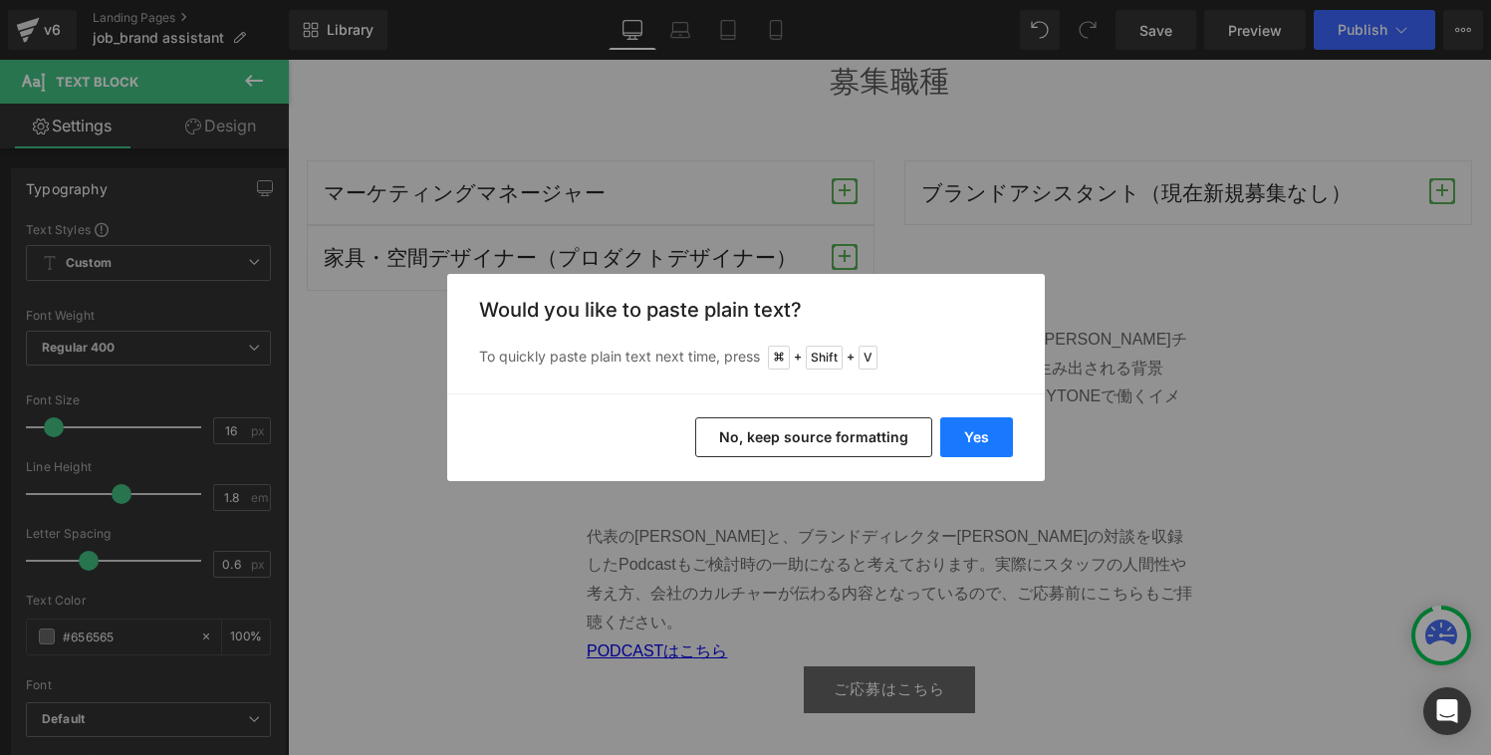
click at [958, 437] on button "Yes" at bounding box center [976, 437] width 73 height 40
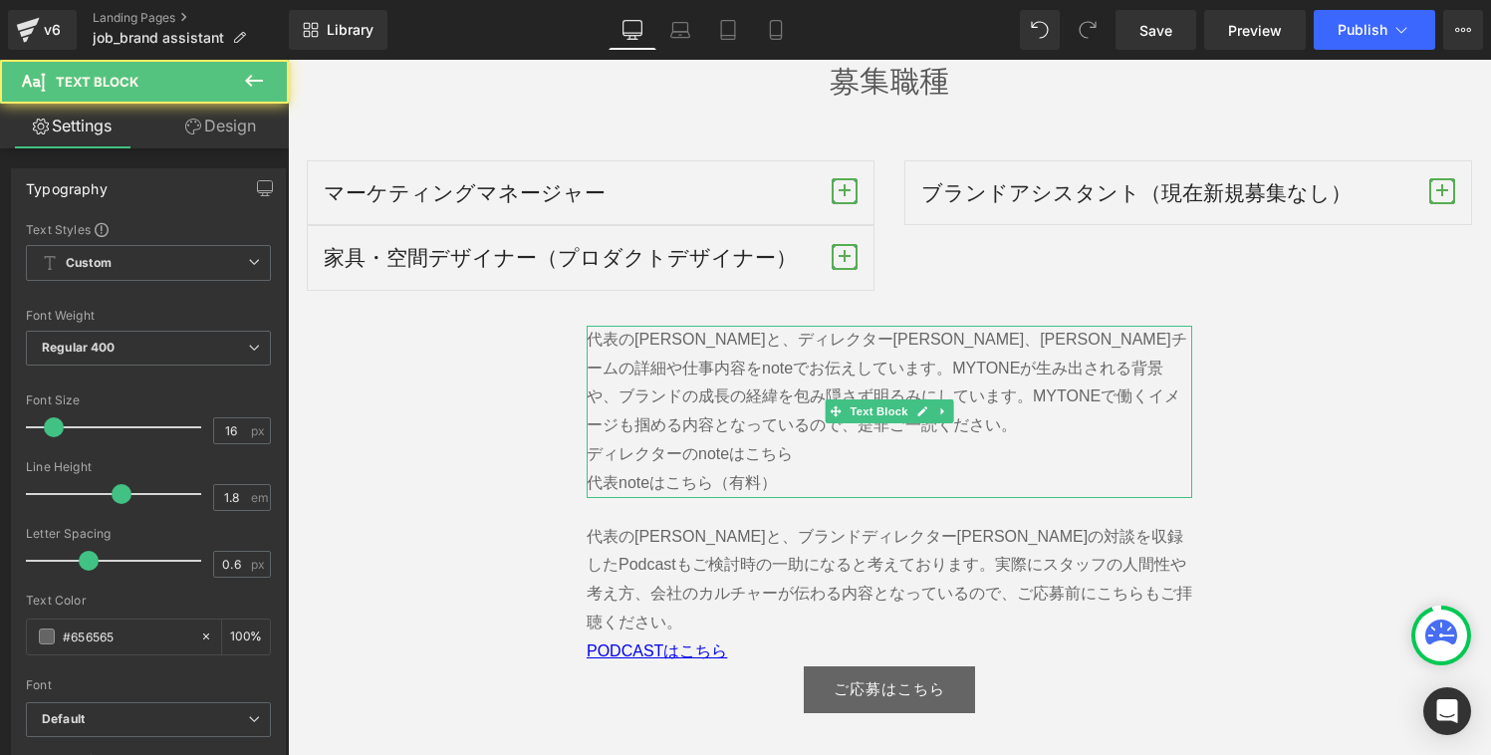
click at [829, 469] on p "代表noteはこちら（有料）" at bounding box center [888, 483] width 605 height 29
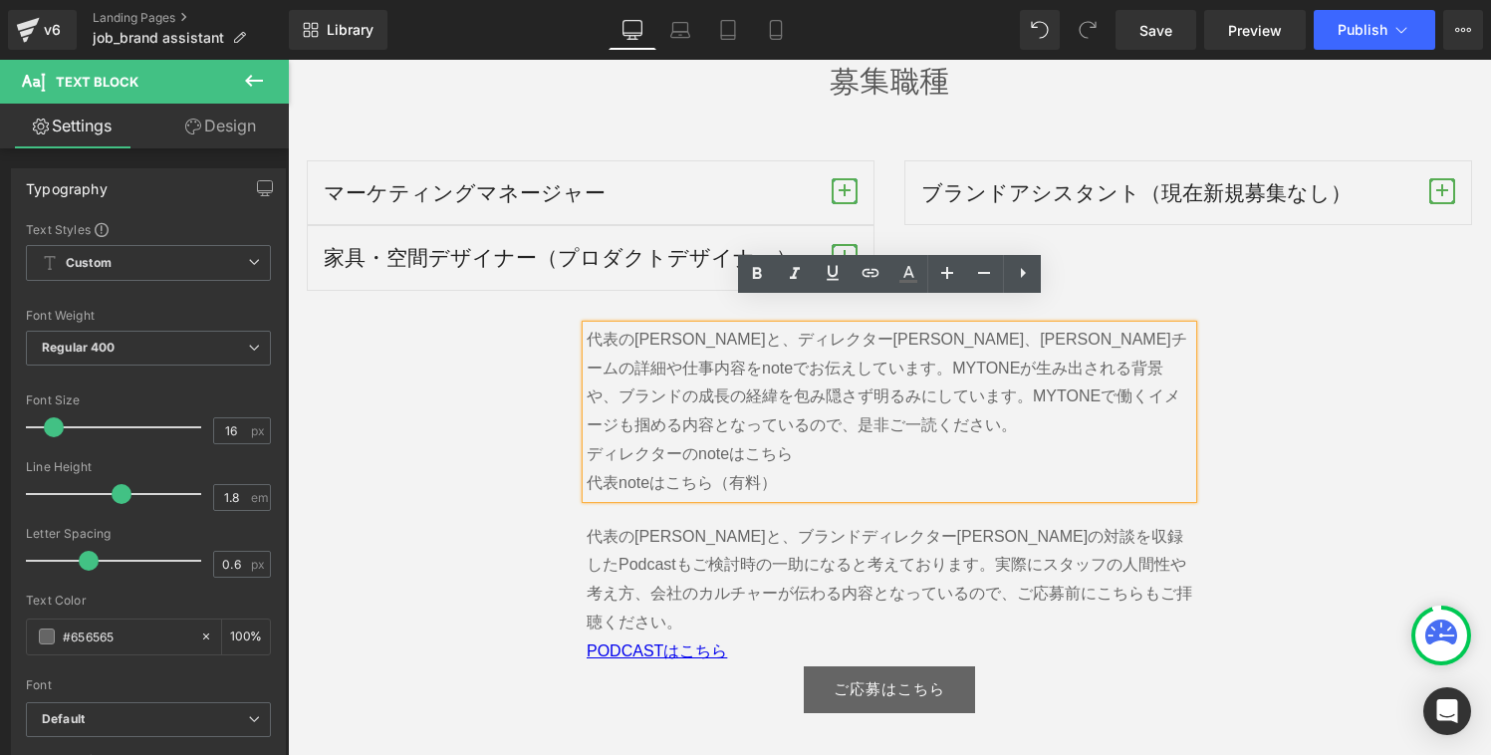
click at [288, 60] on div at bounding box center [288, 60] width 0 height 0
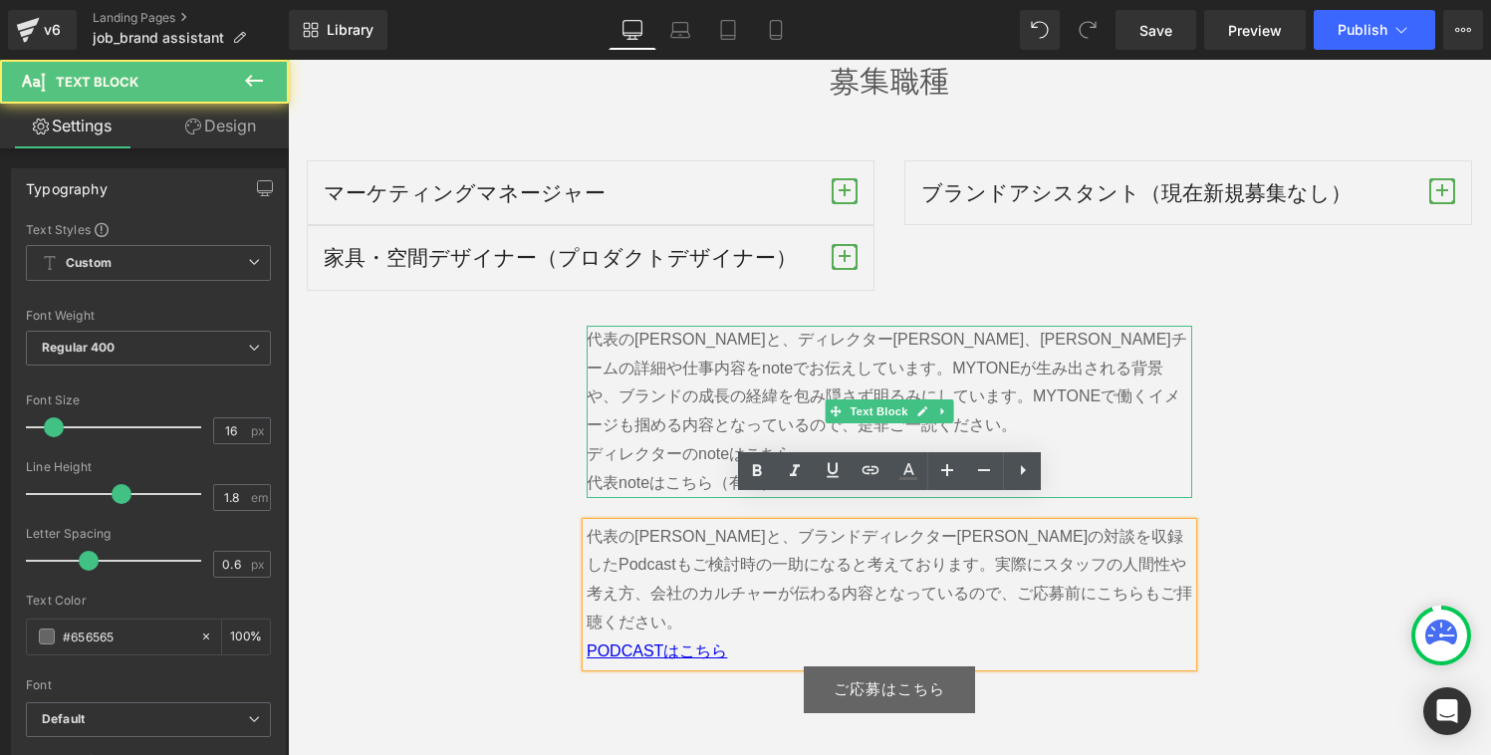
click at [697, 469] on p "代表noteはこちら（有料）" at bounding box center [888, 483] width 605 height 29
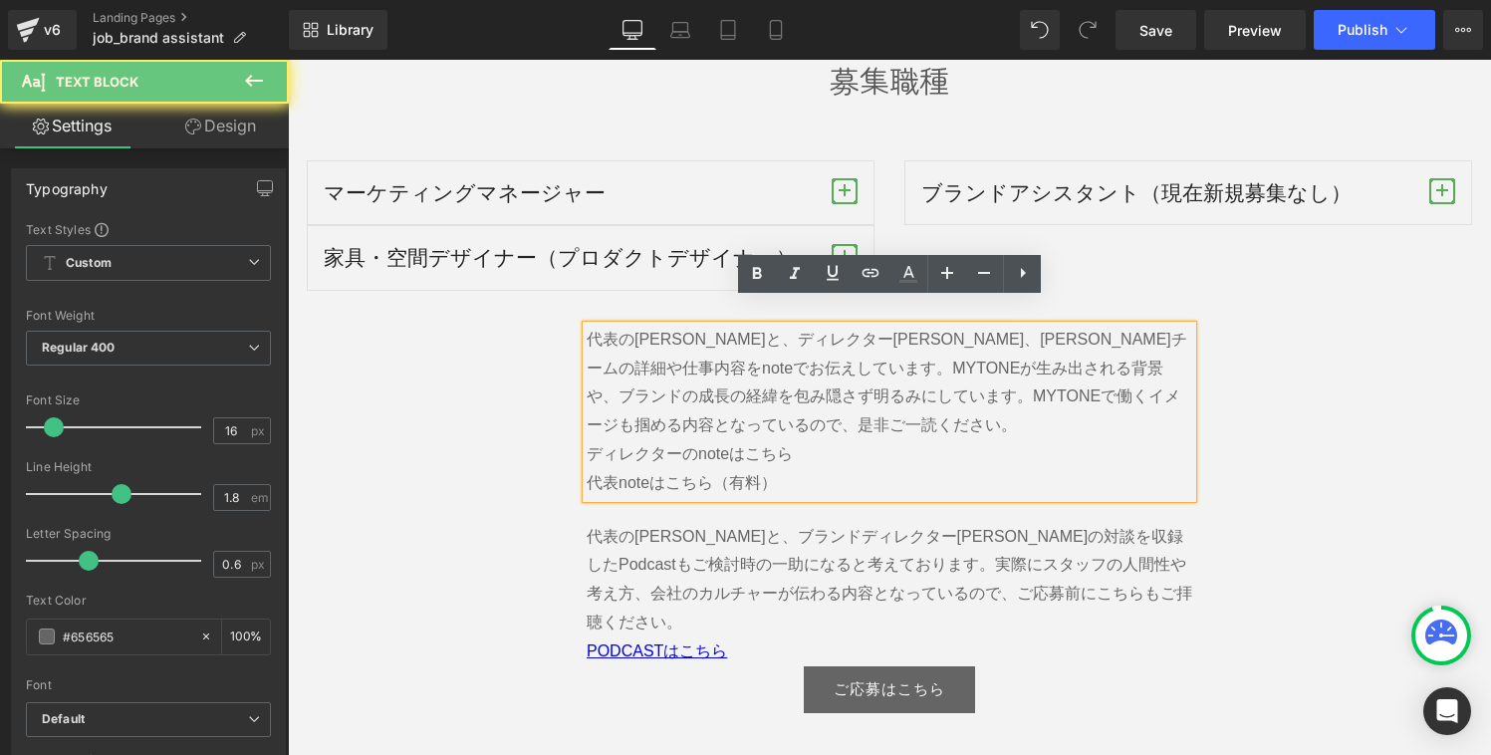
click at [701, 425] on span "MYTONEが生み出される背景や、ブランドの成長の経緯を包み隠さず明るみにしています。MYTONEで働くイメージも掴める内容となっているので、是非ご一読くださ…" at bounding box center [882, 410] width 593 height 103
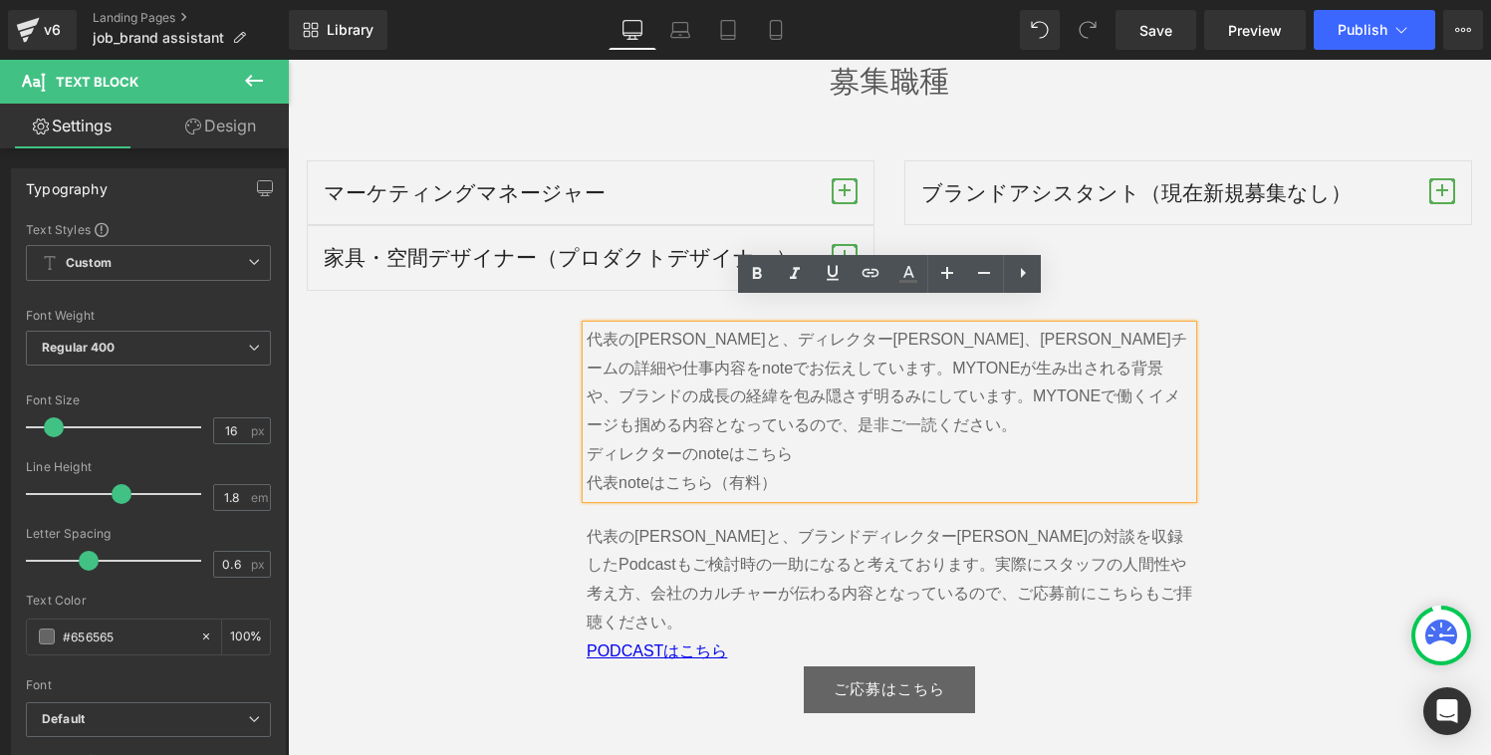
click at [829, 403] on p "代表の[PERSON_NAME]と、ディレクター[PERSON_NAME]、[PERSON_NAME]チームの詳細や仕事内容をnoteでお伝えしています。 M…" at bounding box center [888, 397] width 605 height 143
drag, startPoint x: 787, startPoint y: 466, endPoint x: 623, endPoint y: 462, distance: 163.3
click at [623, 469] on p "代表noteはこちら（有料）" at bounding box center [888, 483] width 605 height 29
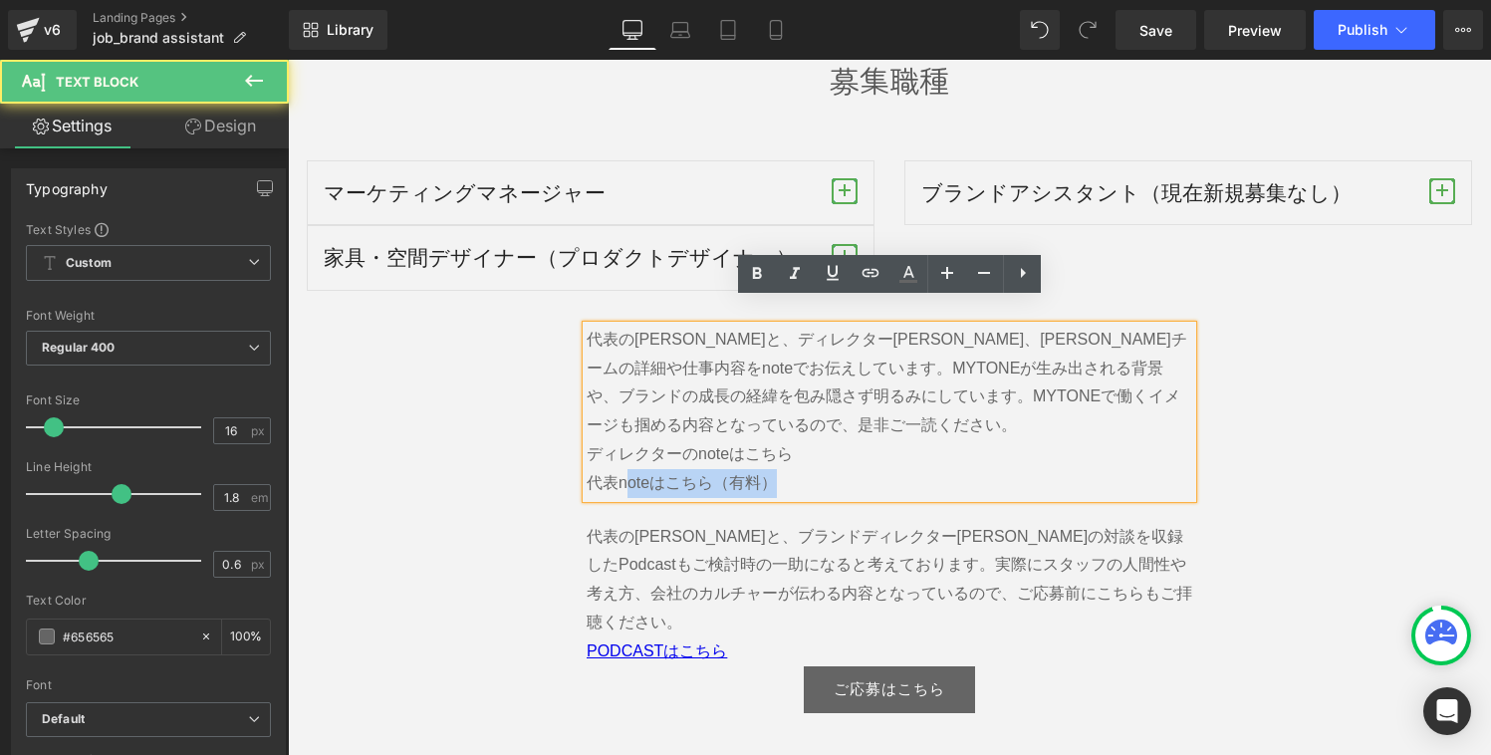
click at [681, 474] on span "代表noteはこちら（有料）" at bounding box center [681, 482] width 190 height 17
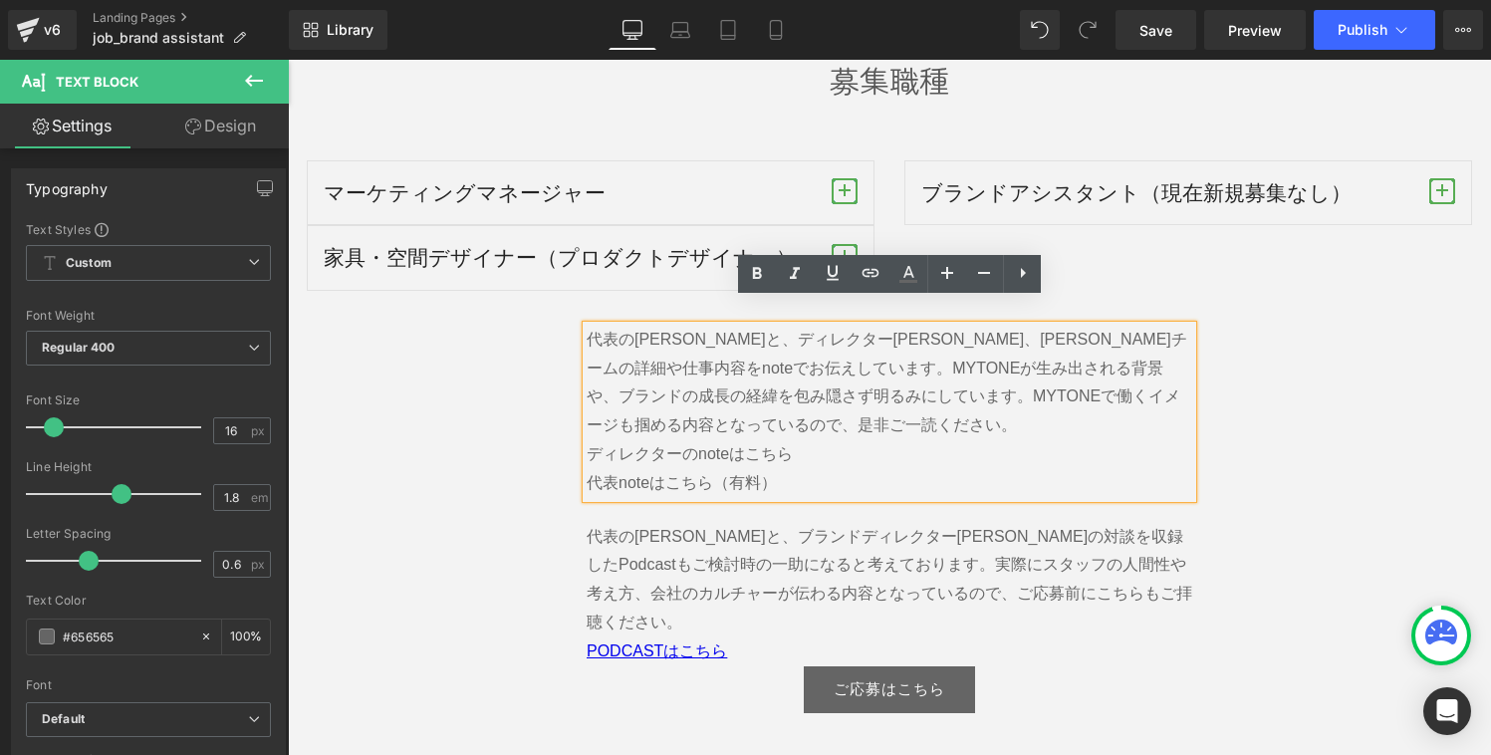
click at [667, 474] on span "代表noteはこちら（有料）" at bounding box center [681, 482] width 190 height 17
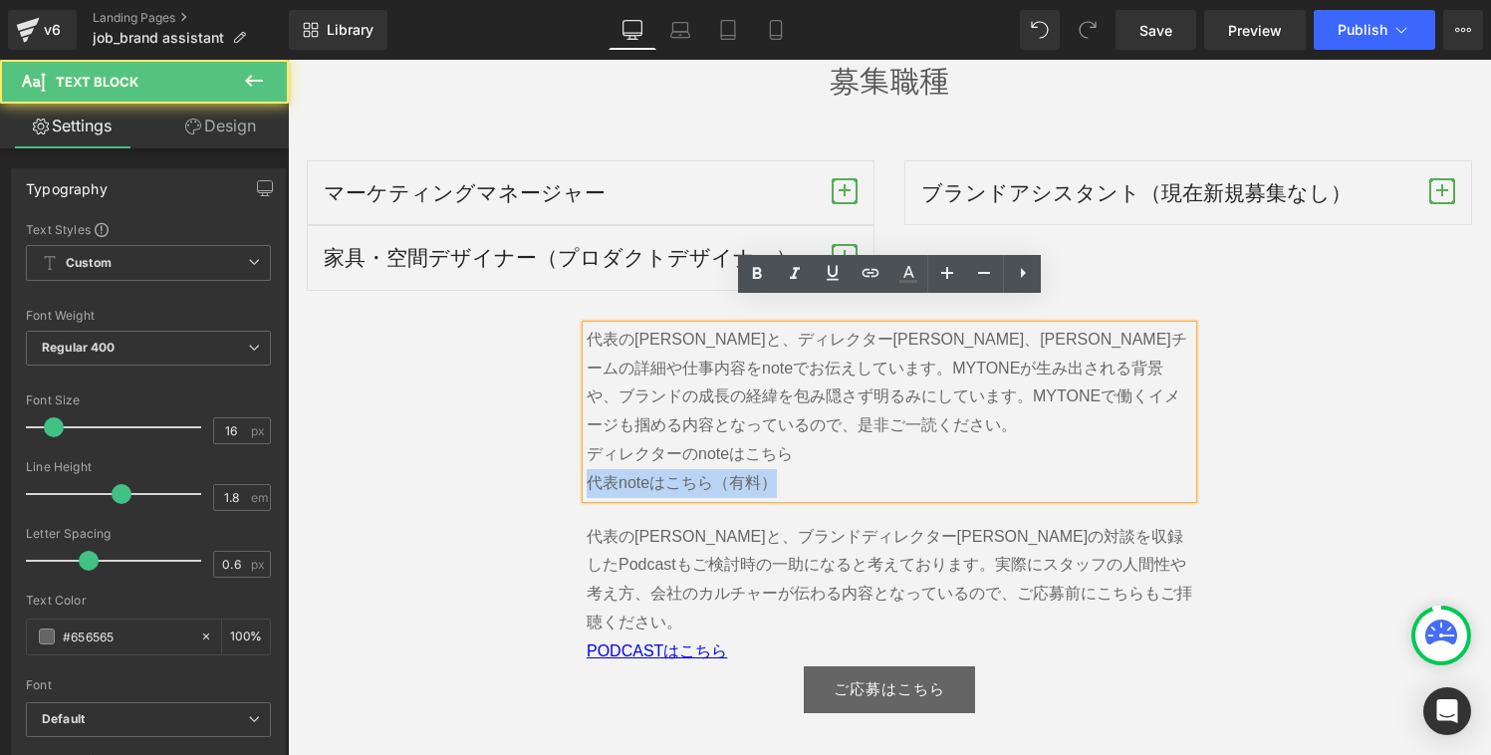
drag, startPoint x: 778, startPoint y: 458, endPoint x: 572, endPoint y: 457, distance: 206.1
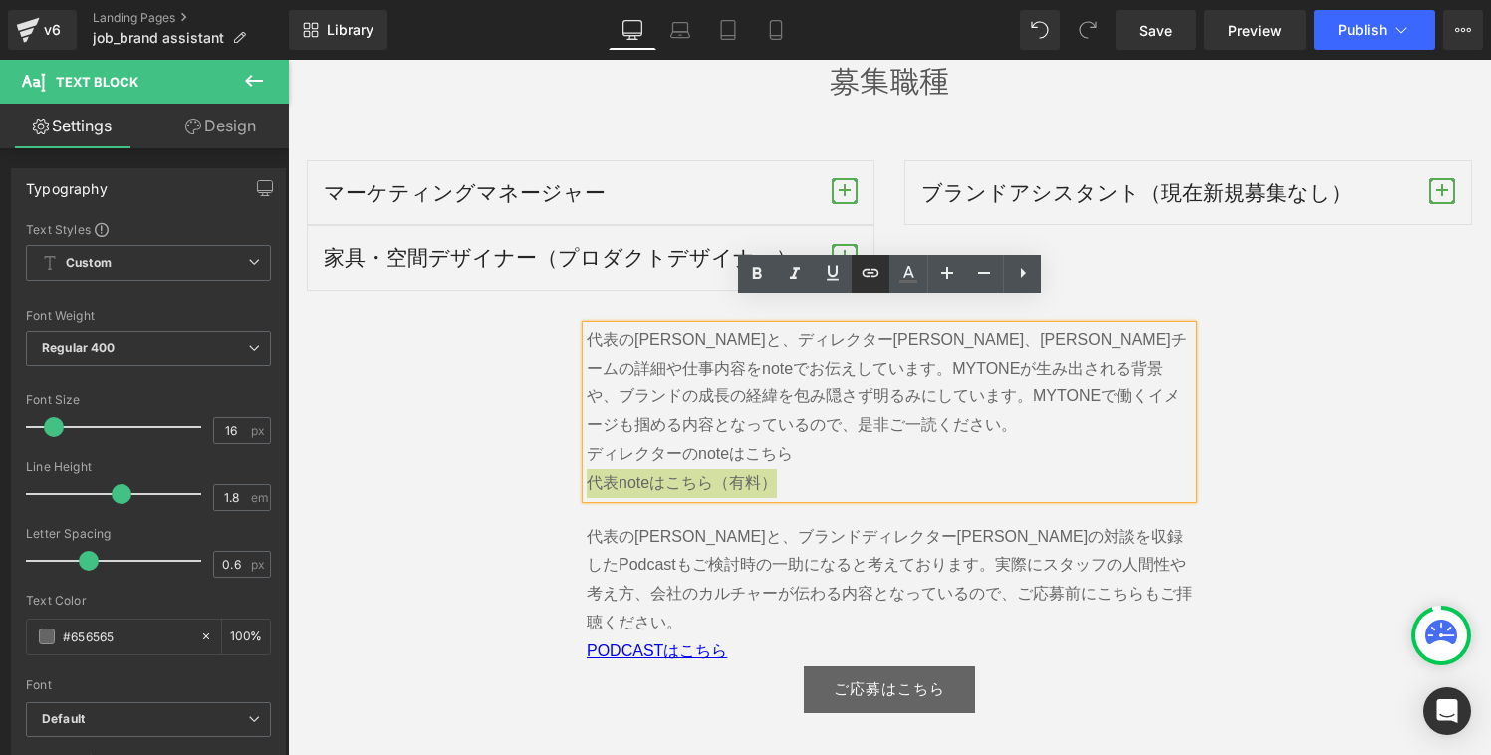
click at [877, 276] on icon at bounding box center [870, 273] width 17 height 8
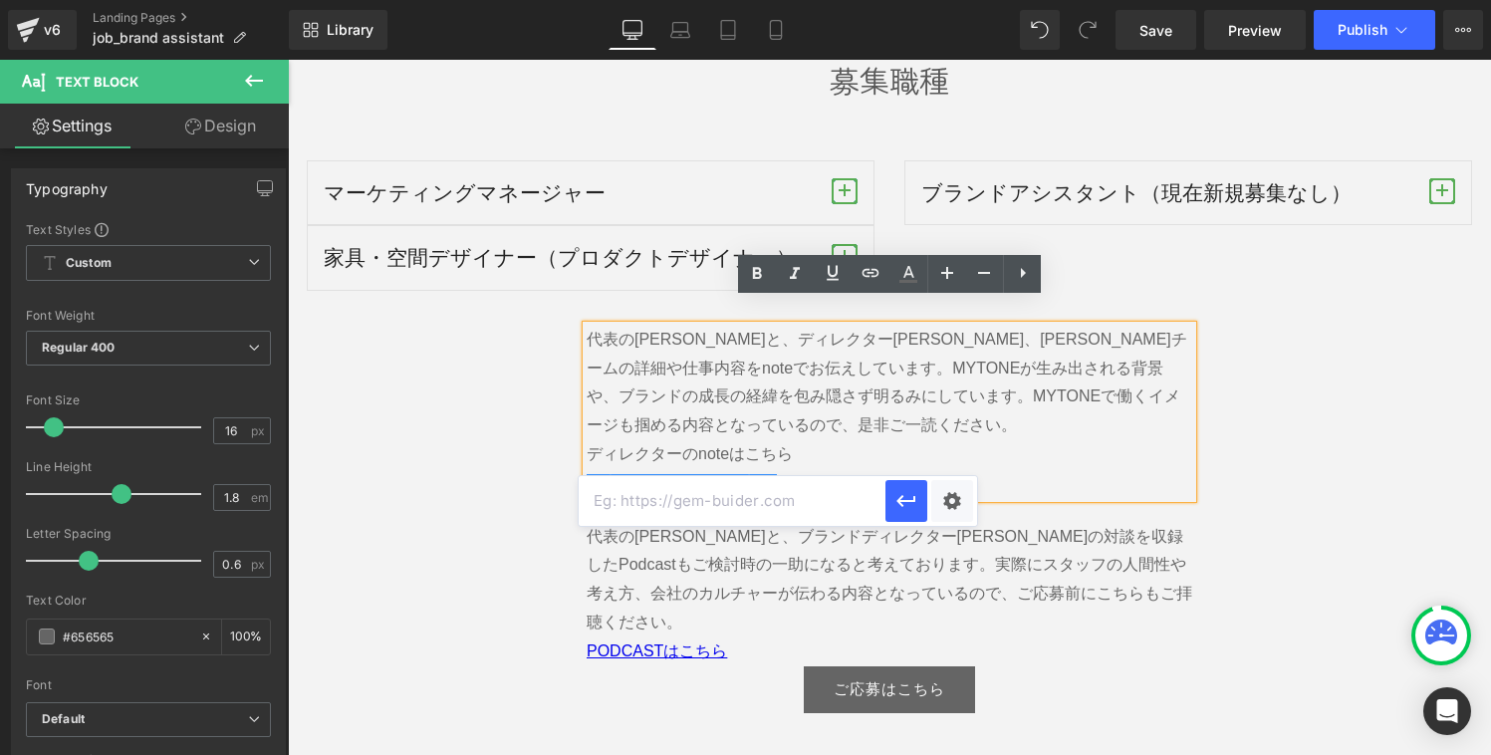
click at [794, 503] on input "text" at bounding box center [731, 501] width 307 height 50
paste input "[URL][DOMAIN_NAME]"
type input "[URL][DOMAIN_NAME]"
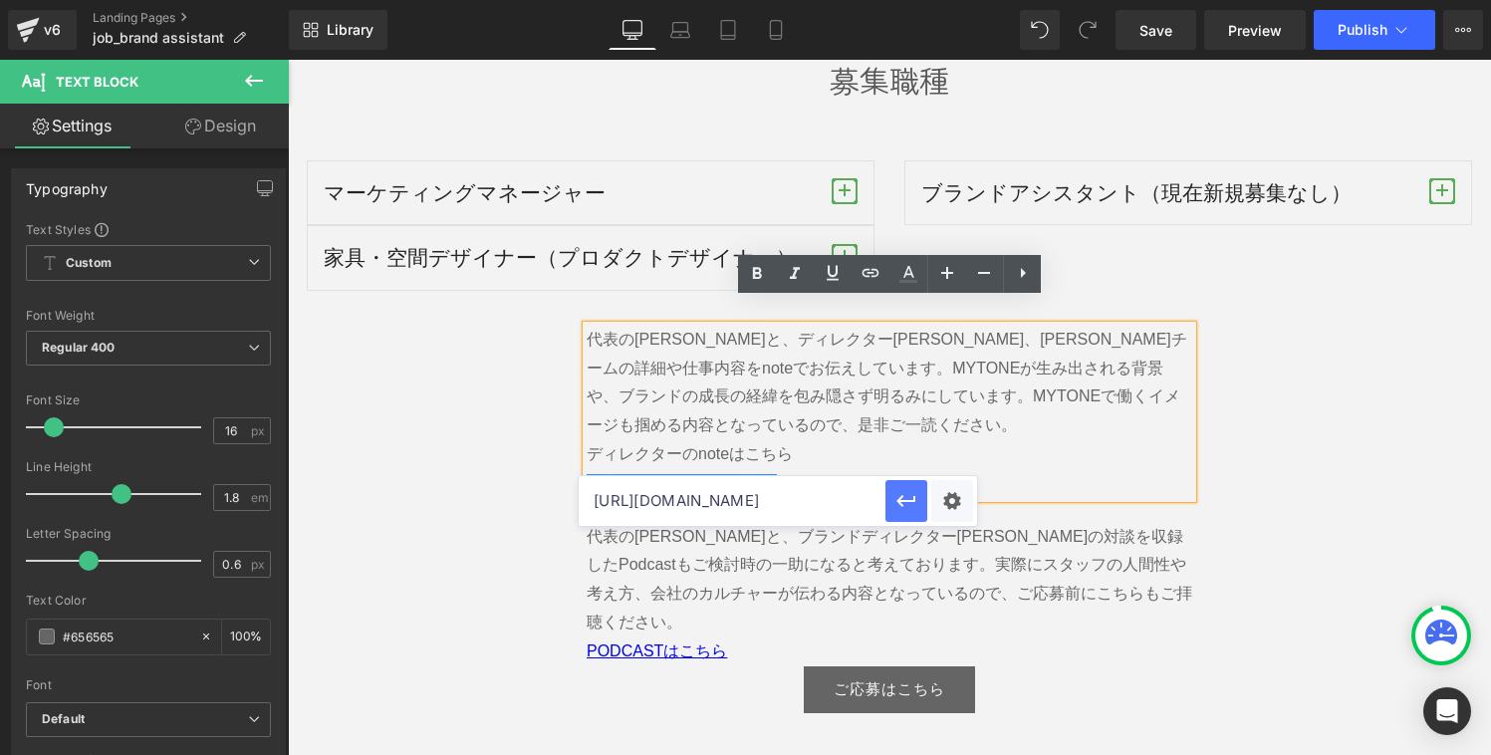
click at [910, 506] on icon "button" at bounding box center [906, 501] width 24 height 24
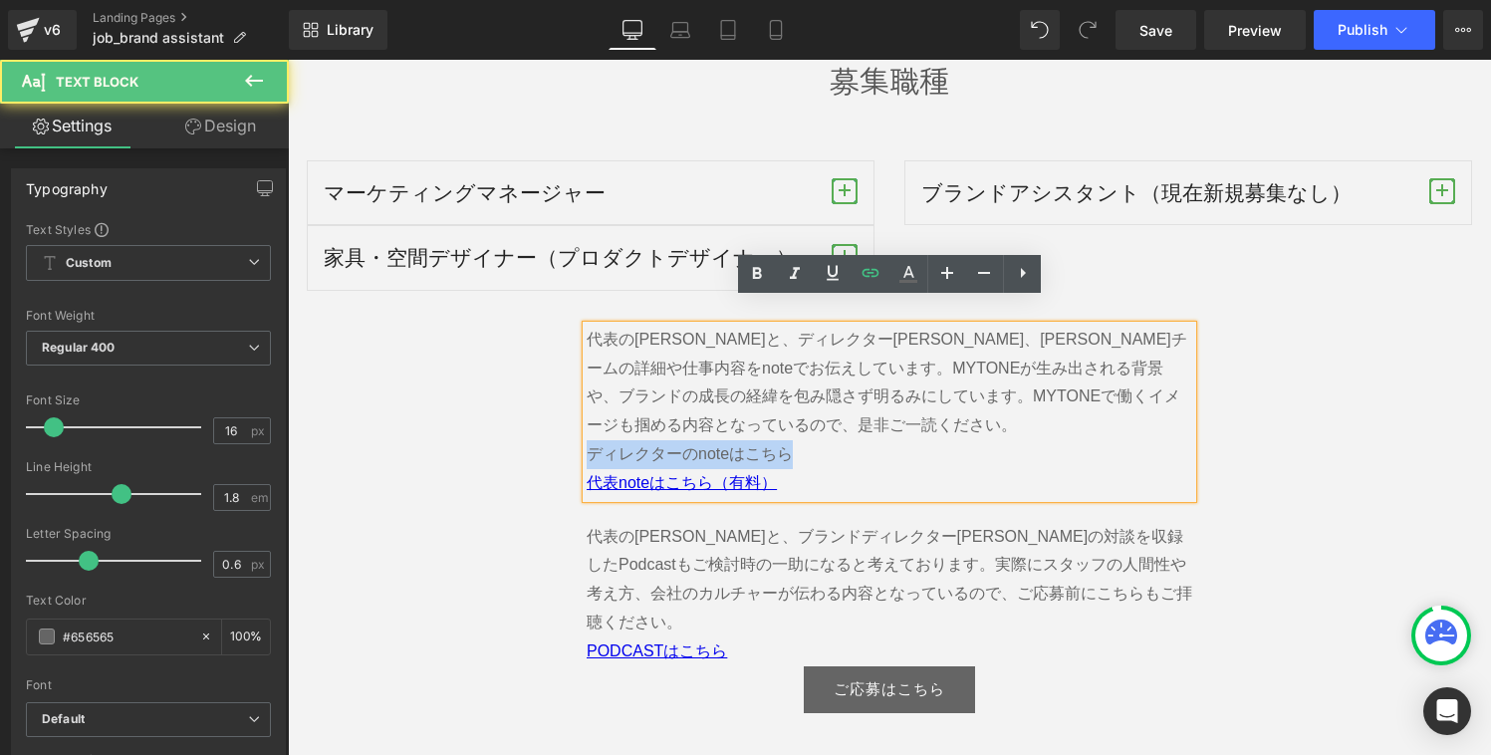
drag, startPoint x: 810, startPoint y: 433, endPoint x: 577, endPoint y: 427, distance: 233.1
copy span "ディレクターのnoteはこちら"
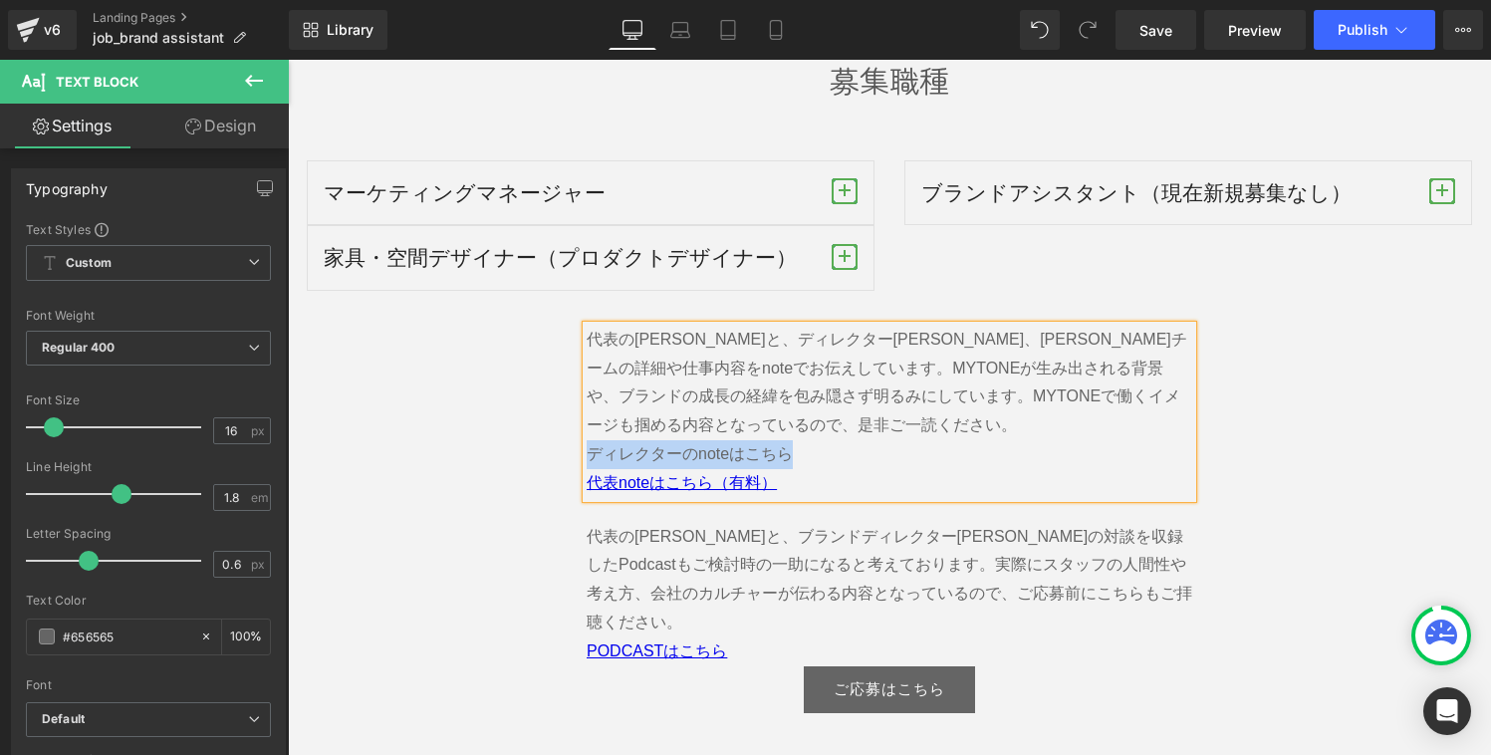
click at [790, 425] on span "MYTONEが生み出される背景や、ブランドの成長の経緯を包み隠さず明るみにしています。MYTONEで働くイメージも掴める内容となっているので、是非ご一読くださ…" at bounding box center [882, 410] width 593 height 103
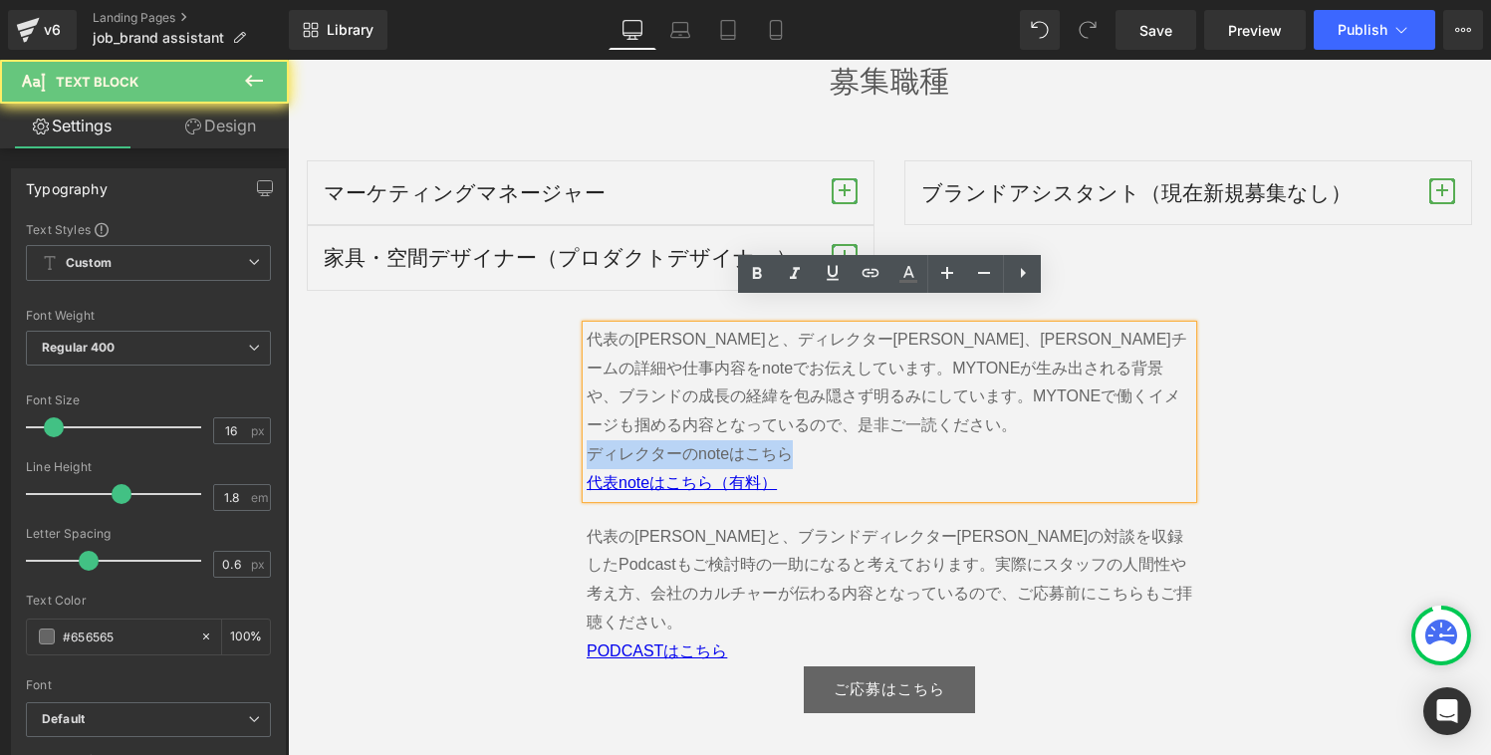
drag, startPoint x: 800, startPoint y: 425, endPoint x: 532, endPoint y: 424, distance: 267.8
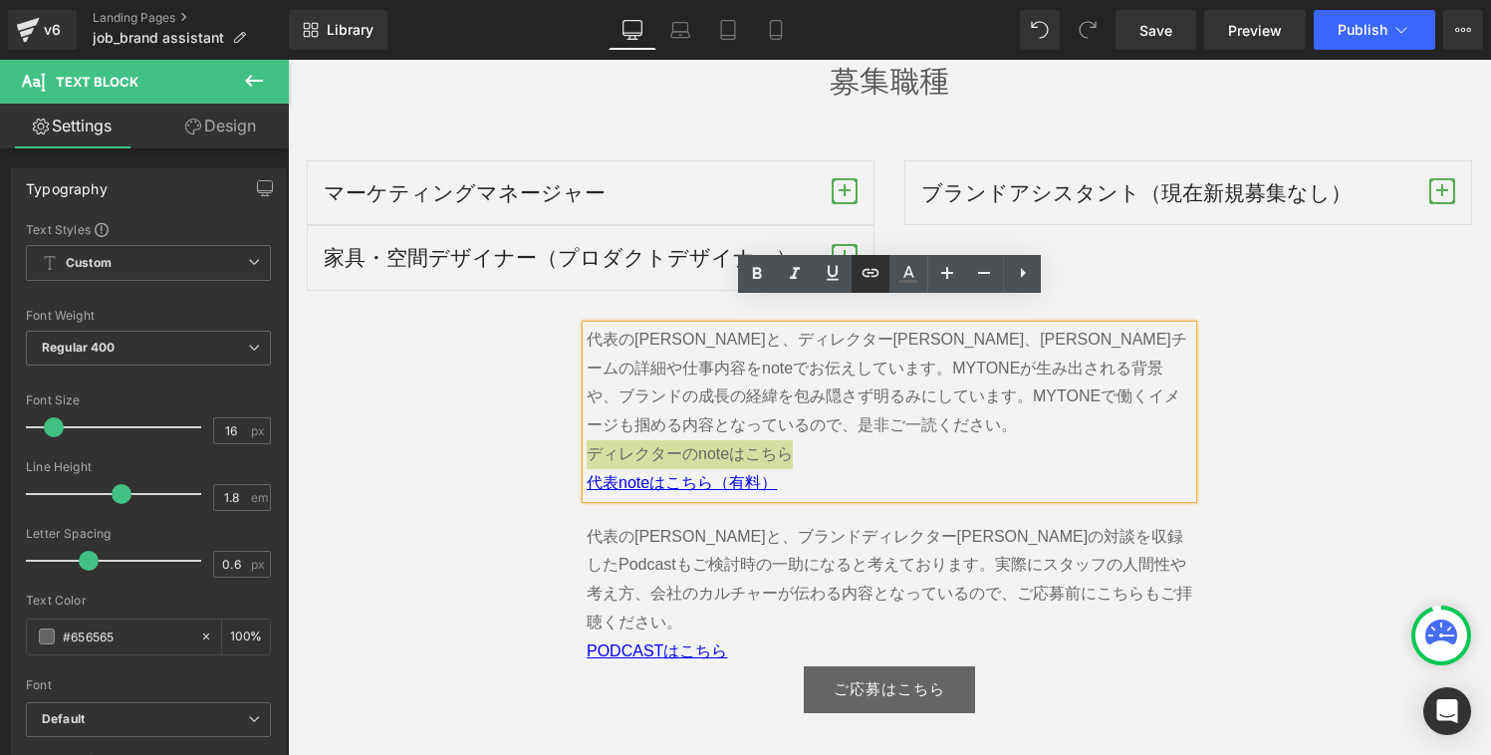
click at [873, 280] on icon at bounding box center [870, 273] width 24 height 24
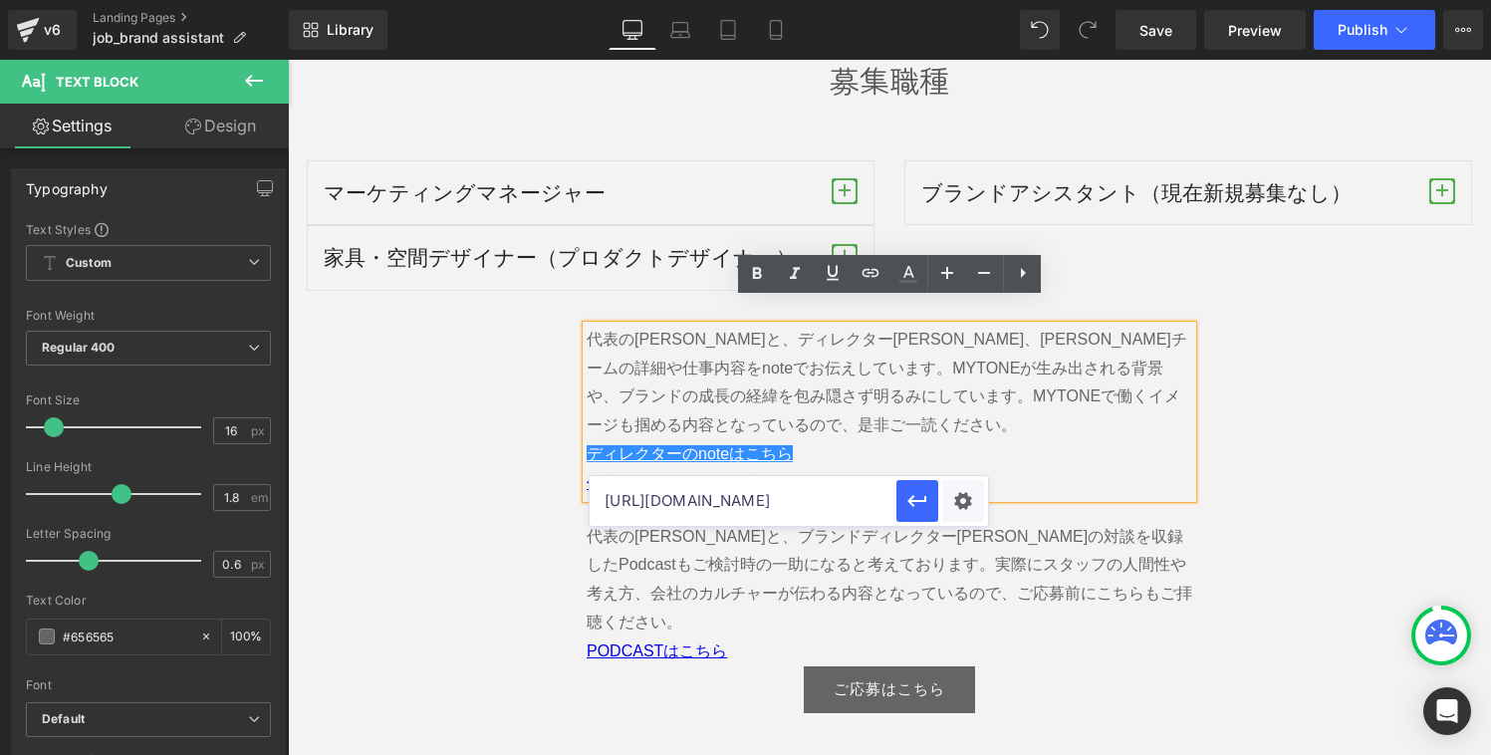
click at [734, 509] on input "[URL][DOMAIN_NAME]" at bounding box center [742, 501] width 307 height 50
paste input "[URL][DOMAIN_NAME]"
type input "[URL][DOMAIN_NAME]"
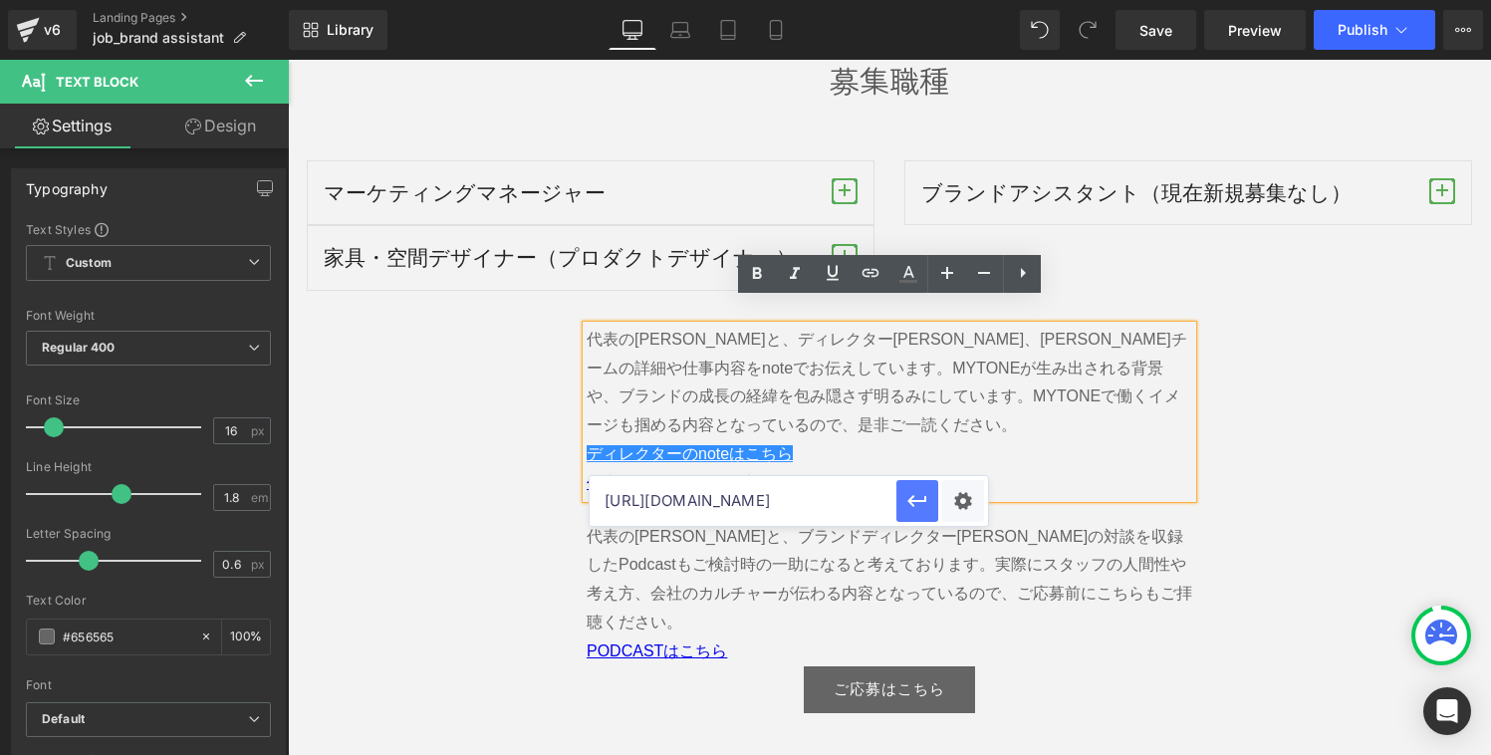
click at [929, 500] on button "button" at bounding box center [917, 501] width 42 height 42
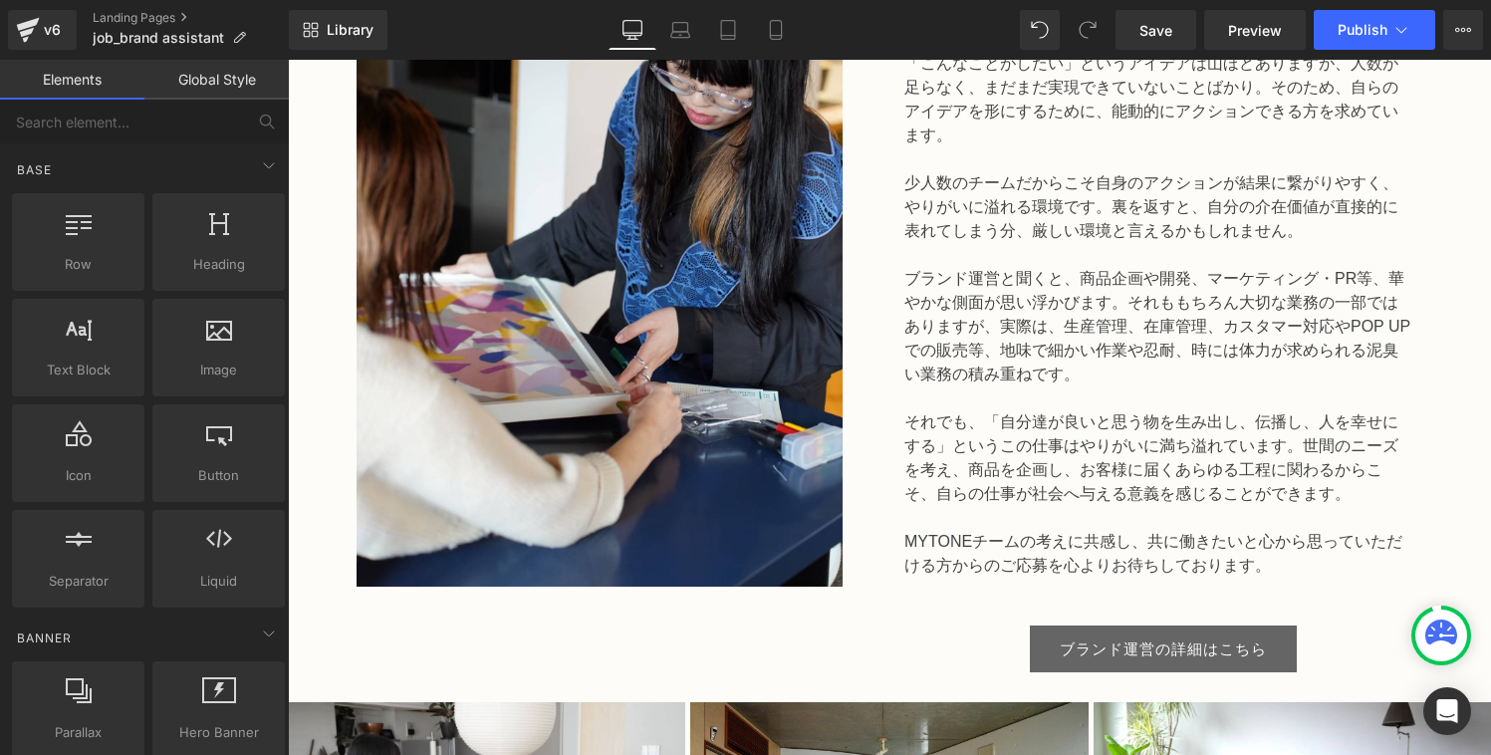
scroll to position [1676, 0]
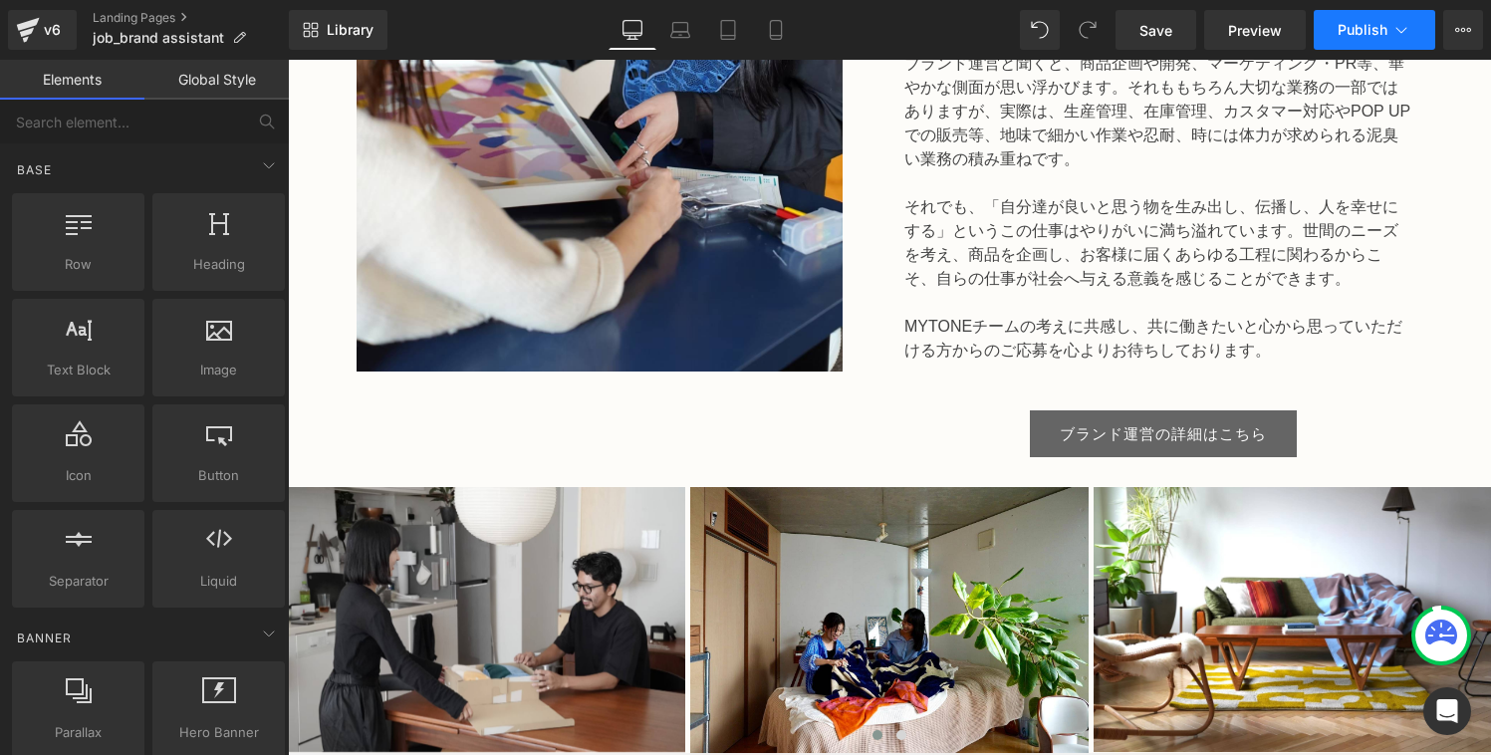
click at [1385, 28] on span "Publish" at bounding box center [1362, 30] width 50 height 16
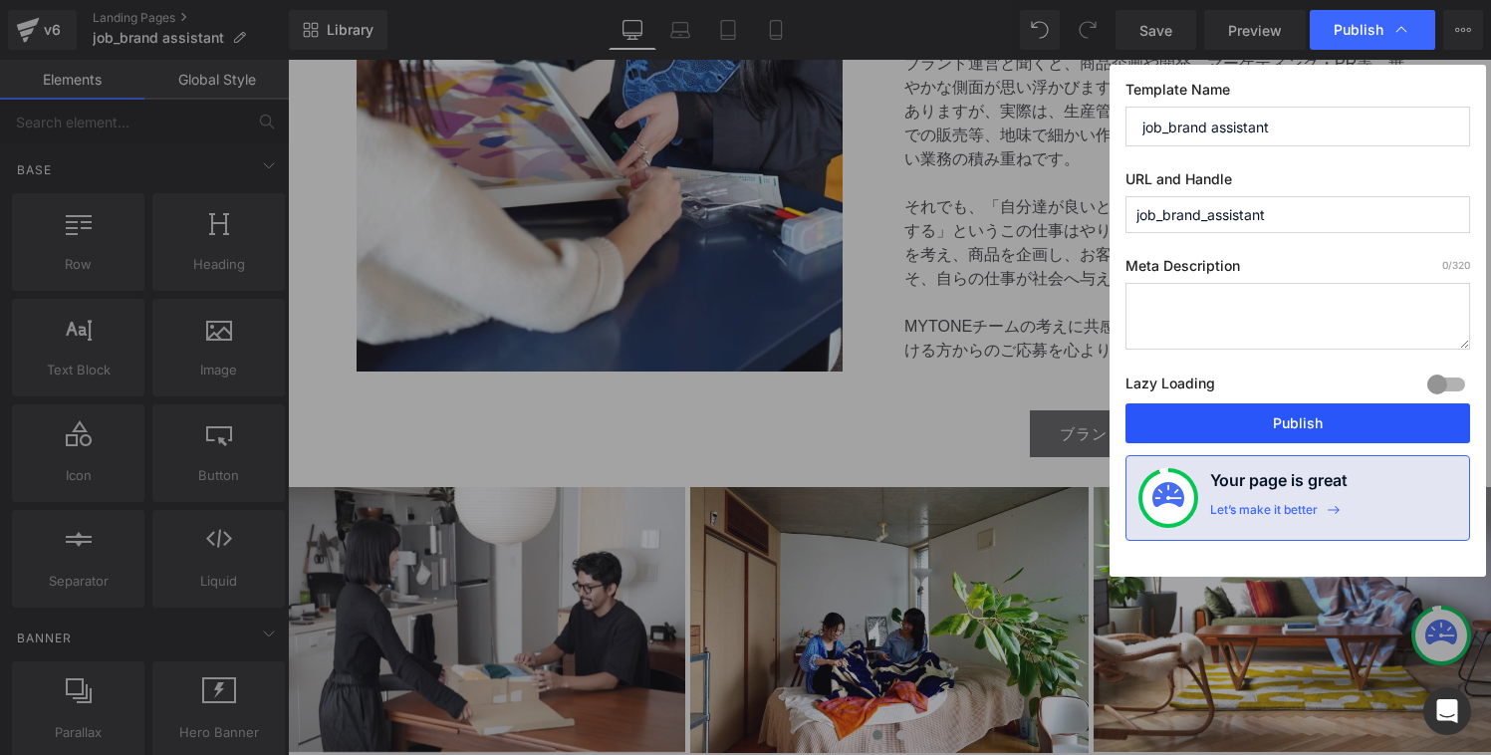
click at [1282, 421] on button "Publish" at bounding box center [1297, 423] width 345 height 40
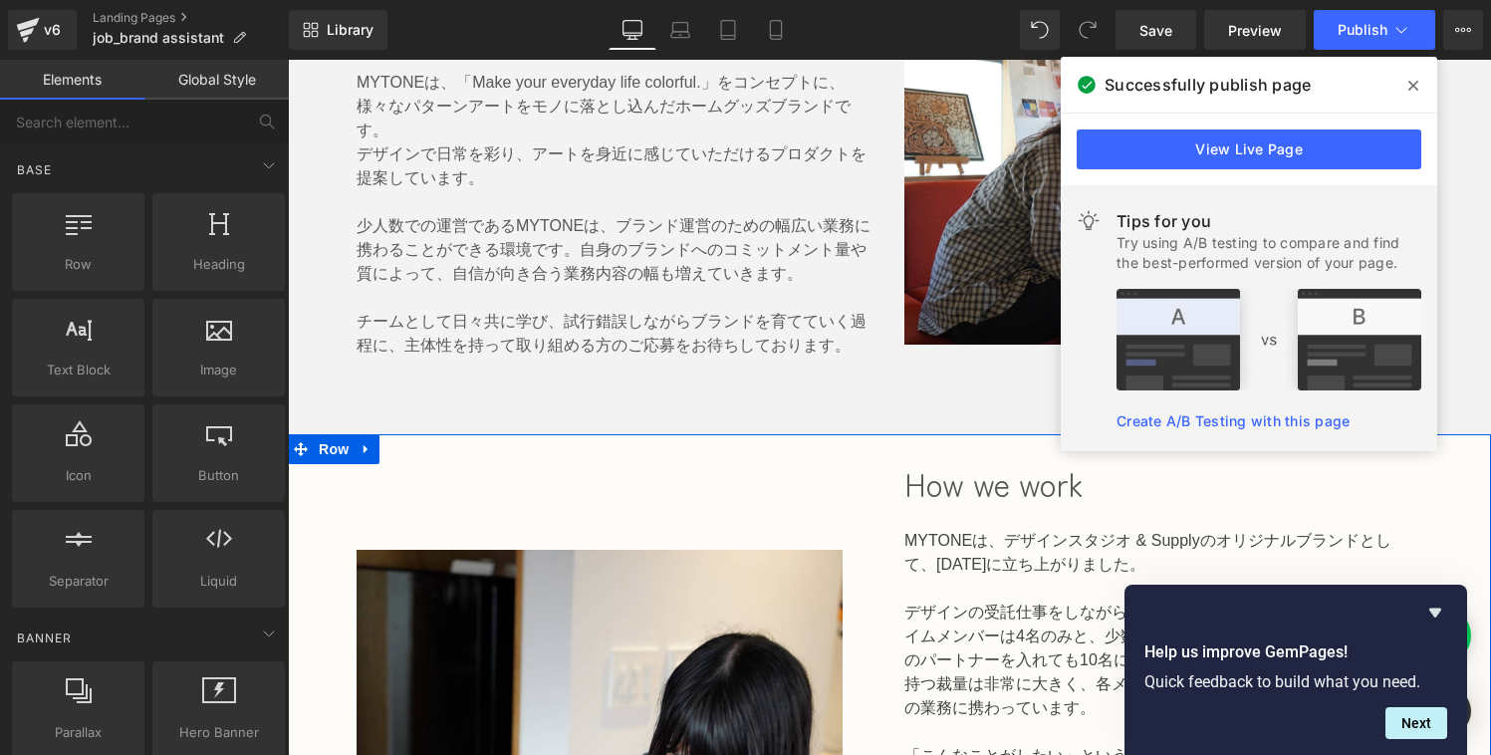
scroll to position [37, 0]
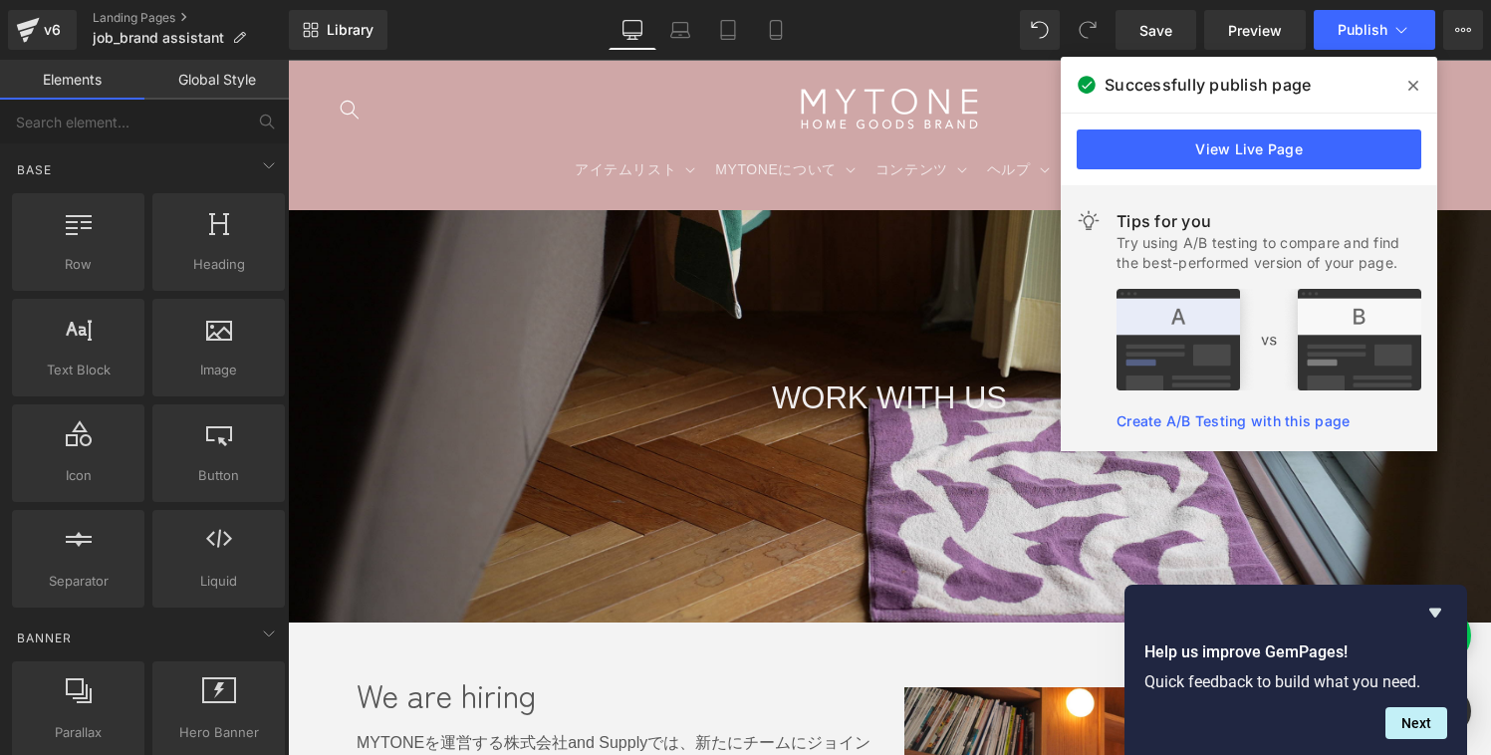
click at [1406, 82] on span at bounding box center [1413, 86] width 32 height 32
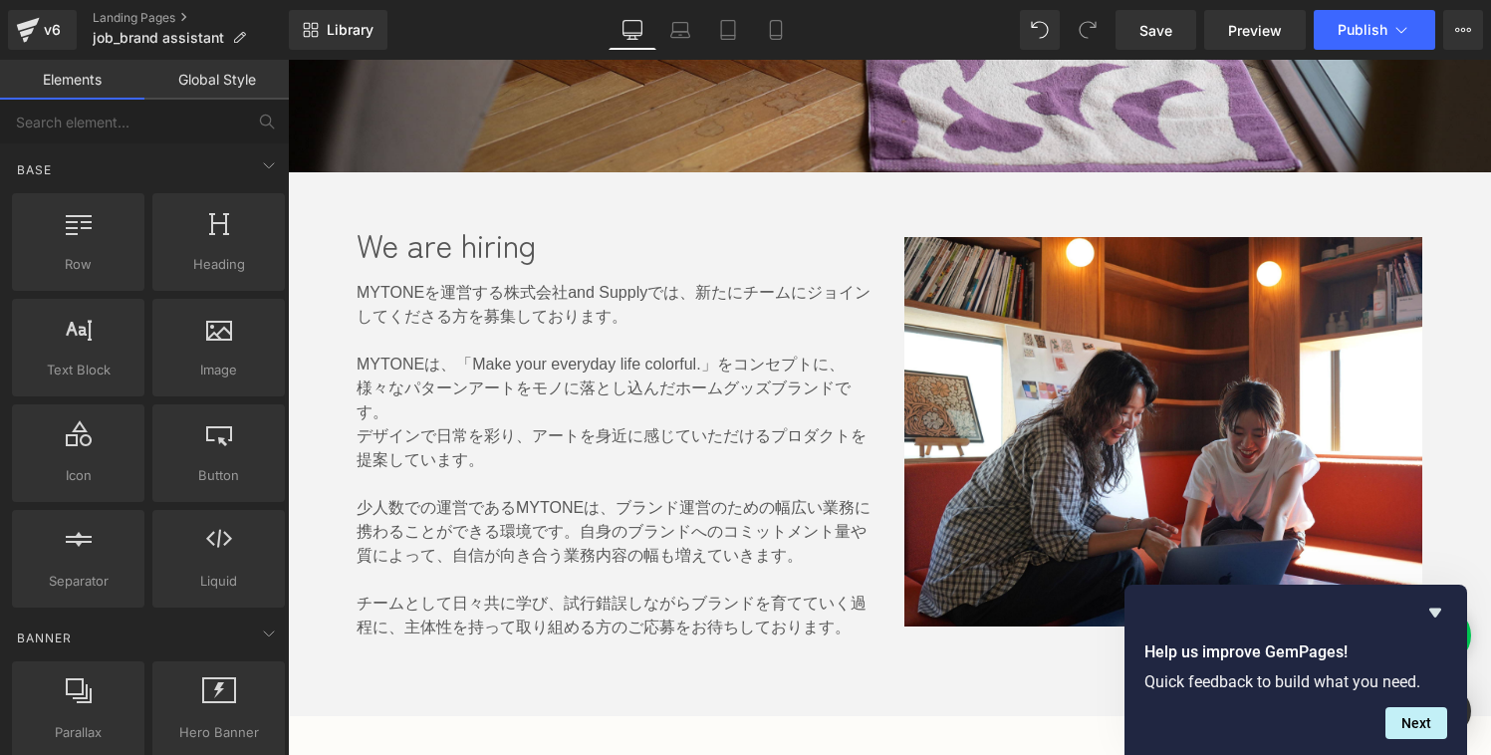
scroll to position [623, 0]
